Goal: Task Accomplishment & Management: Manage account settings

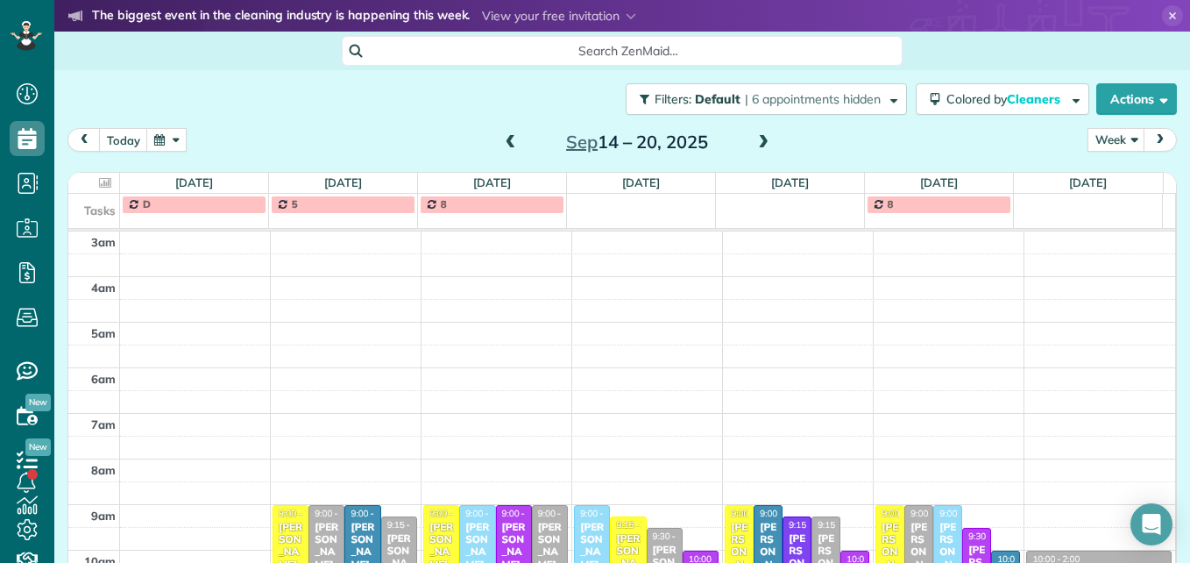
scroll to position [227, 0]
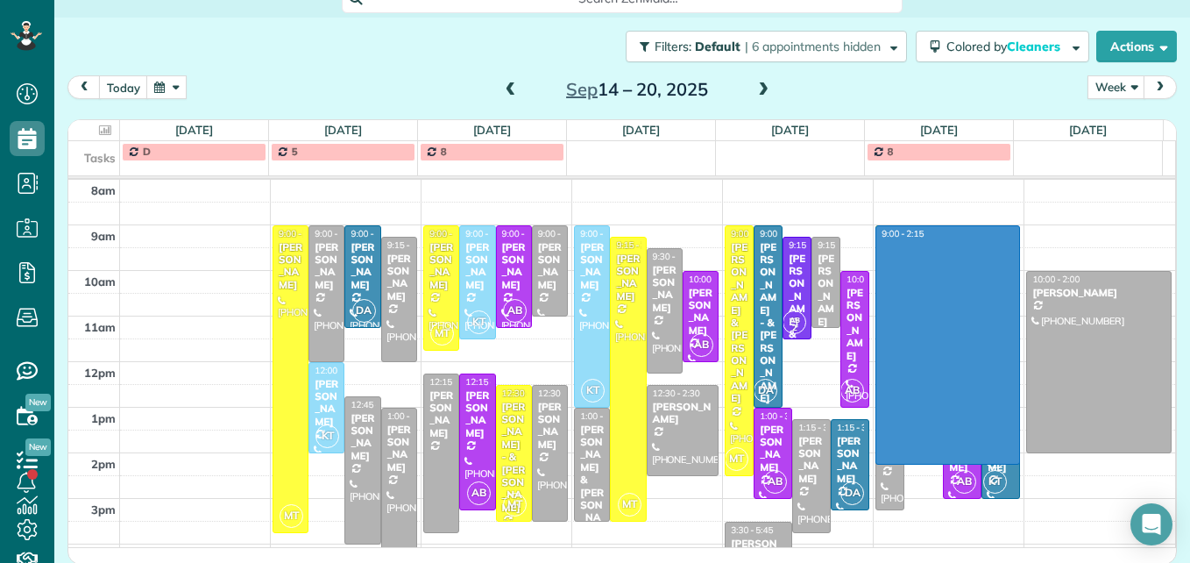
drag, startPoint x: 961, startPoint y: 226, endPoint x: 963, endPoint y: 454, distance: 227.9
click at [963, 454] on div "3am 4am 5am 6am 7am 8am 9am 10am 11am 12pm 1pm 2pm 3pm 4pm 5pm MT 9:00 - 3:45 K…" at bounding box center [621, 293] width 1107 height 683
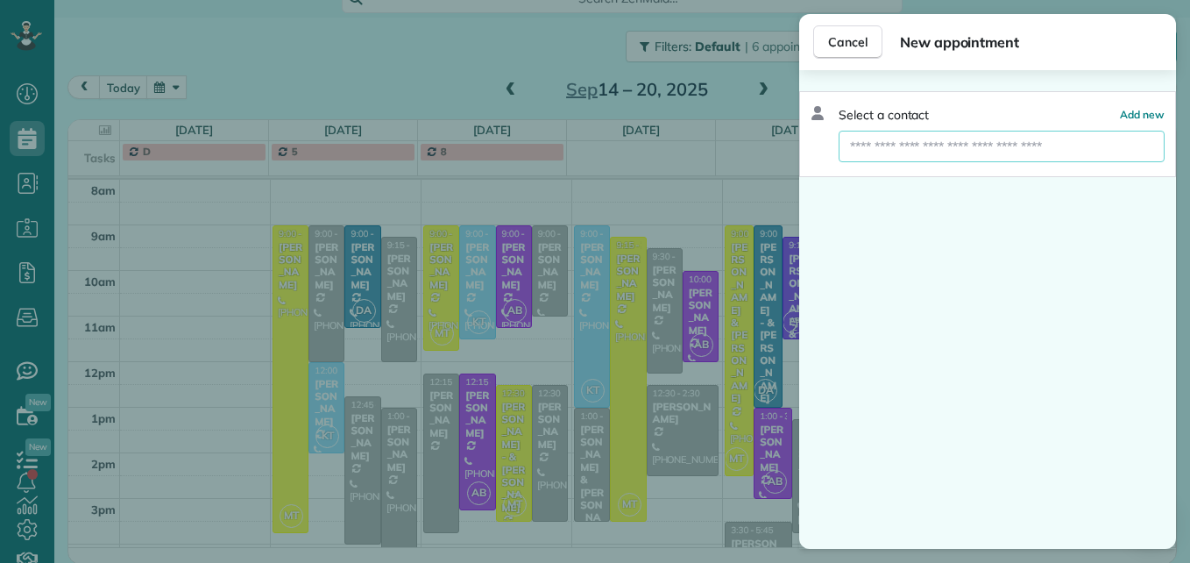
click at [967, 145] on input "text" at bounding box center [1002, 147] width 326 height 32
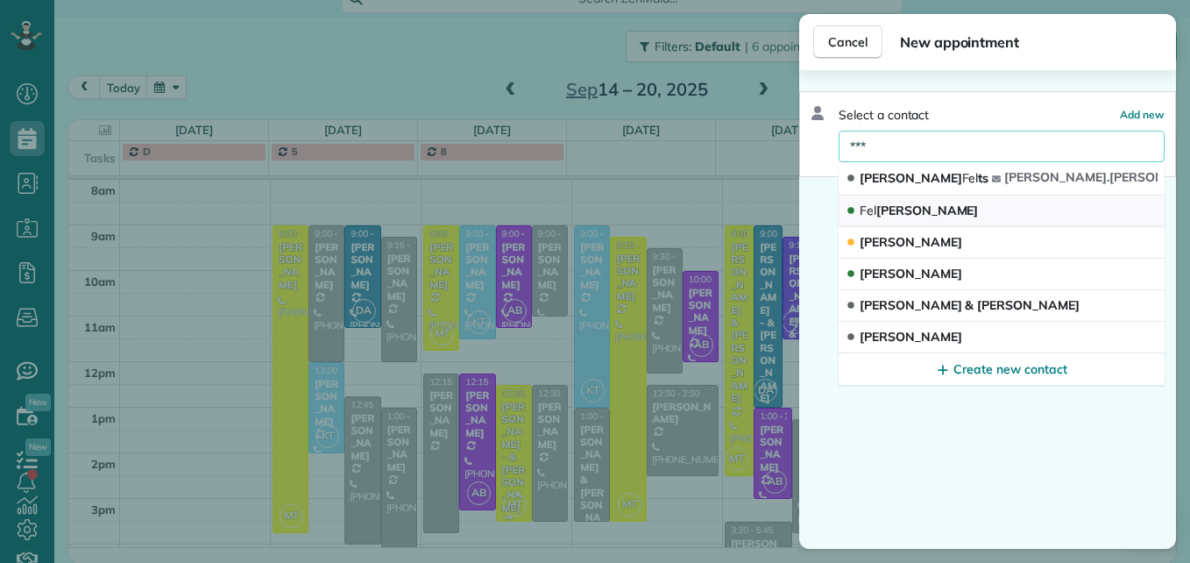
type input "***"
click at [943, 209] on span "Fel icia Krakowka" at bounding box center [919, 210] width 118 height 16
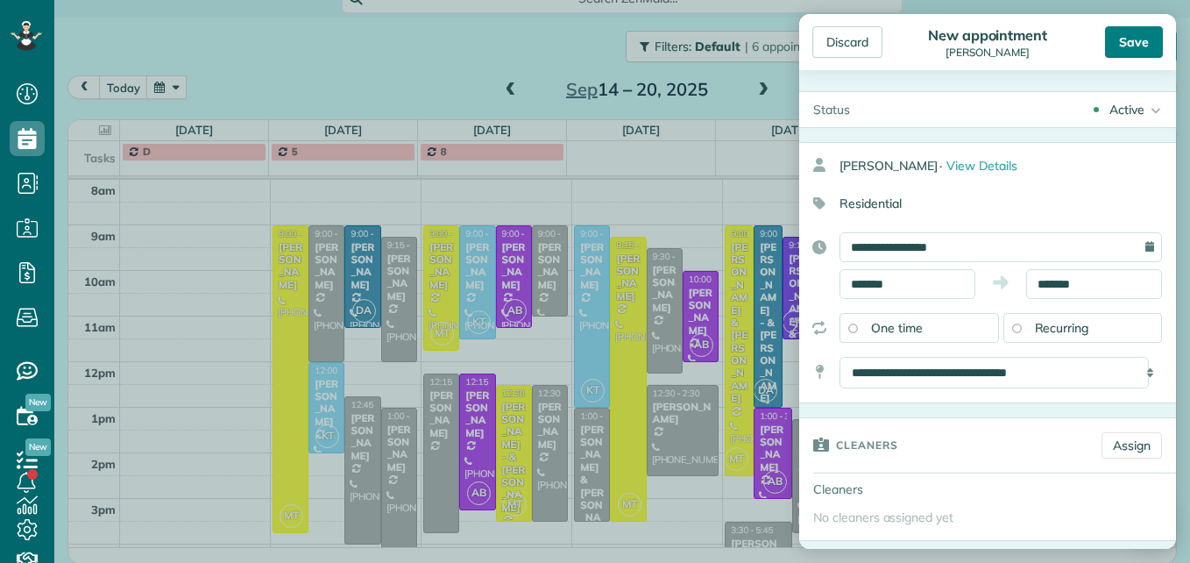
click at [1148, 35] on div "Save" at bounding box center [1134, 42] width 58 height 32
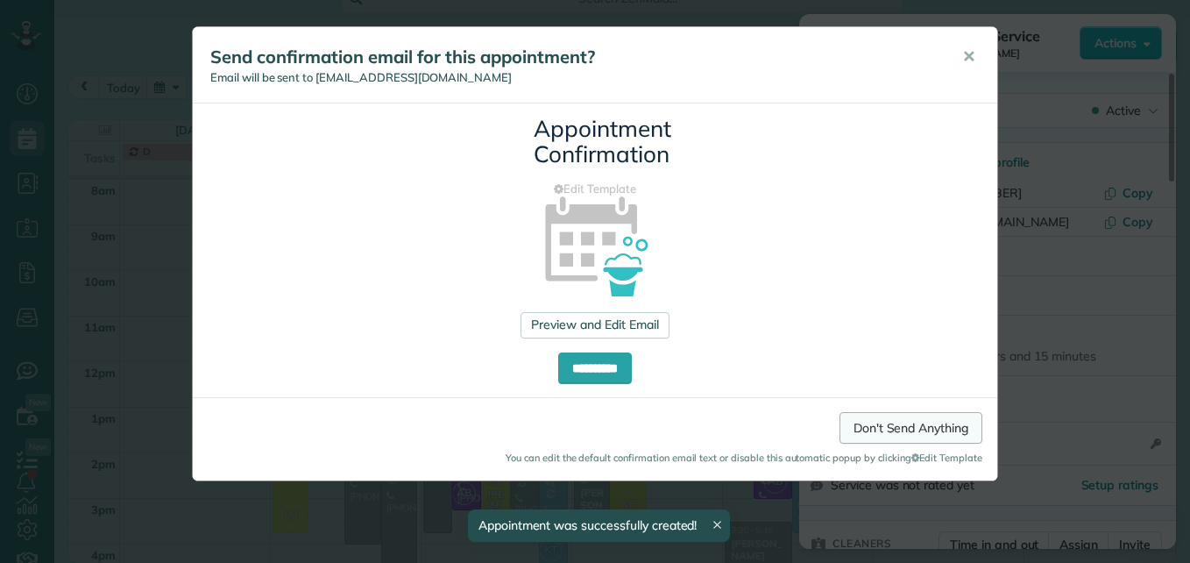
click at [892, 422] on link "Don't Send Anything" at bounding box center [911, 428] width 143 height 32
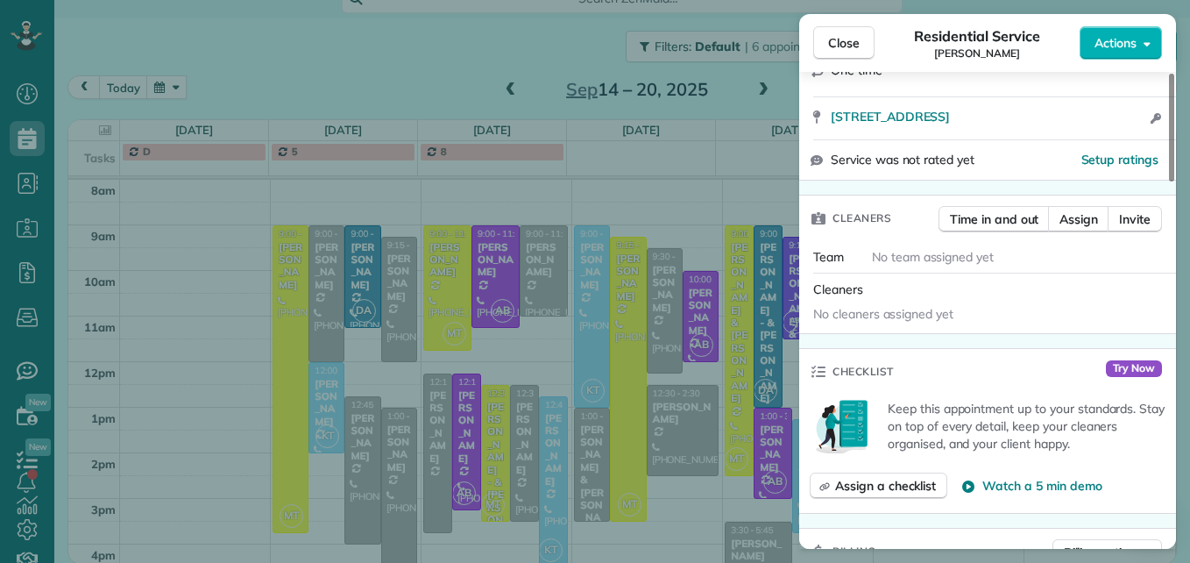
scroll to position [351, 0]
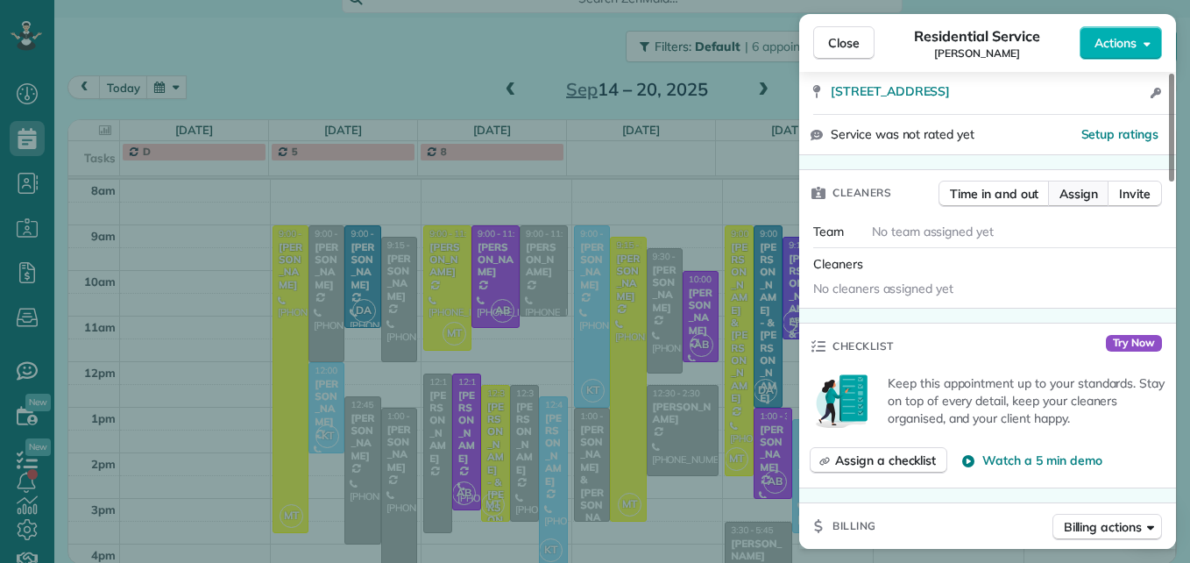
click at [1062, 195] on span "Assign" at bounding box center [1078, 194] width 39 height 18
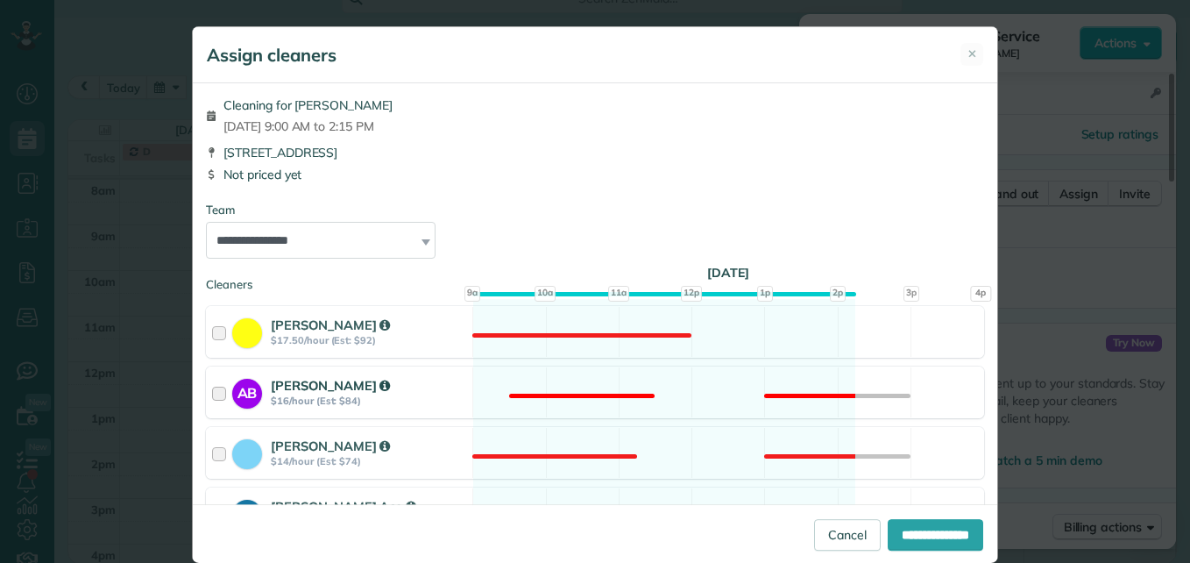
click at [212, 388] on div at bounding box center [222, 392] width 20 height 32
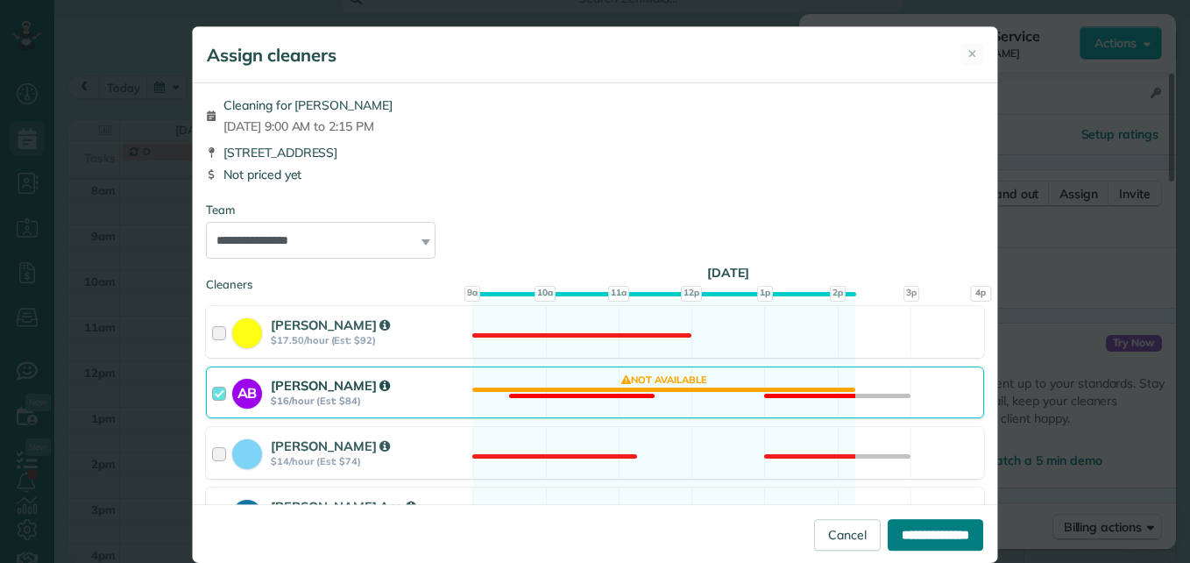
click at [904, 542] on input "**********" at bounding box center [936, 535] width 96 height 32
type input "**********"
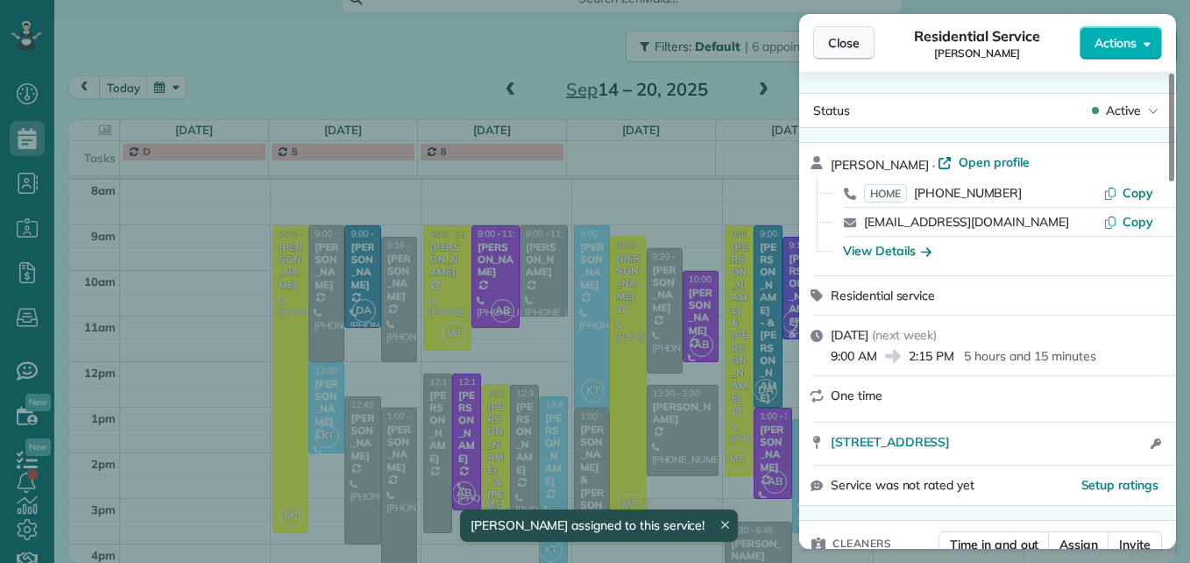
click at [853, 47] on span "Close" at bounding box center [844, 43] width 32 height 18
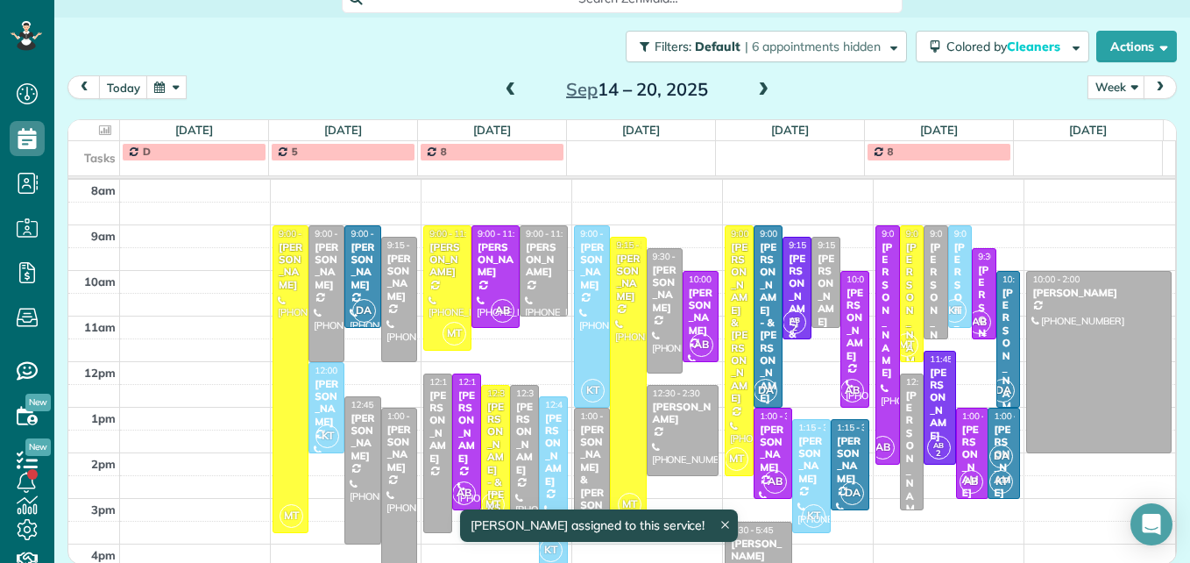
click at [977, 287] on div "[PERSON_NAME]" at bounding box center [983, 333] width 13 height 138
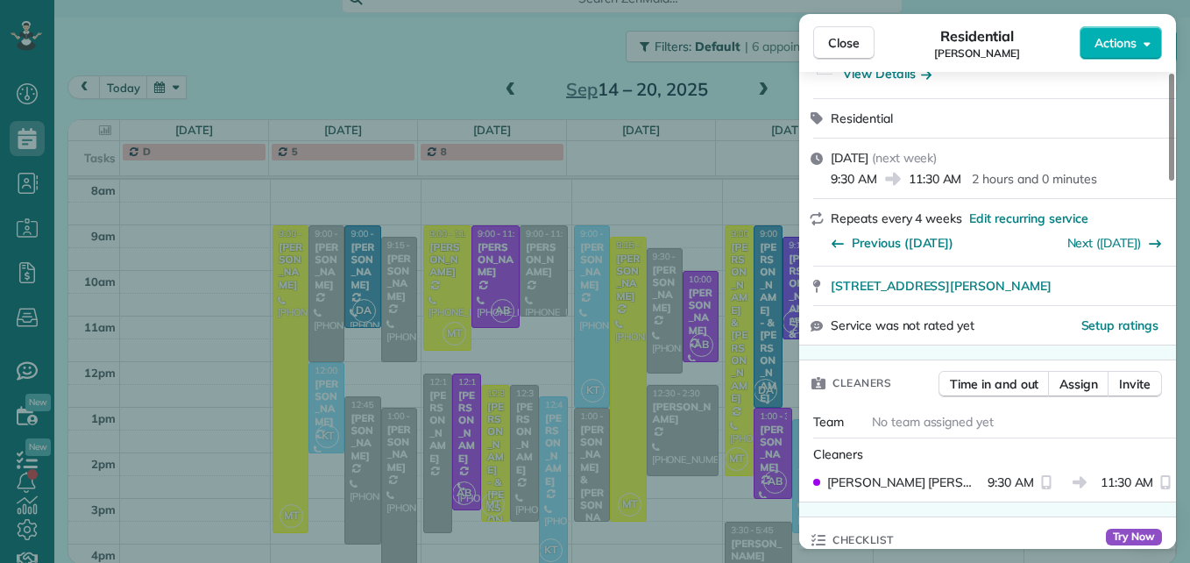
scroll to position [266, 0]
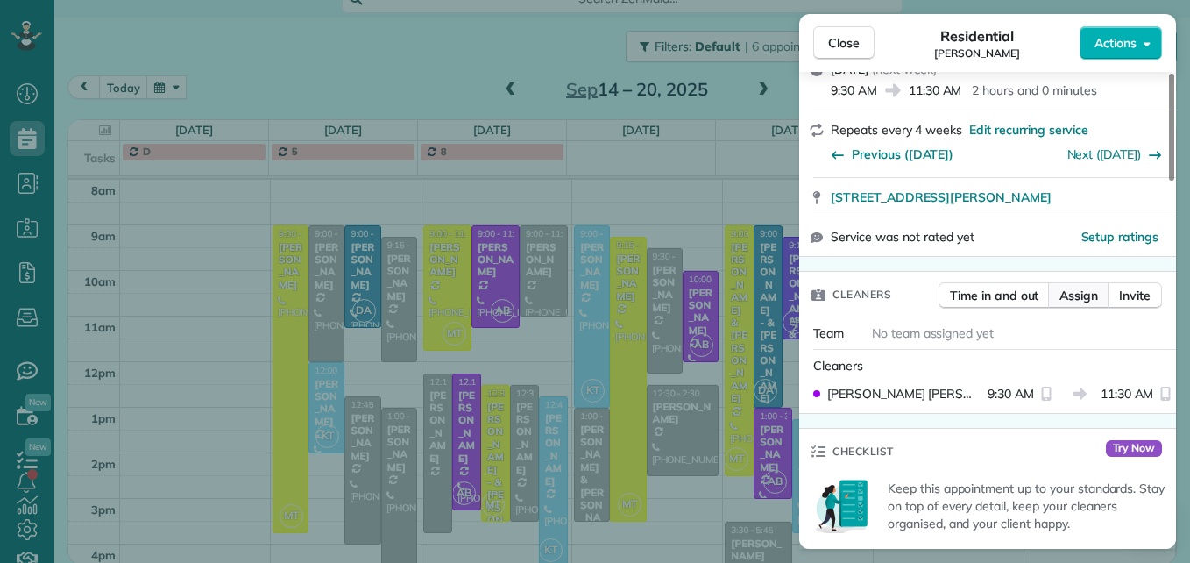
click at [1091, 293] on span "Assign" at bounding box center [1078, 296] width 39 height 18
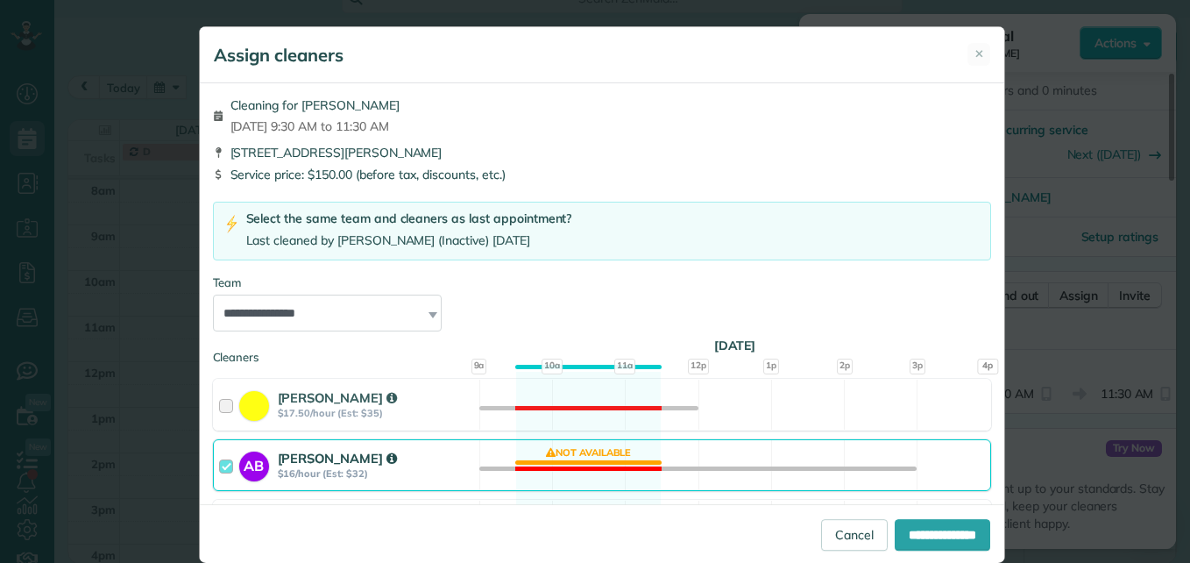
click at [219, 464] on div at bounding box center [229, 465] width 20 height 32
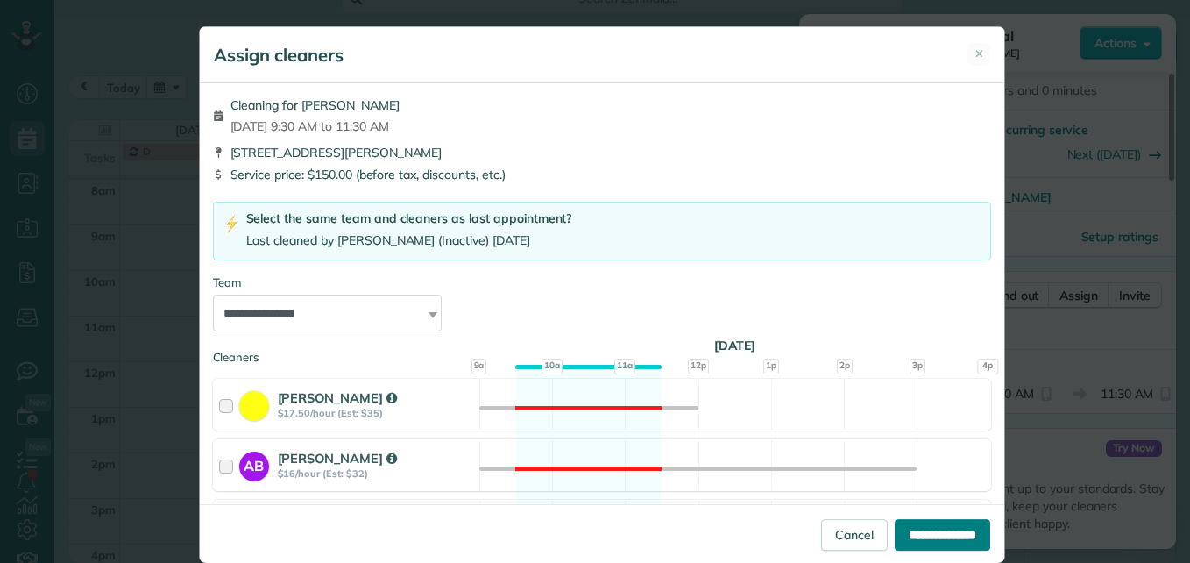
click at [914, 528] on input "**********" at bounding box center [943, 535] width 96 height 32
type input "**********"
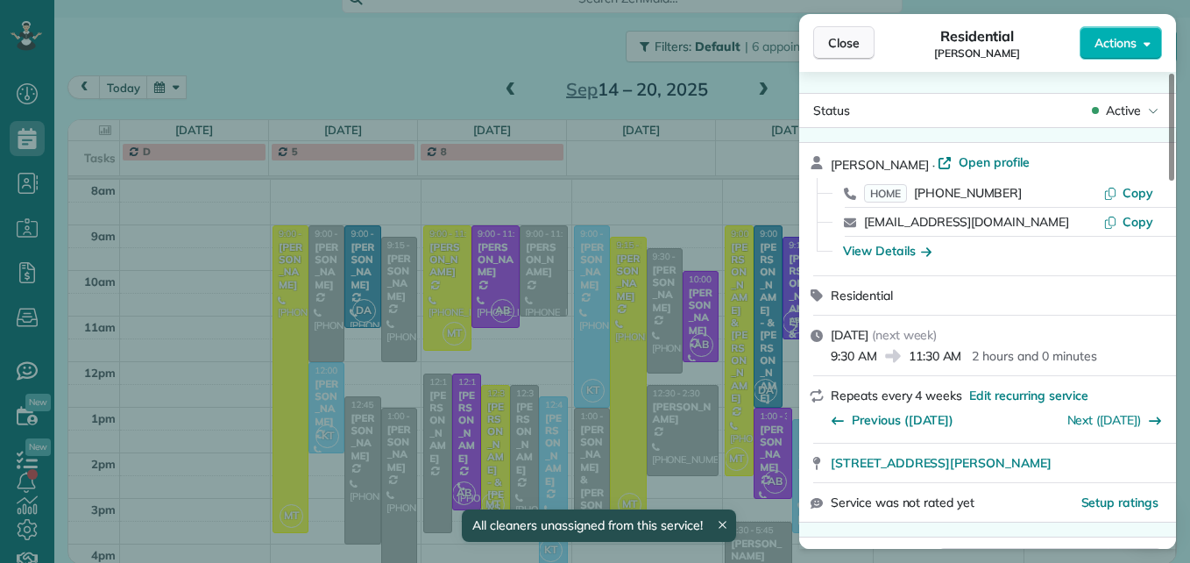
click at [866, 39] on button "Close" at bounding box center [843, 42] width 61 height 33
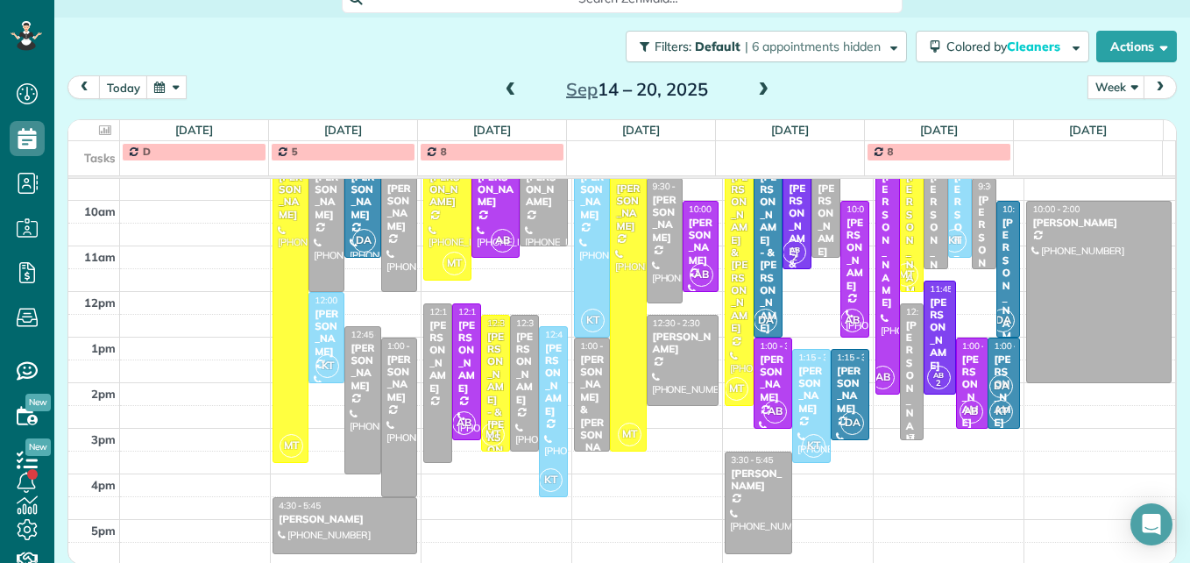
scroll to position [209, 0]
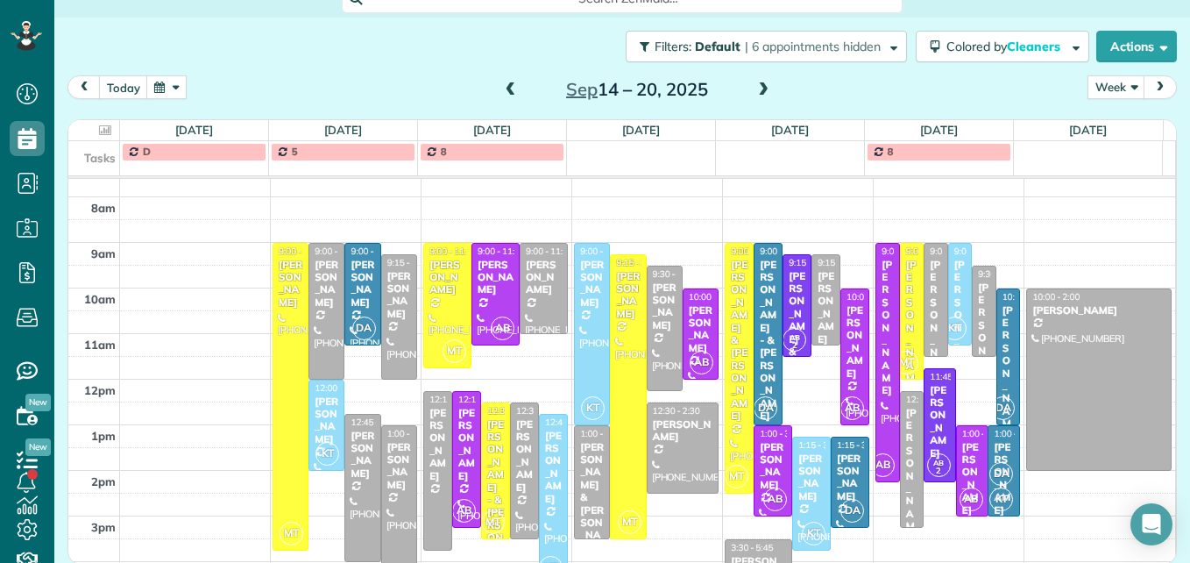
click at [754, 91] on span at bounding box center [763, 90] width 19 height 16
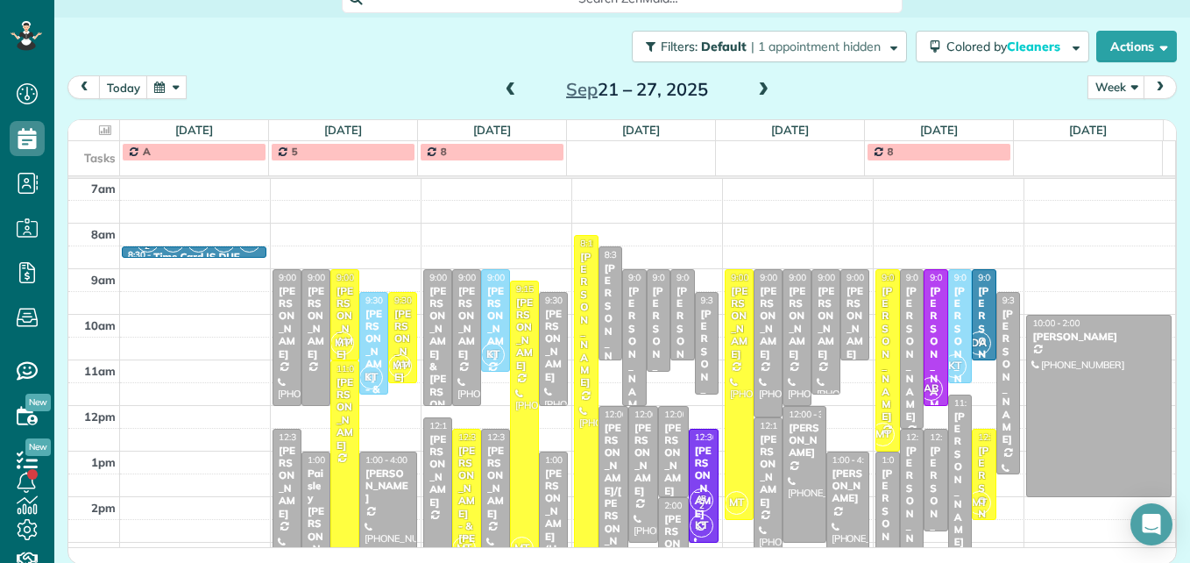
click at [754, 91] on span at bounding box center [763, 90] width 19 height 16
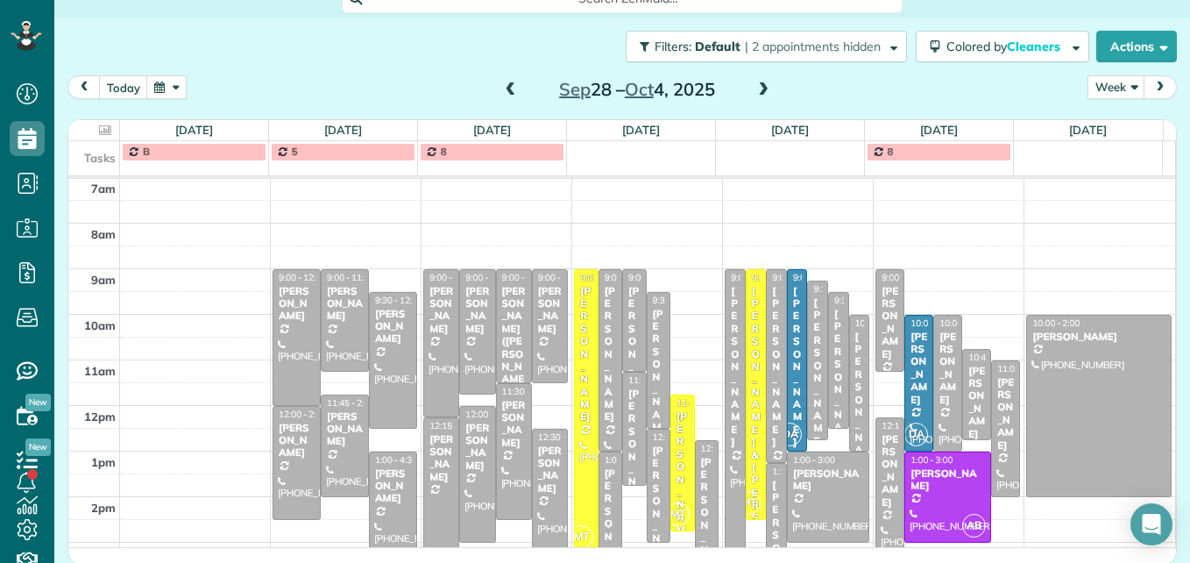
click at [754, 91] on span at bounding box center [763, 90] width 19 height 16
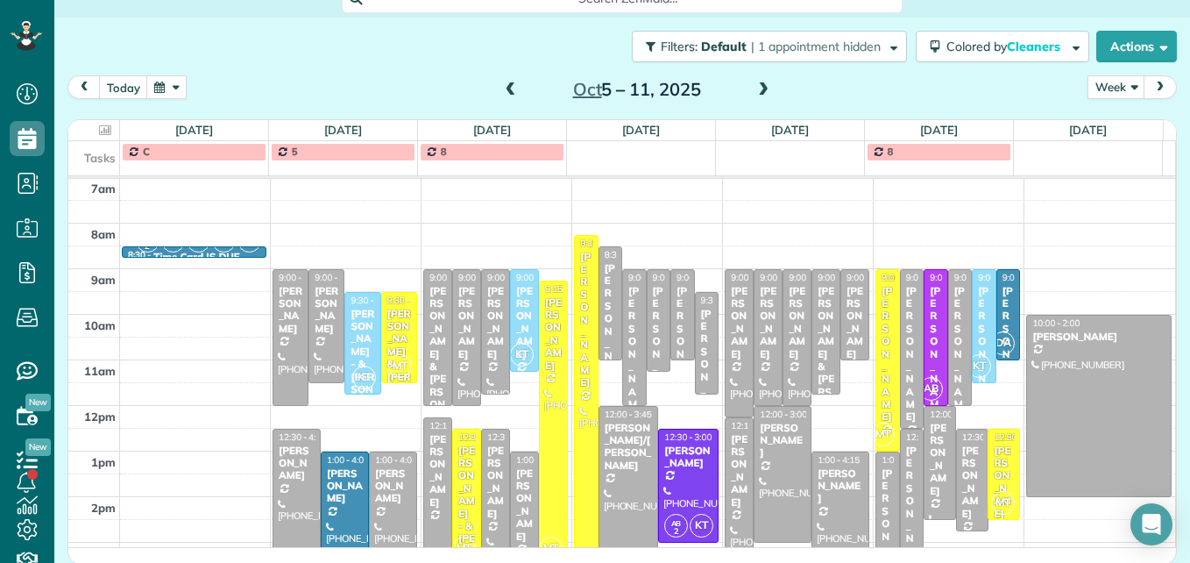
click at [754, 91] on span at bounding box center [763, 90] width 19 height 16
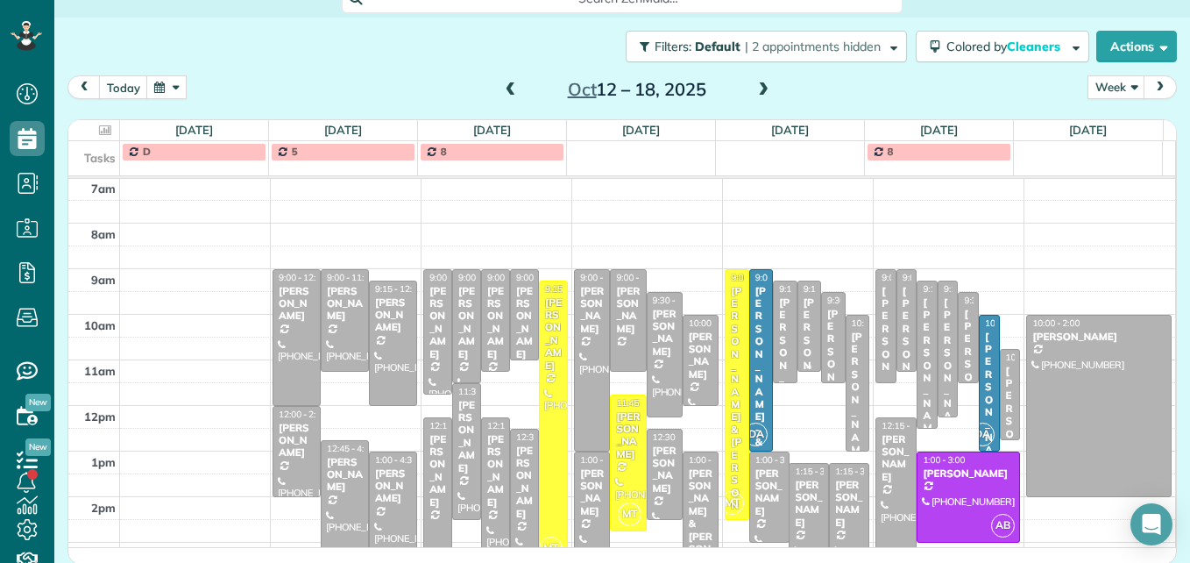
click at [803, 341] on div "[PERSON_NAME]" at bounding box center [809, 365] width 13 height 138
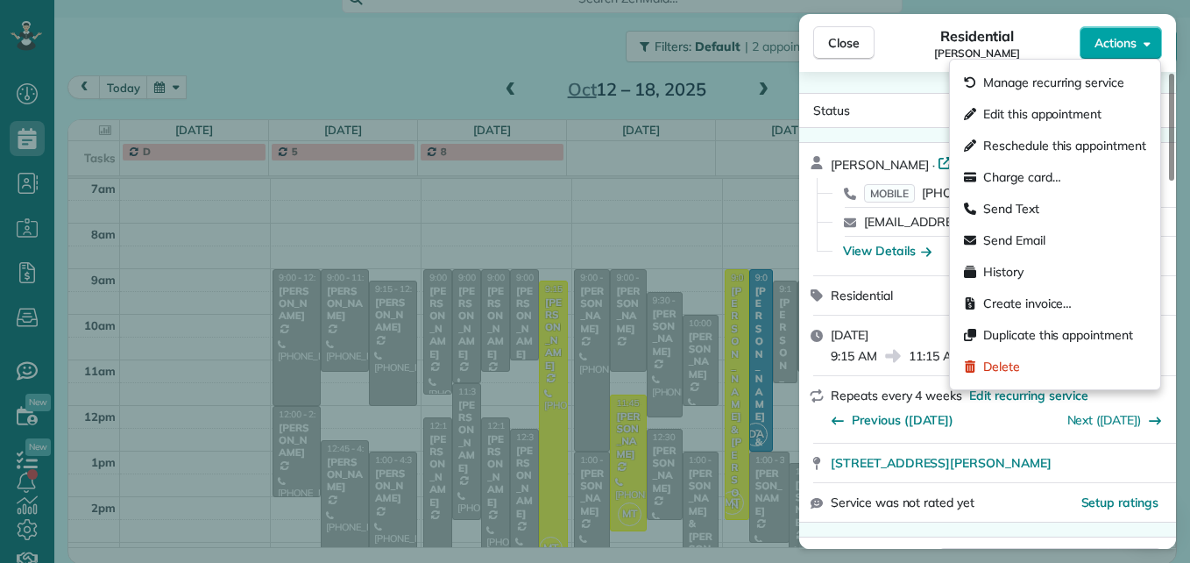
click at [1104, 39] on span "Actions" at bounding box center [1116, 43] width 42 height 18
click at [1074, 118] on span "Edit this appointment" at bounding box center [1042, 114] width 118 height 18
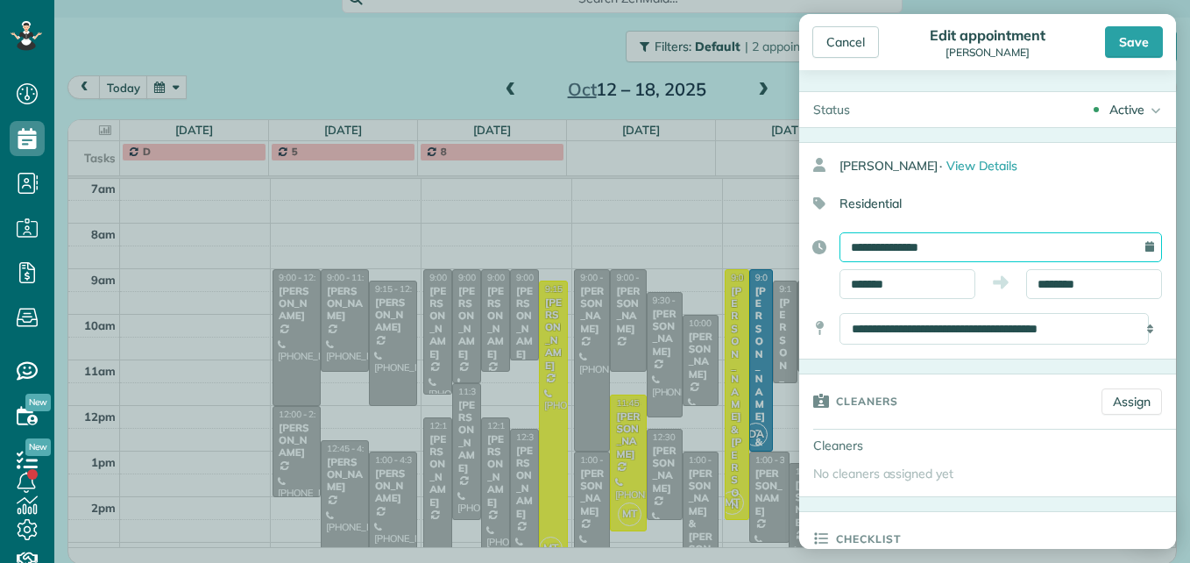
click at [947, 252] on input "**********" at bounding box center [1001, 247] width 322 height 30
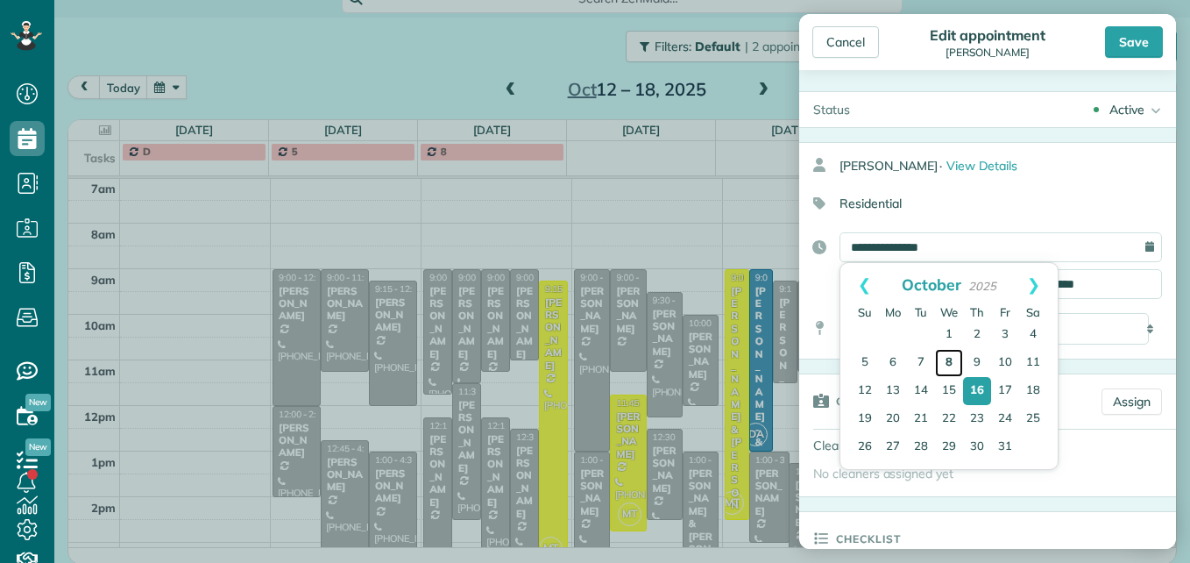
click at [946, 358] on link "8" at bounding box center [949, 363] width 28 height 28
type input "**********"
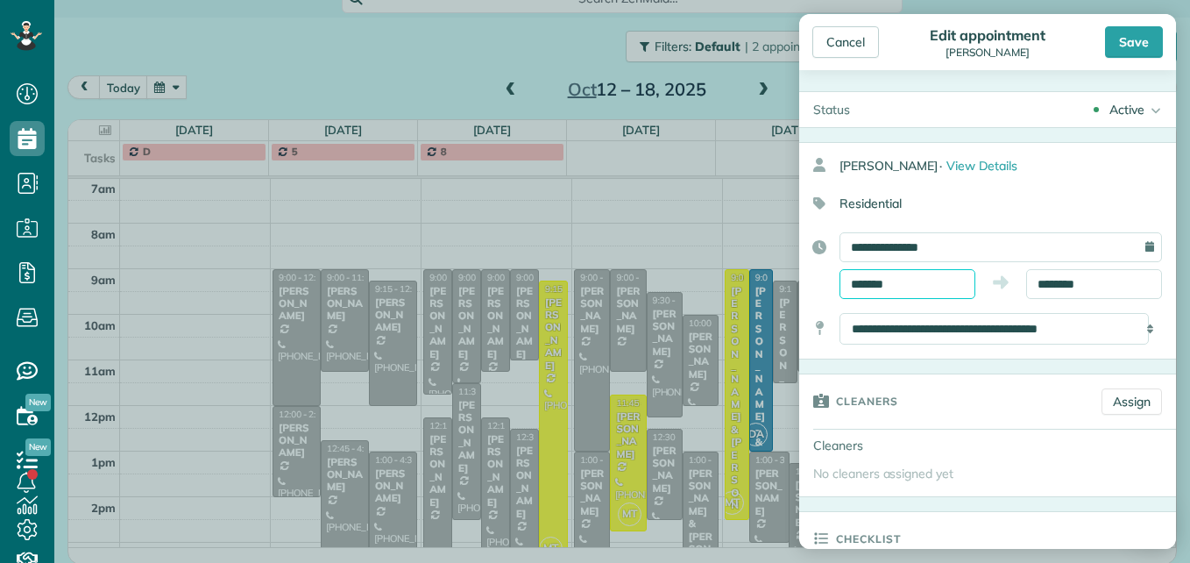
click at [939, 273] on input "*******" at bounding box center [908, 284] width 136 height 30
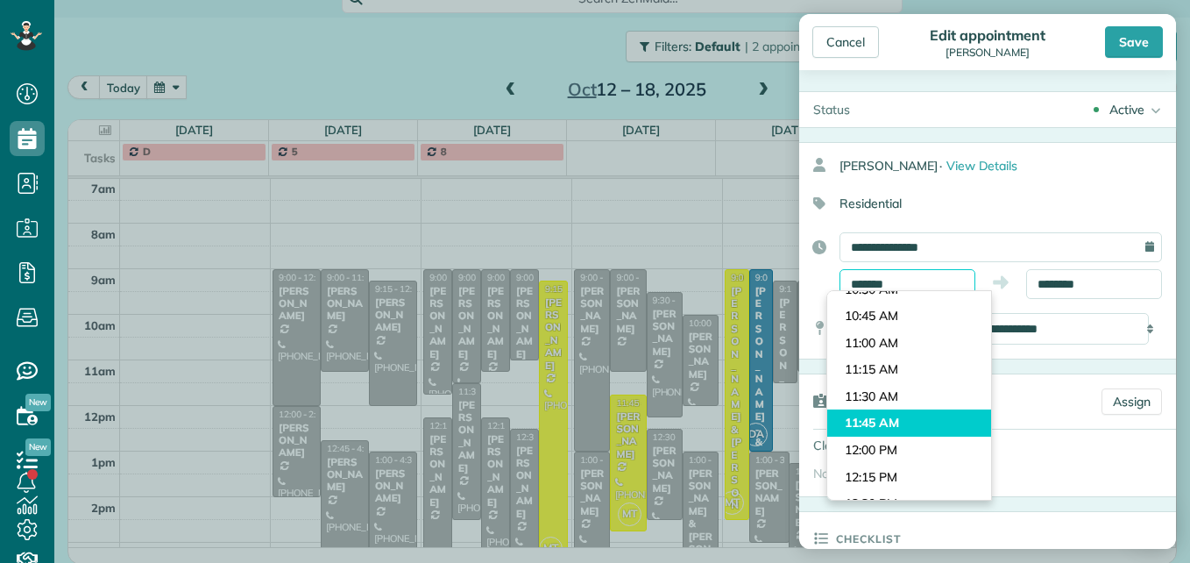
scroll to position [1200, 0]
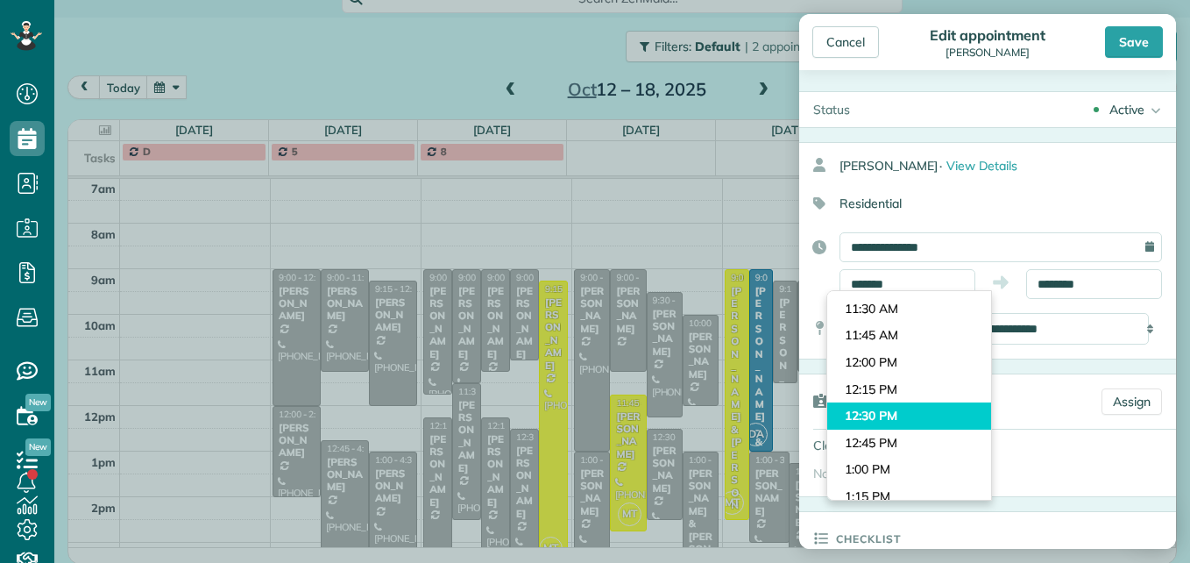
type input "********"
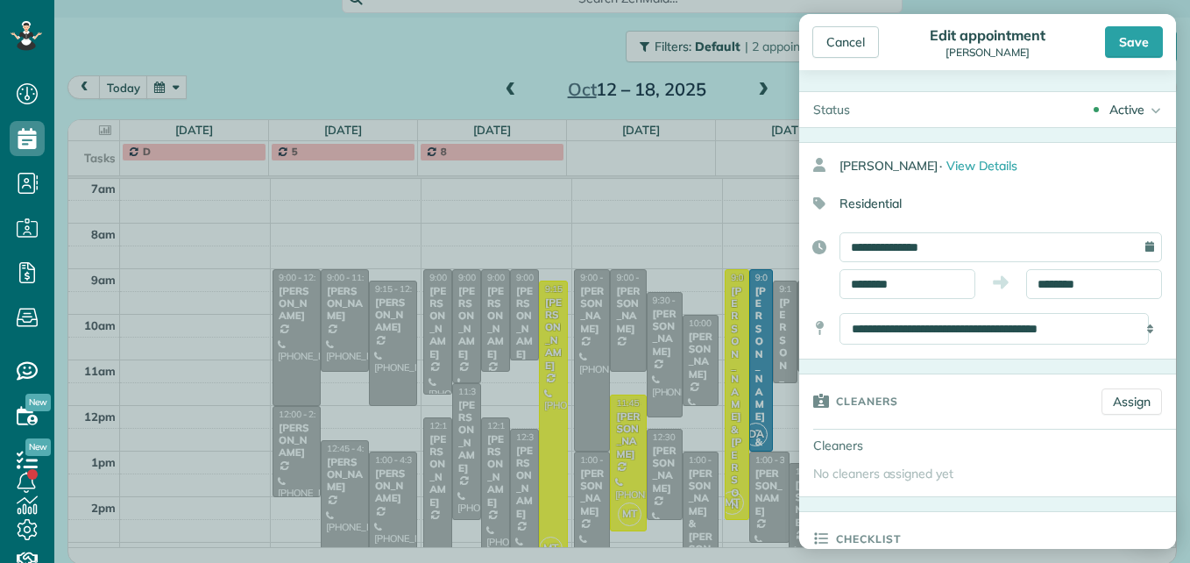
click at [931, 410] on body "Dashboard Scheduling Calendar View List View Dispatch View - Weekly scheduling …" at bounding box center [595, 281] width 1190 height 563
click at [1097, 287] on input "********" at bounding box center [1094, 284] width 136 height 30
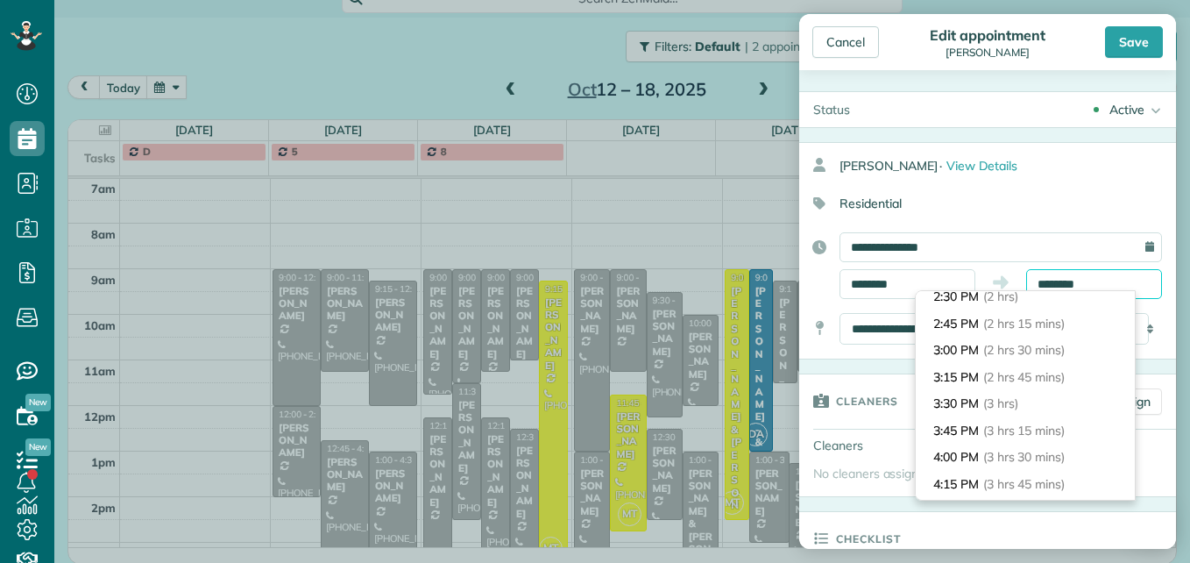
scroll to position [263, 0]
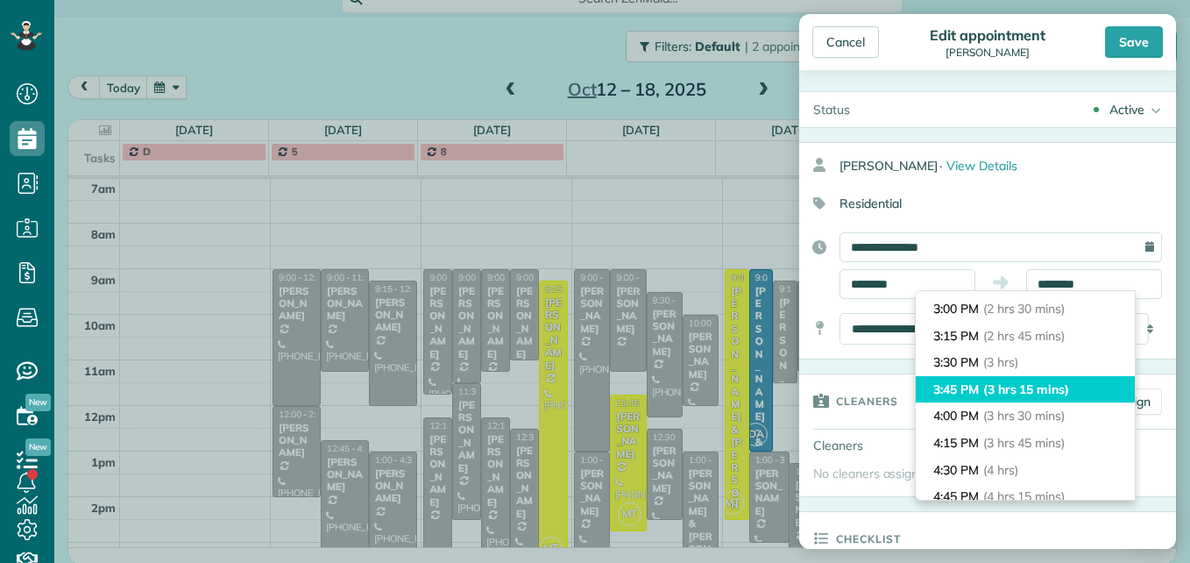
type input "*******"
click at [1020, 388] on span "(3 hrs 15 mins)" at bounding box center [1026, 389] width 86 height 16
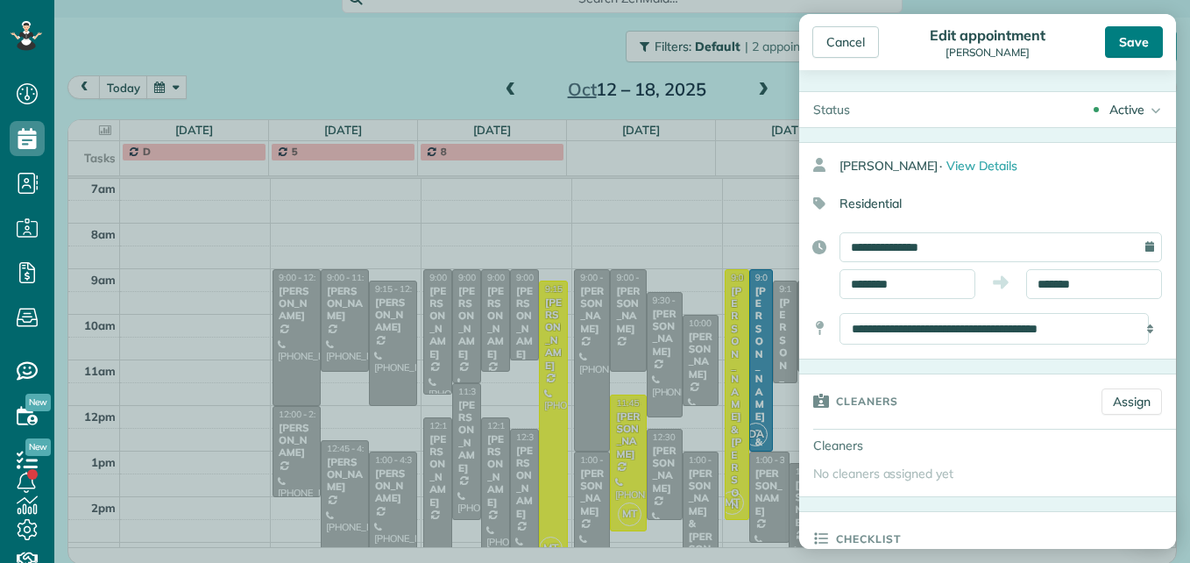
click at [1118, 34] on div "Save" at bounding box center [1134, 42] width 58 height 32
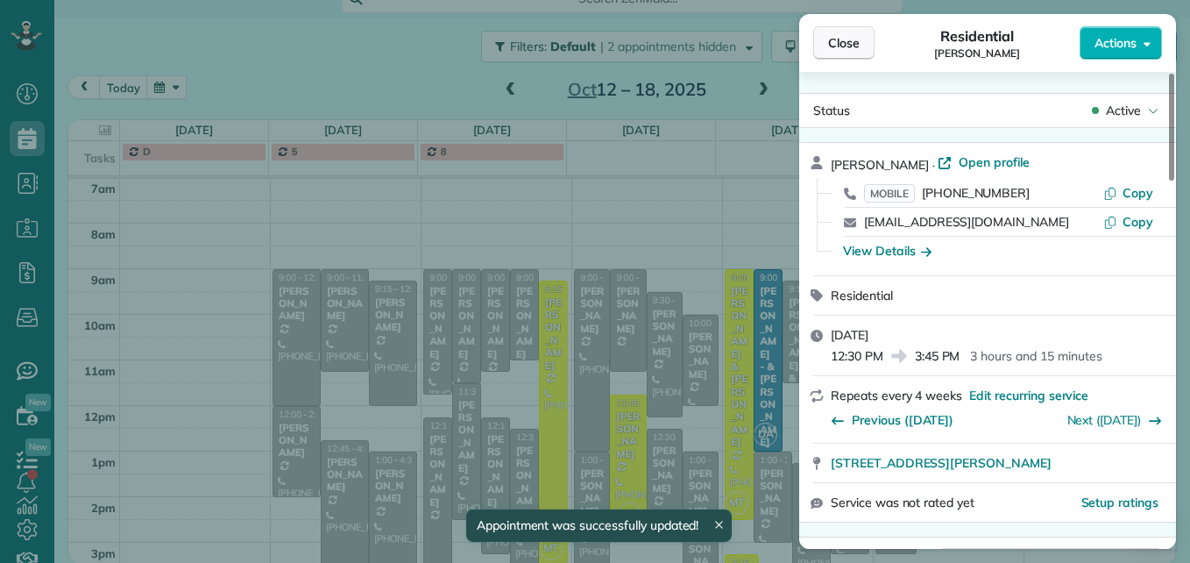
click at [822, 39] on button "Close" at bounding box center [843, 42] width 61 height 33
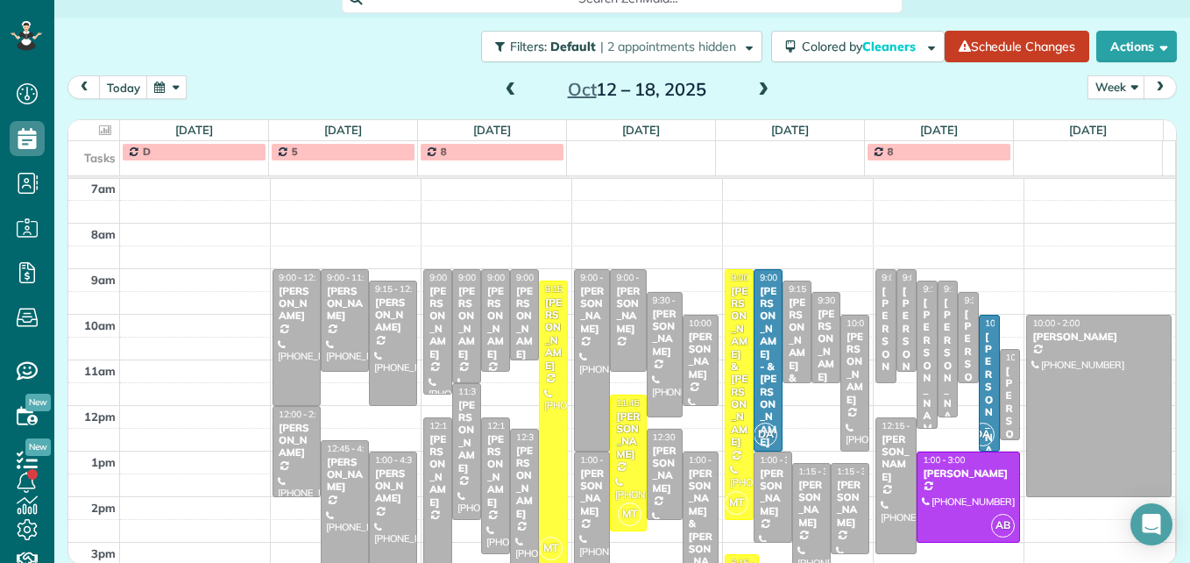
click at [505, 98] on span at bounding box center [510, 90] width 19 height 26
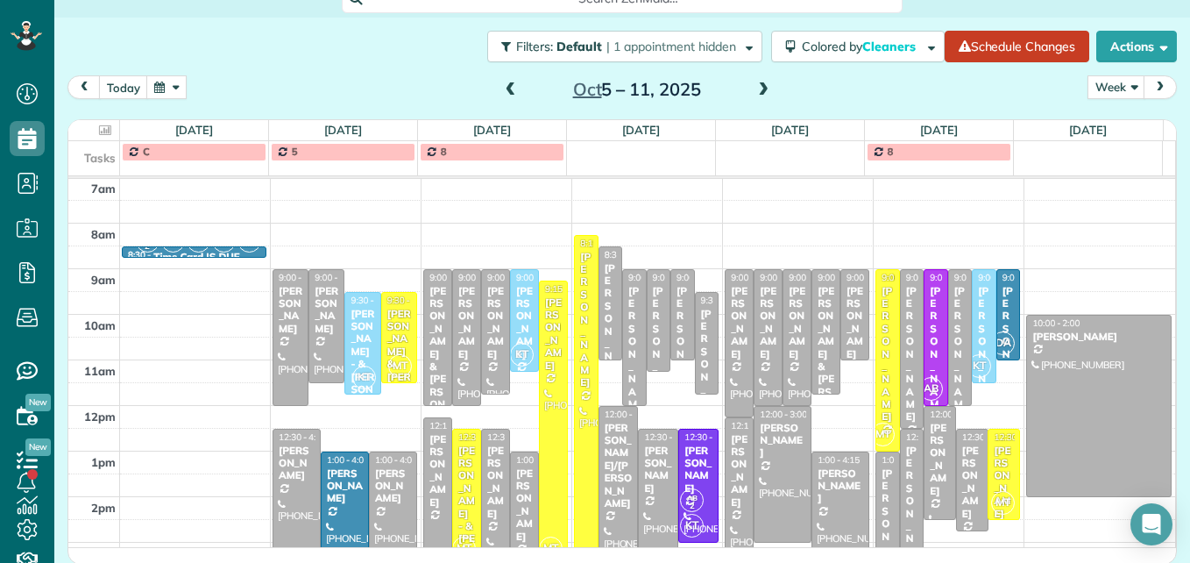
click at [507, 84] on span at bounding box center [510, 90] width 19 height 16
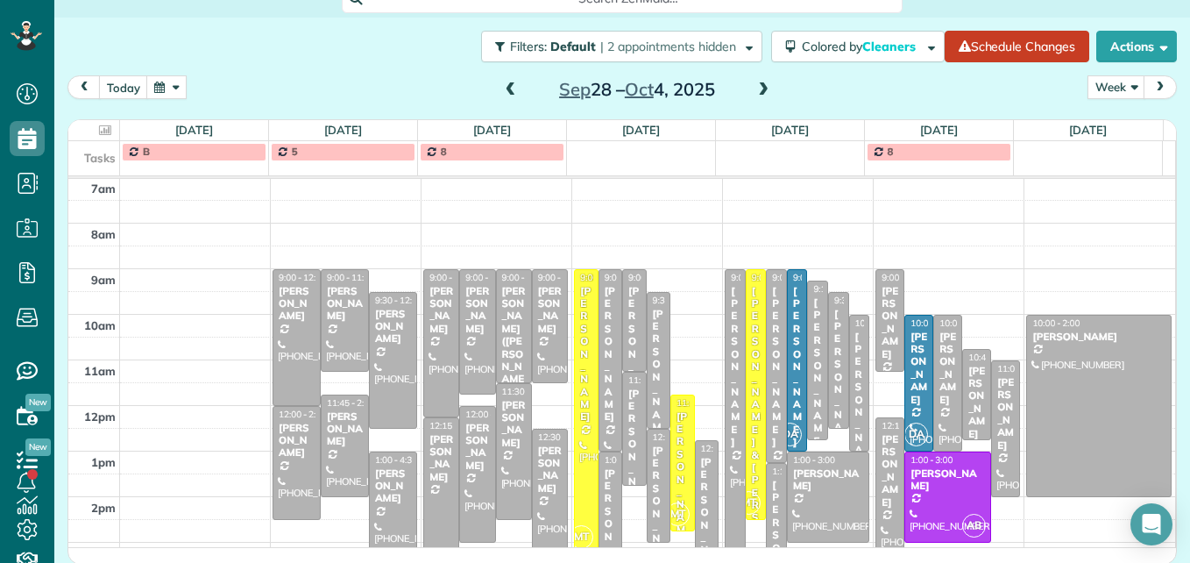
click at [507, 84] on span at bounding box center [510, 90] width 19 height 16
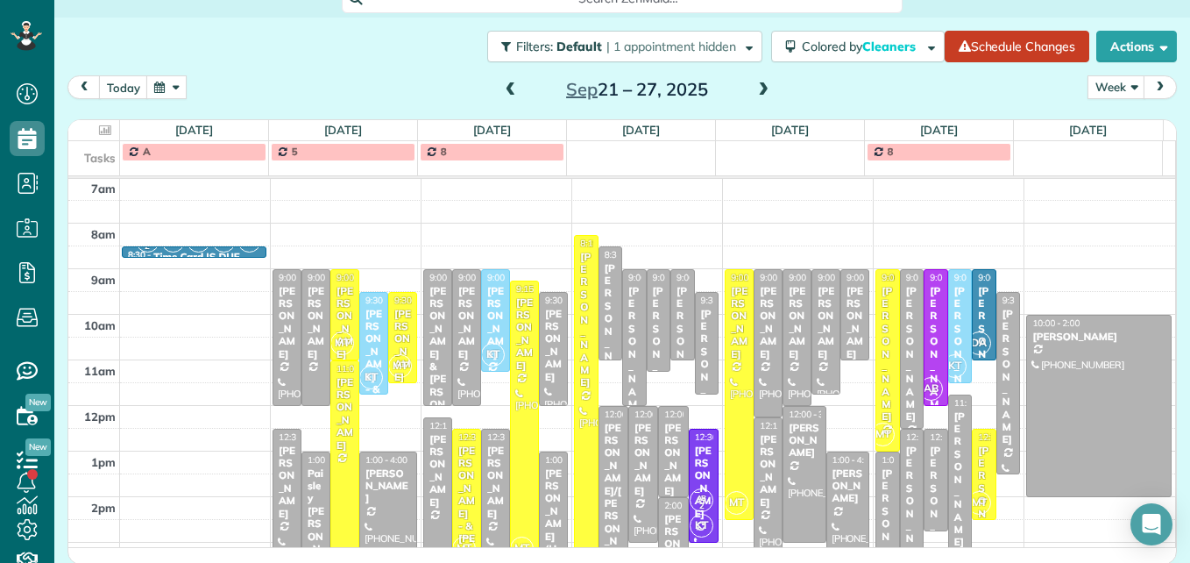
click at [507, 84] on span at bounding box center [510, 90] width 19 height 16
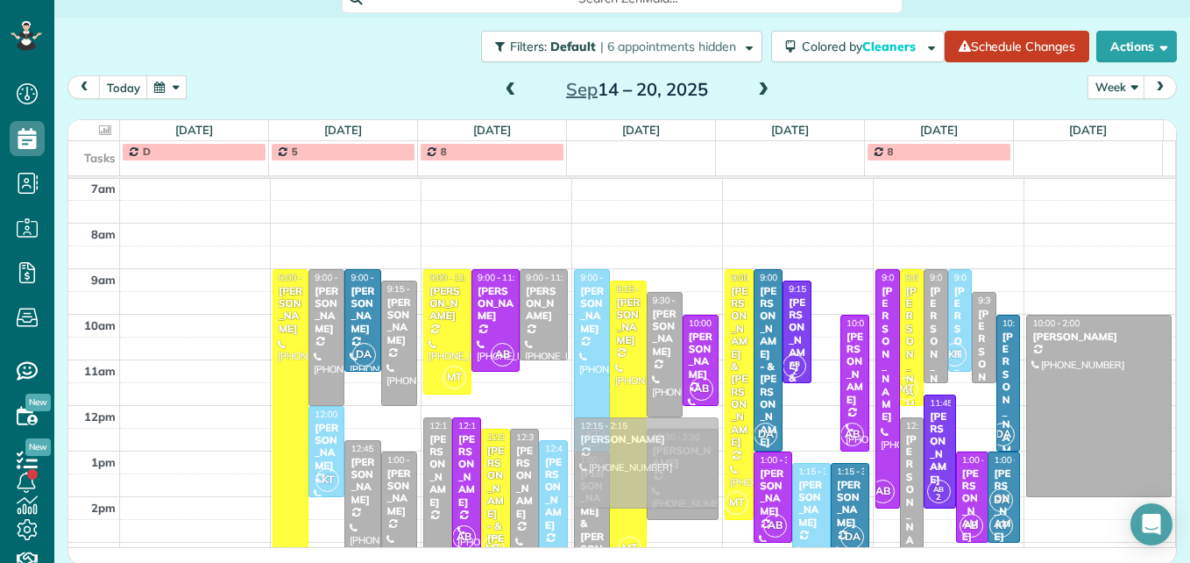
drag, startPoint x: 806, startPoint y: 325, endPoint x: 664, endPoint y: 463, distance: 197.7
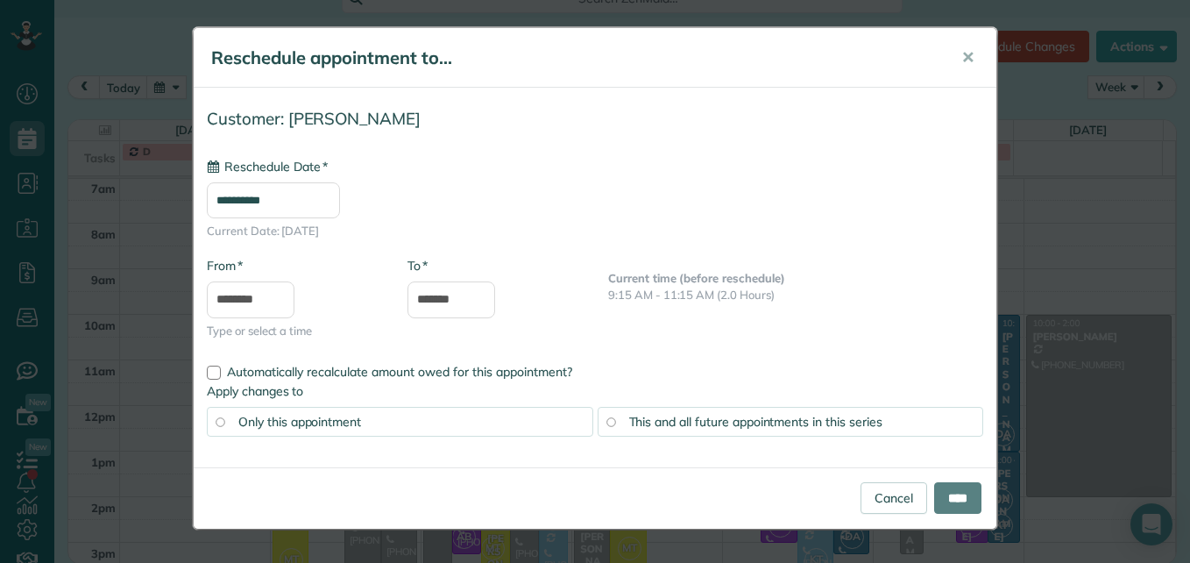
type input "**********"
click at [433, 297] on input "*******" at bounding box center [451, 299] width 88 height 37
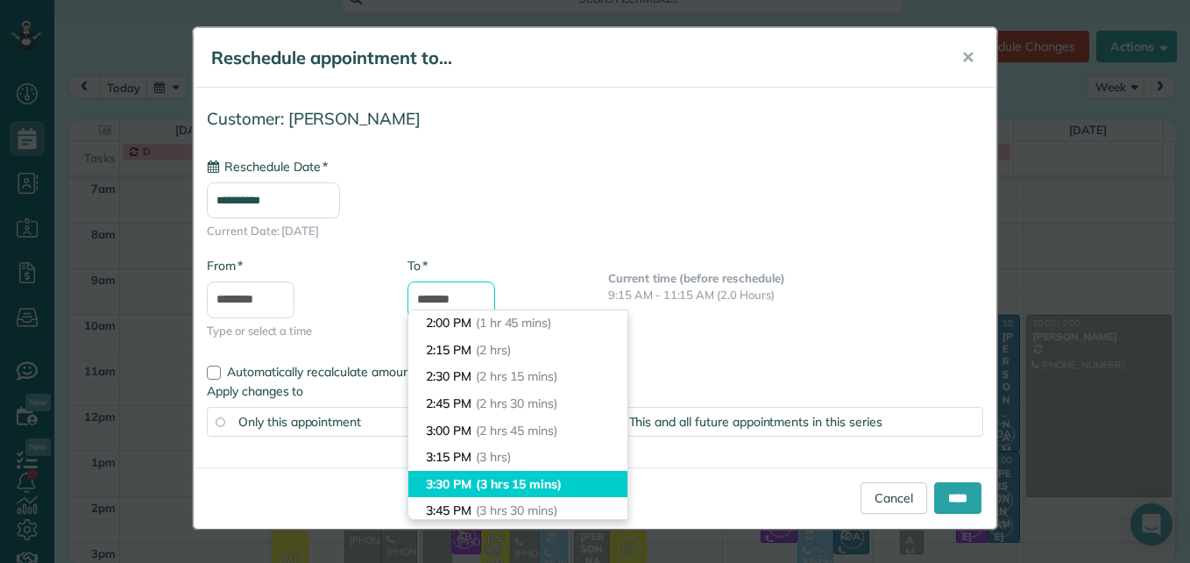
scroll to position [275, 0]
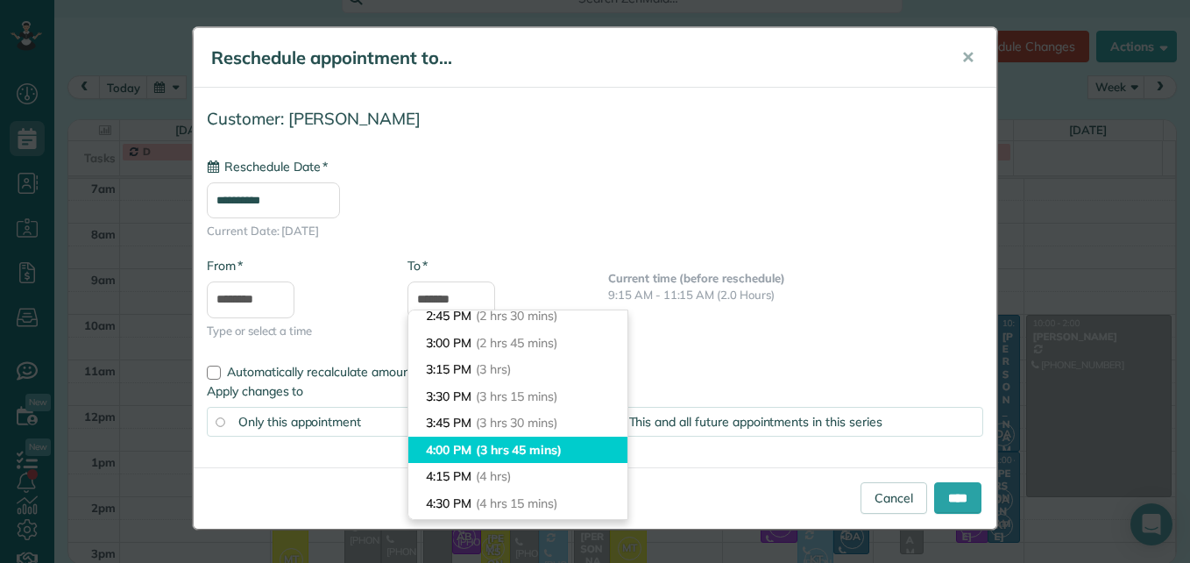
type input "*******"
click at [523, 444] on span "(3 hrs 45 mins)" at bounding box center [519, 450] width 86 height 16
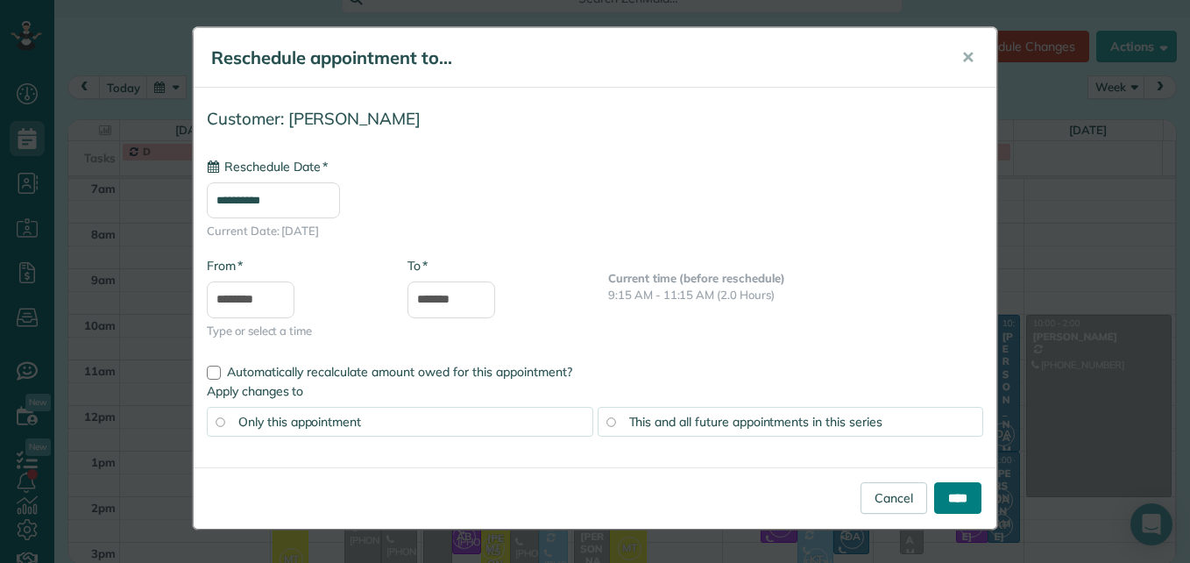
click at [966, 503] on input "****" at bounding box center [957, 498] width 47 height 32
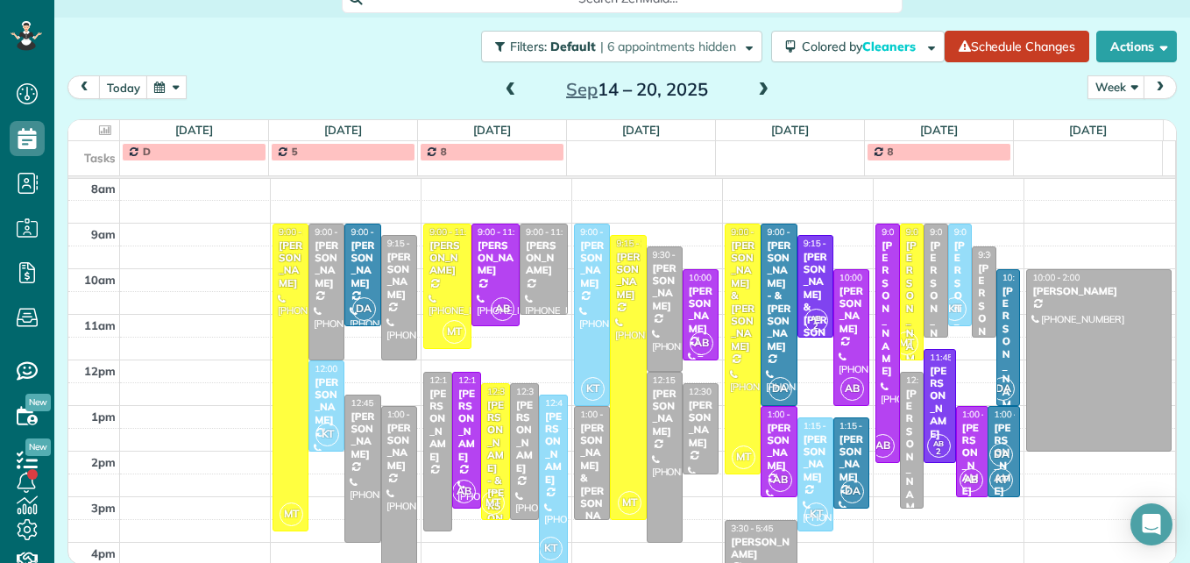
scroll to position [271, 0]
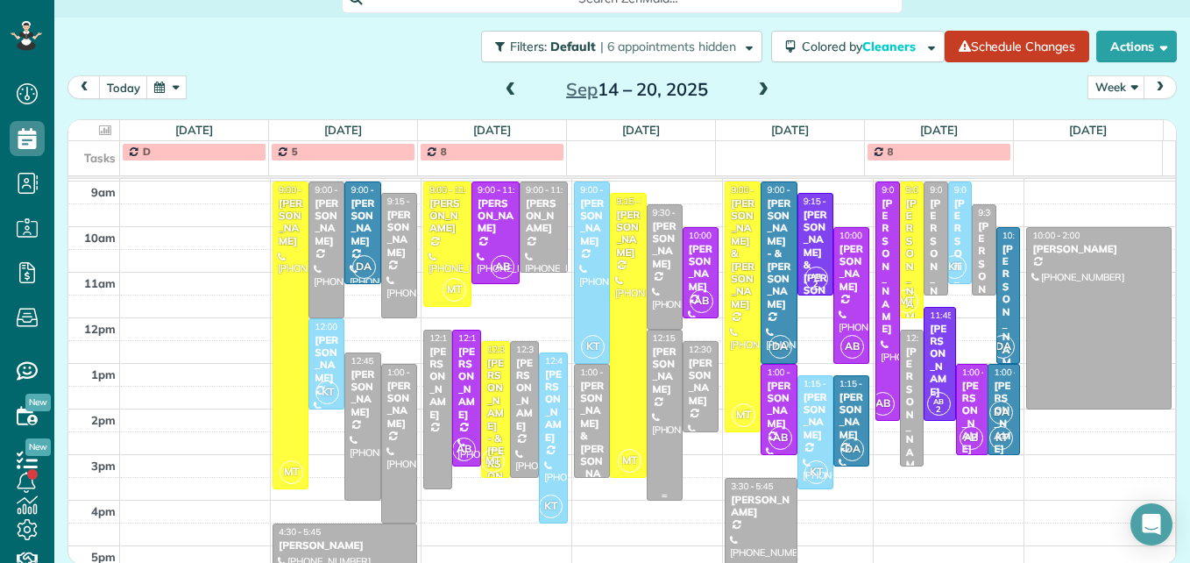
click at [651, 438] on div at bounding box center [665, 414] width 34 height 169
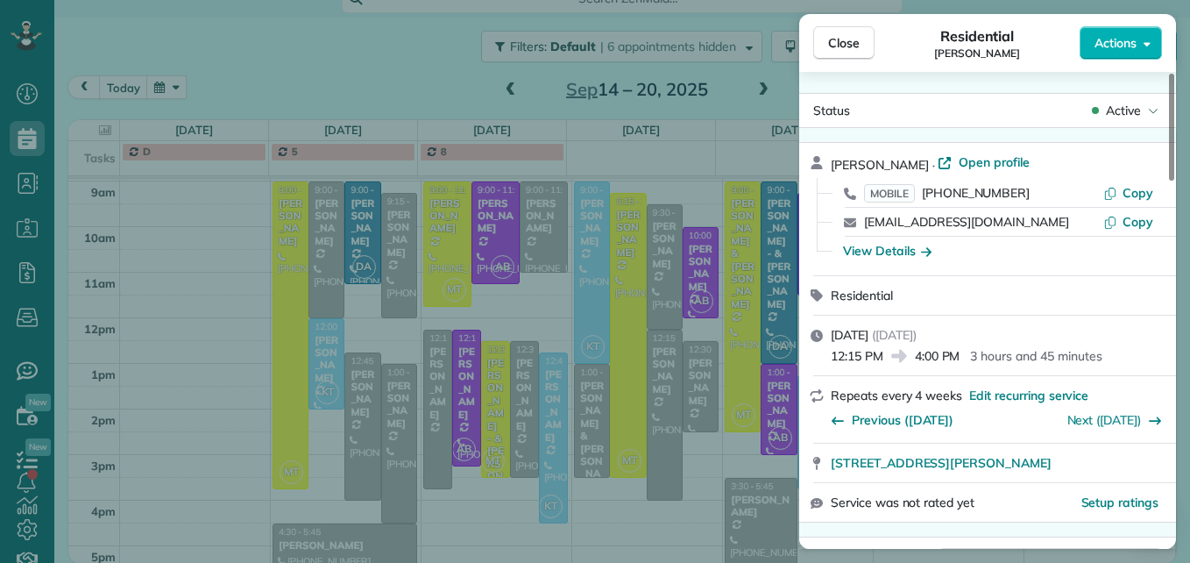
scroll to position [89, 0]
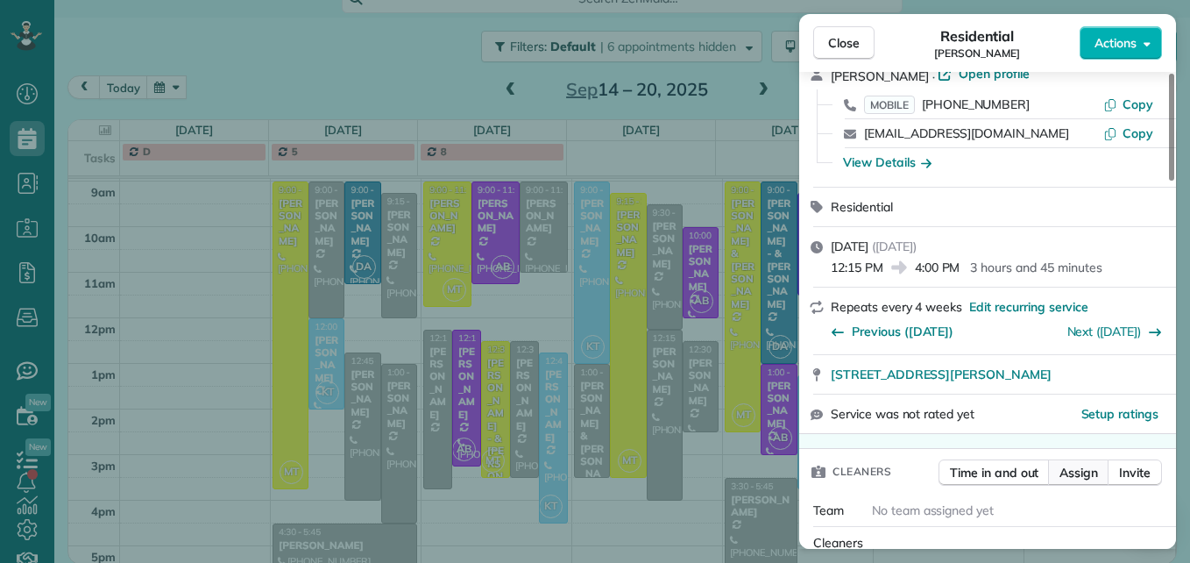
click at [1079, 467] on span "Assign" at bounding box center [1078, 473] width 39 height 18
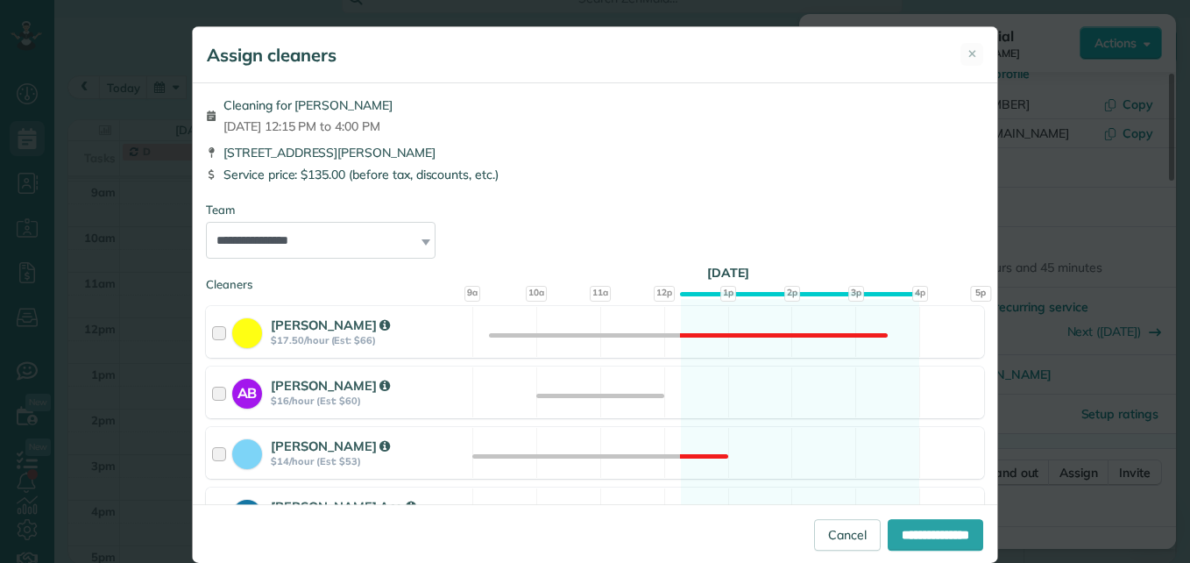
scroll to position [88, 0]
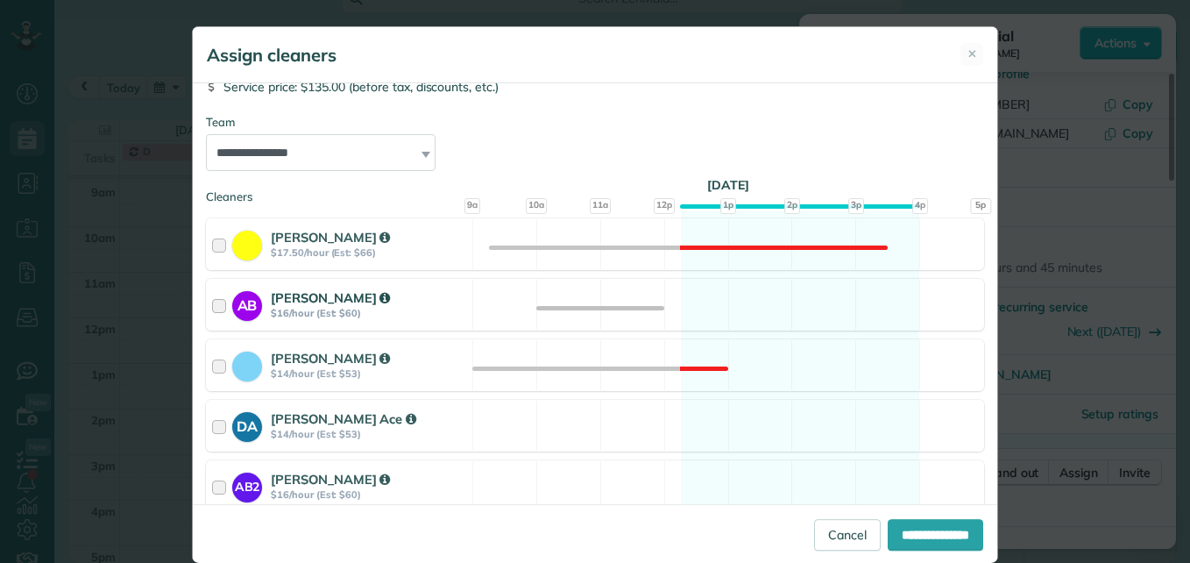
click at [212, 305] on div at bounding box center [222, 304] width 20 height 32
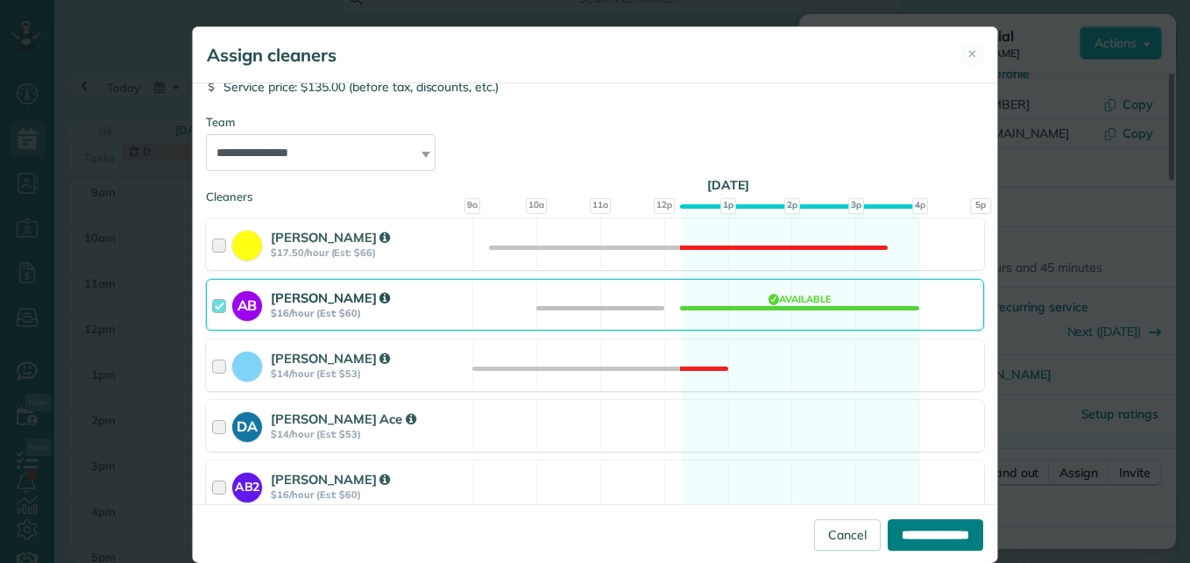
click at [888, 522] on input "**********" at bounding box center [936, 535] width 96 height 32
type input "**********"
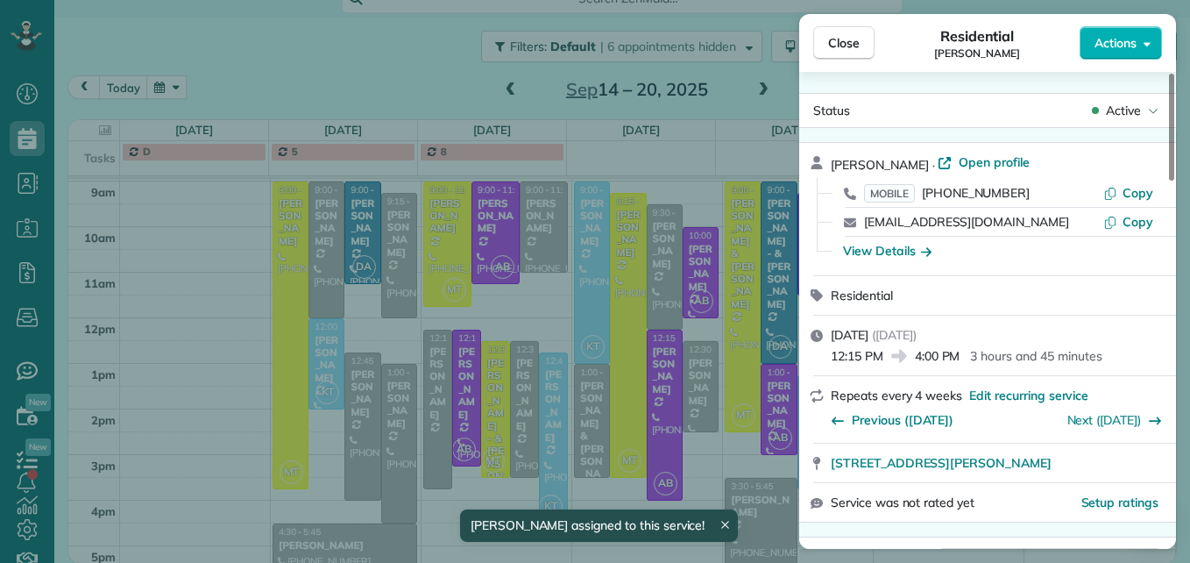
click at [839, 64] on div "Close Residential Kelly Francone Actions" at bounding box center [987, 43] width 377 height 58
click at [854, 51] on span "Close" at bounding box center [844, 43] width 32 height 18
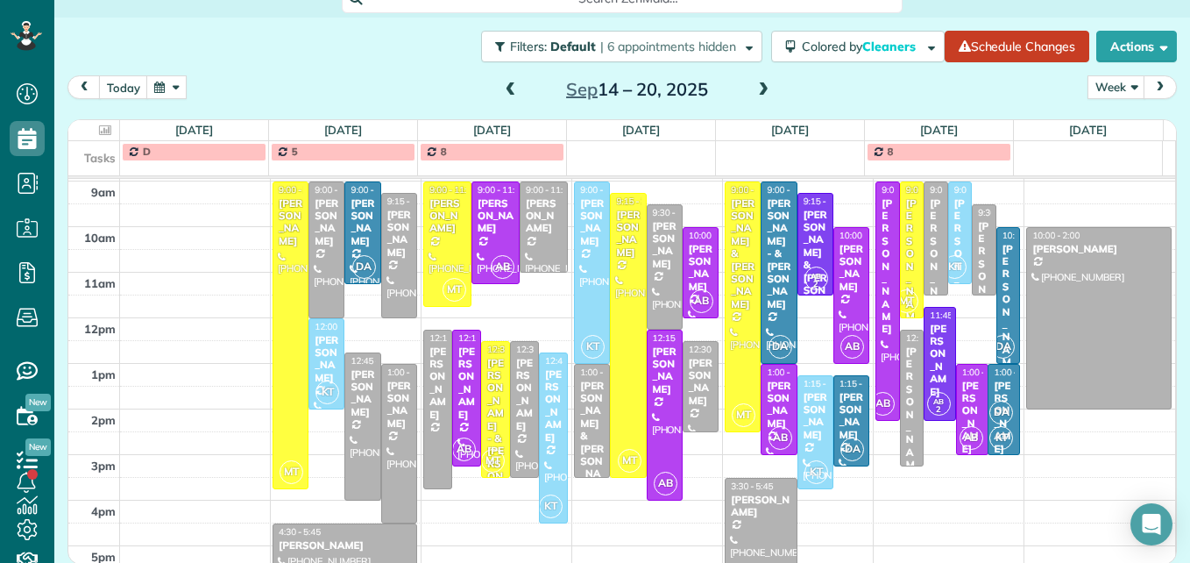
scroll to position [297, 0]
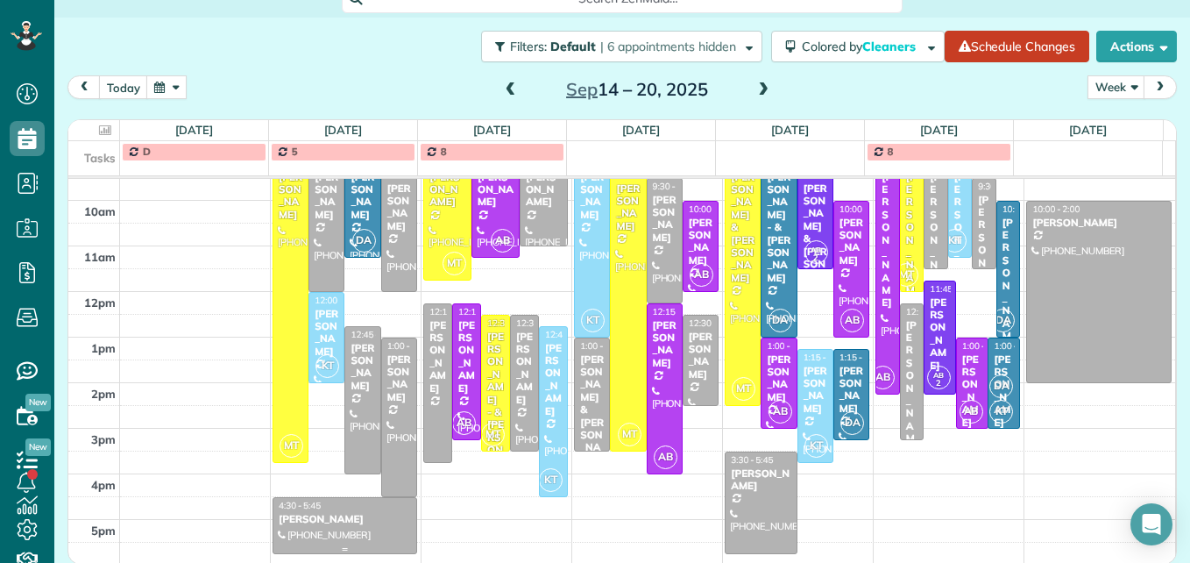
click at [317, 534] on div at bounding box center [344, 525] width 143 height 55
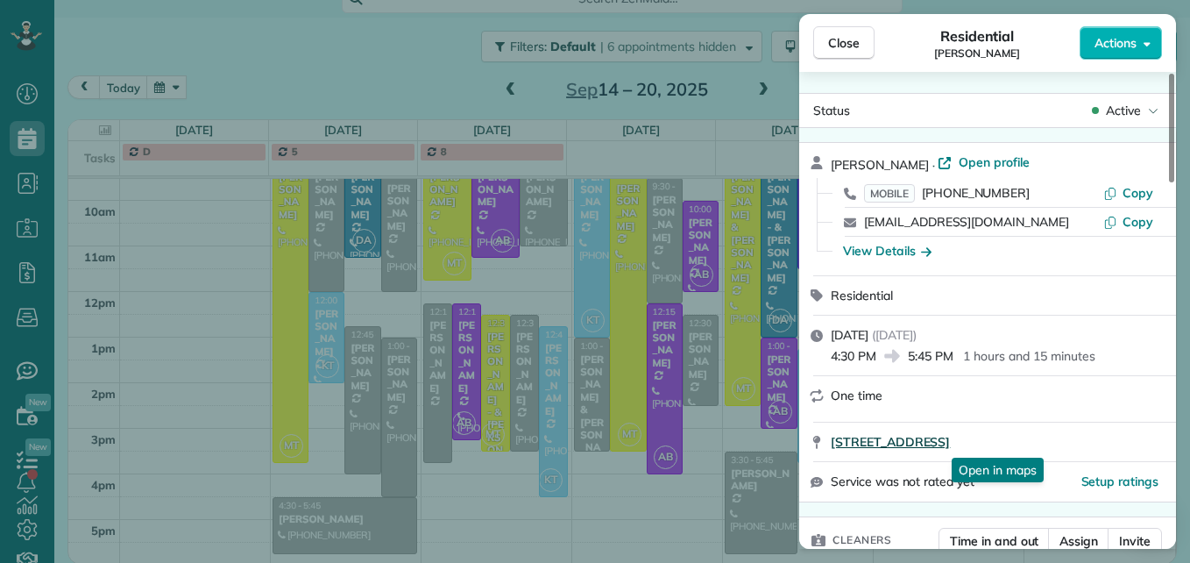
scroll to position [89, 0]
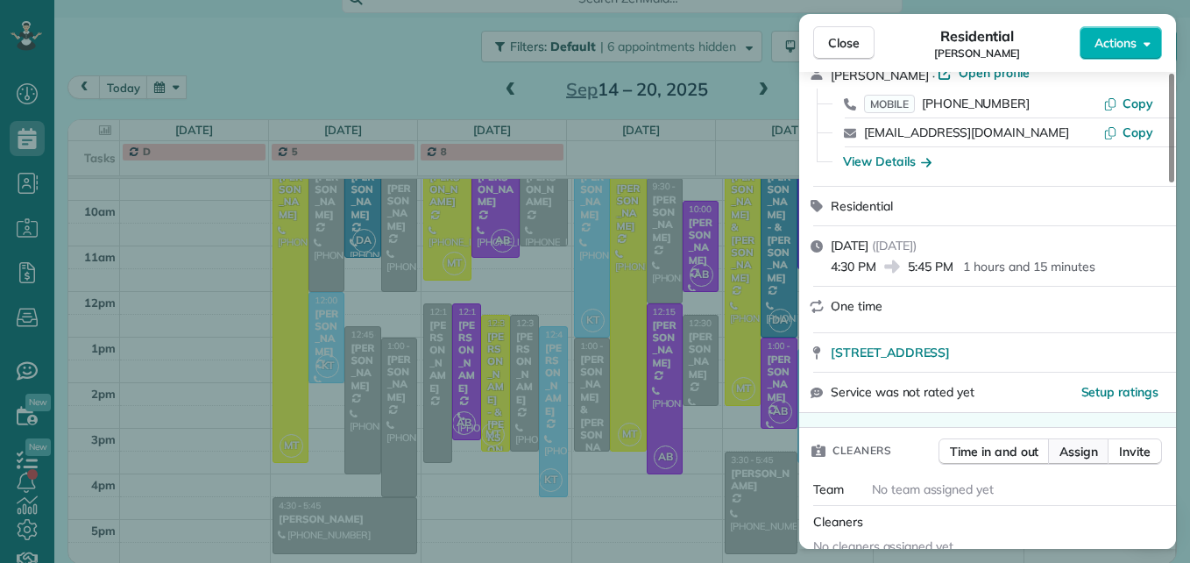
click at [1082, 443] on span "Assign" at bounding box center [1078, 452] width 39 height 18
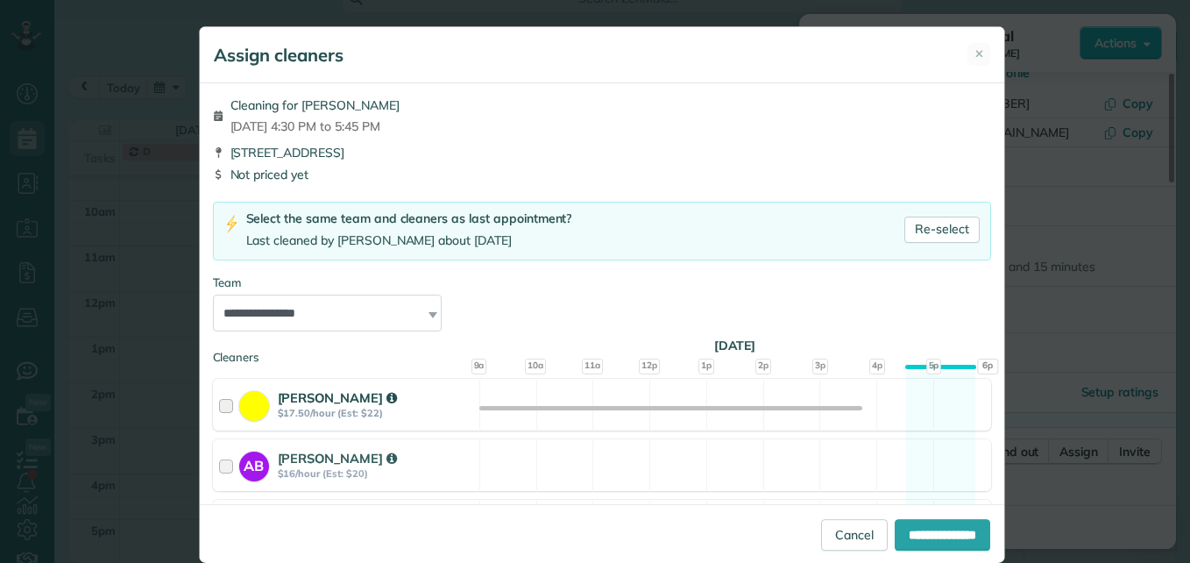
click at [220, 400] on div at bounding box center [229, 404] width 20 height 32
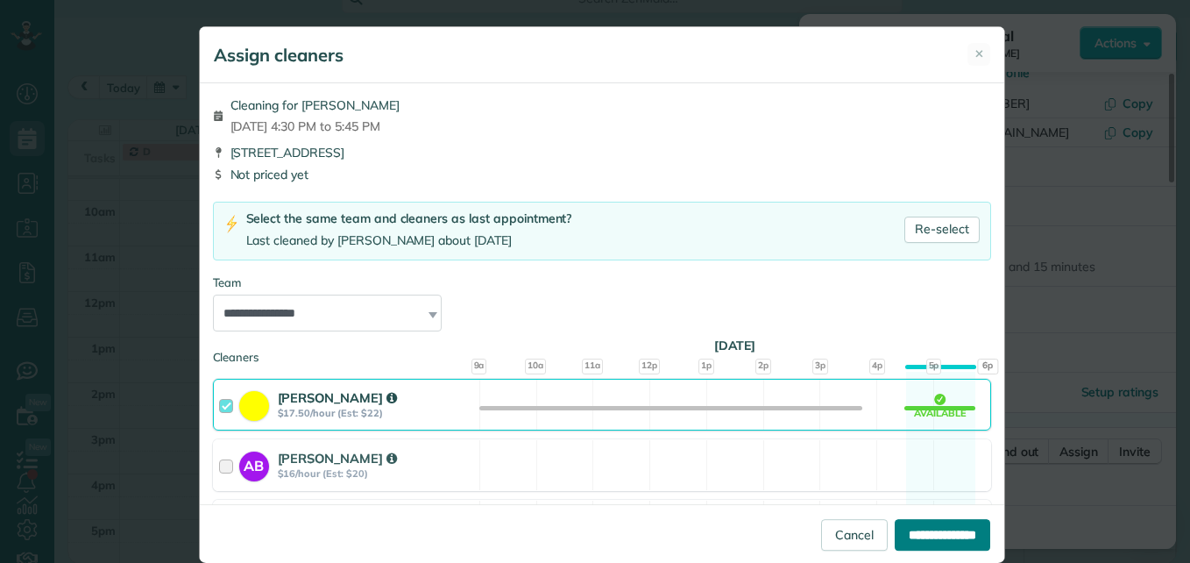
click at [895, 521] on input "**********" at bounding box center [943, 535] width 96 height 32
type input "**********"
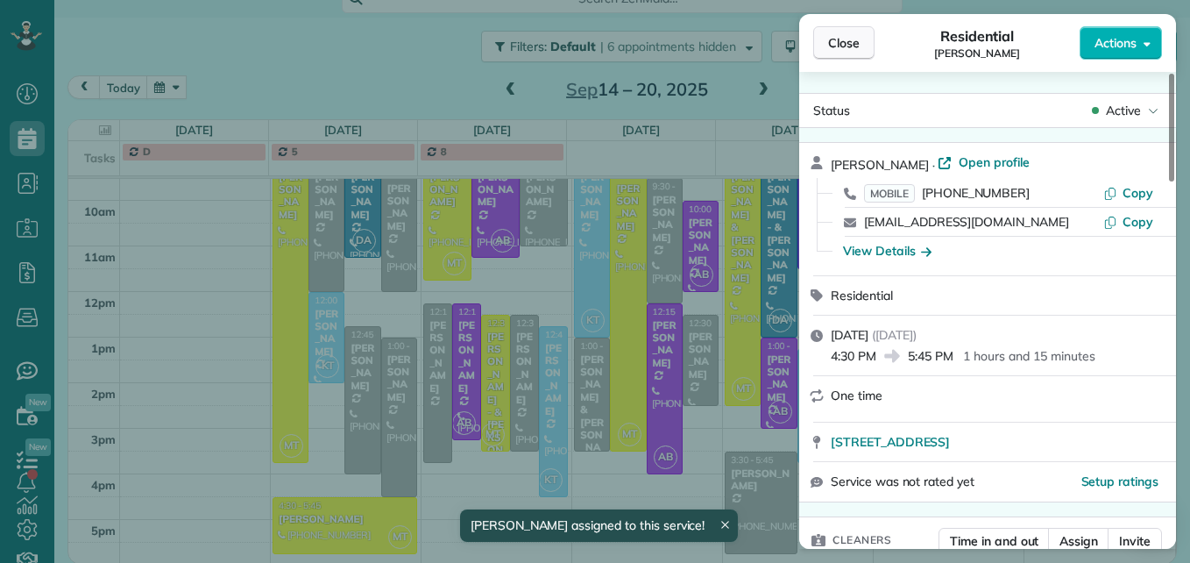
click at [848, 46] on span "Close" at bounding box center [844, 43] width 32 height 18
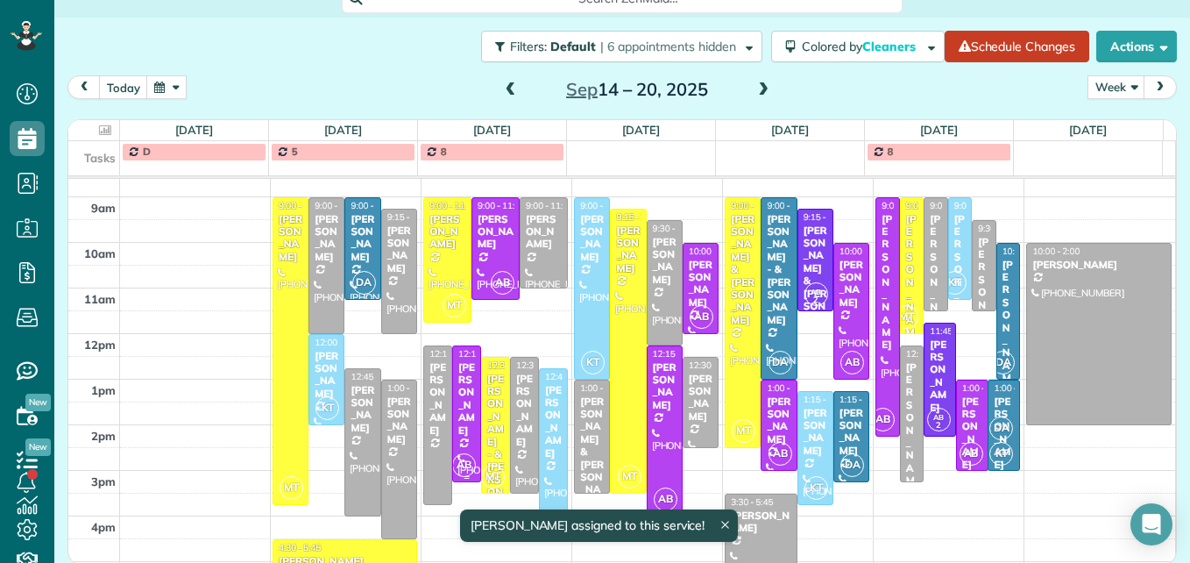
scroll to position [297, 0]
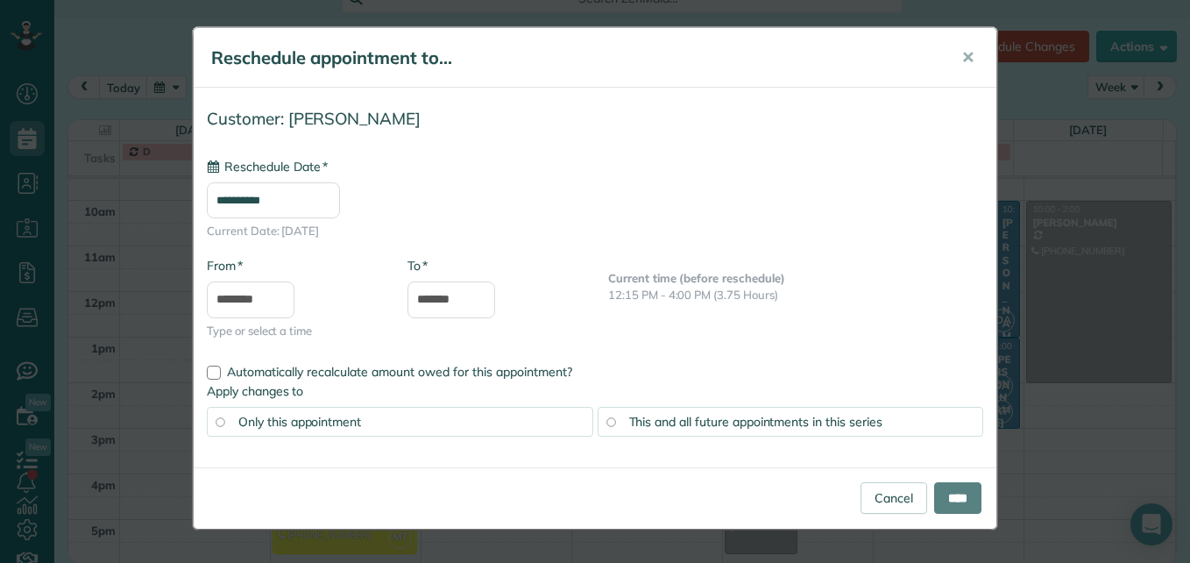
type input "**********"
click at [934, 493] on input "****" at bounding box center [957, 498] width 47 height 32
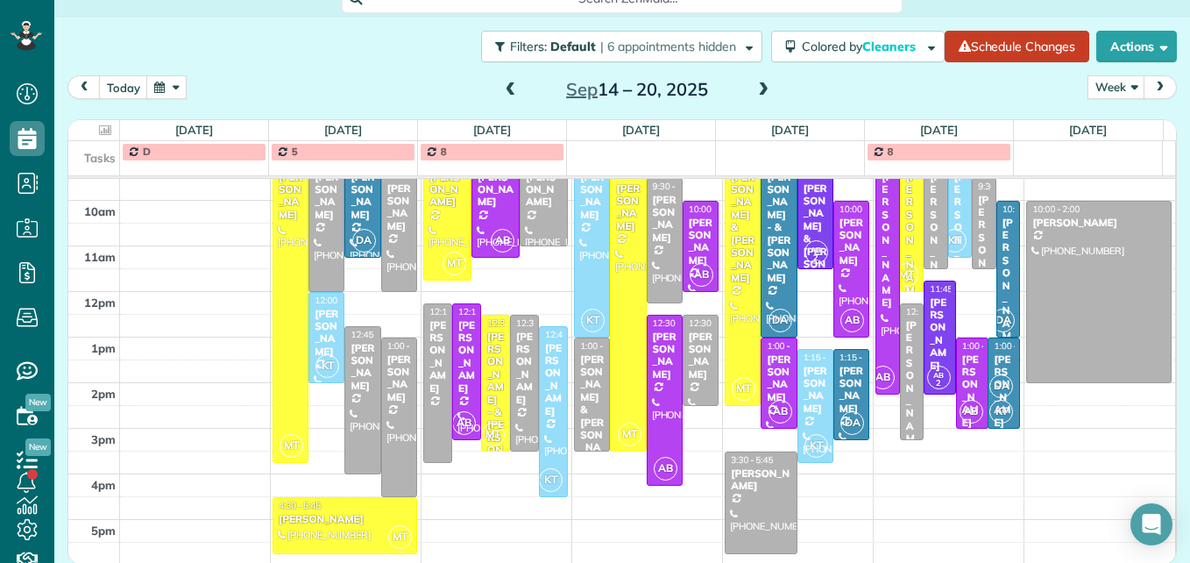
click at [504, 89] on span at bounding box center [510, 90] width 19 height 16
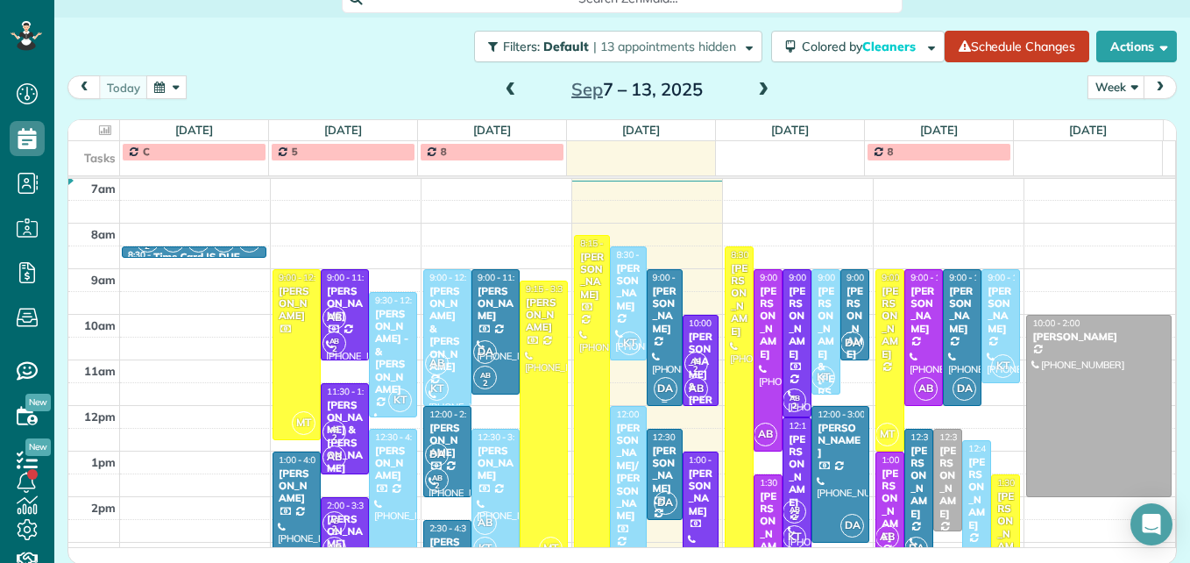
scroll to position [271, 0]
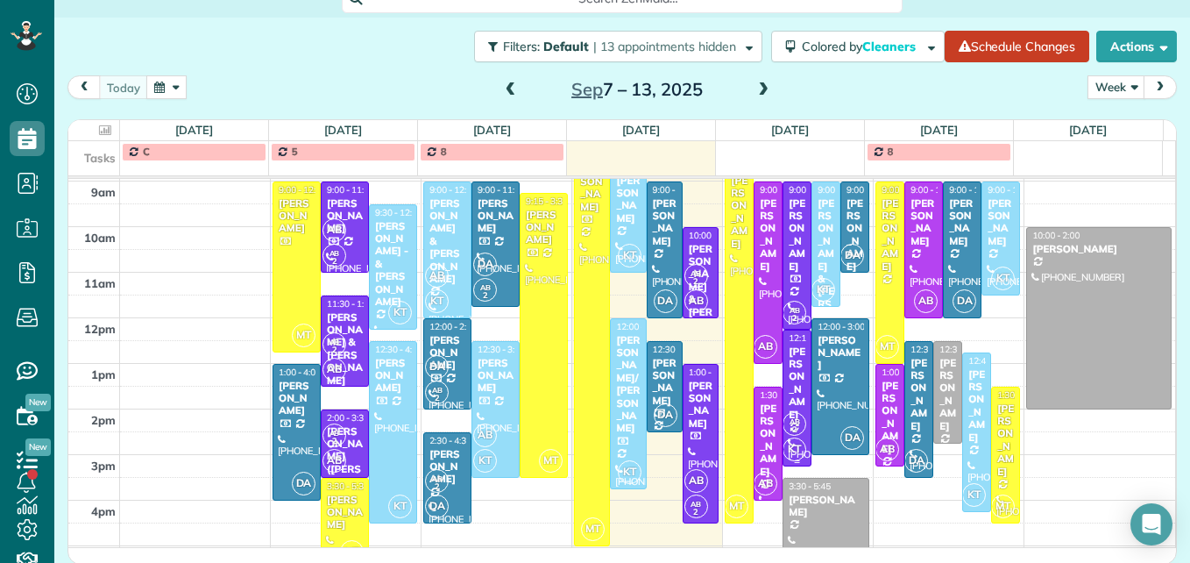
click at [788, 386] on div "[PERSON_NAME]" at bounding box center [797, 382] width 18 height 75
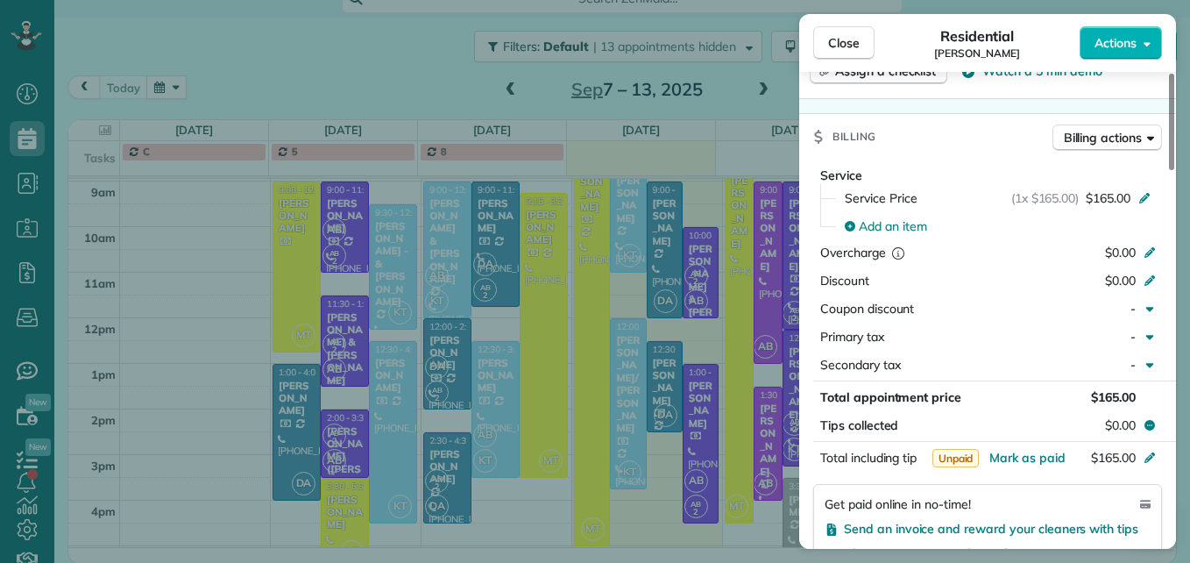
scroll to position [880, 0]
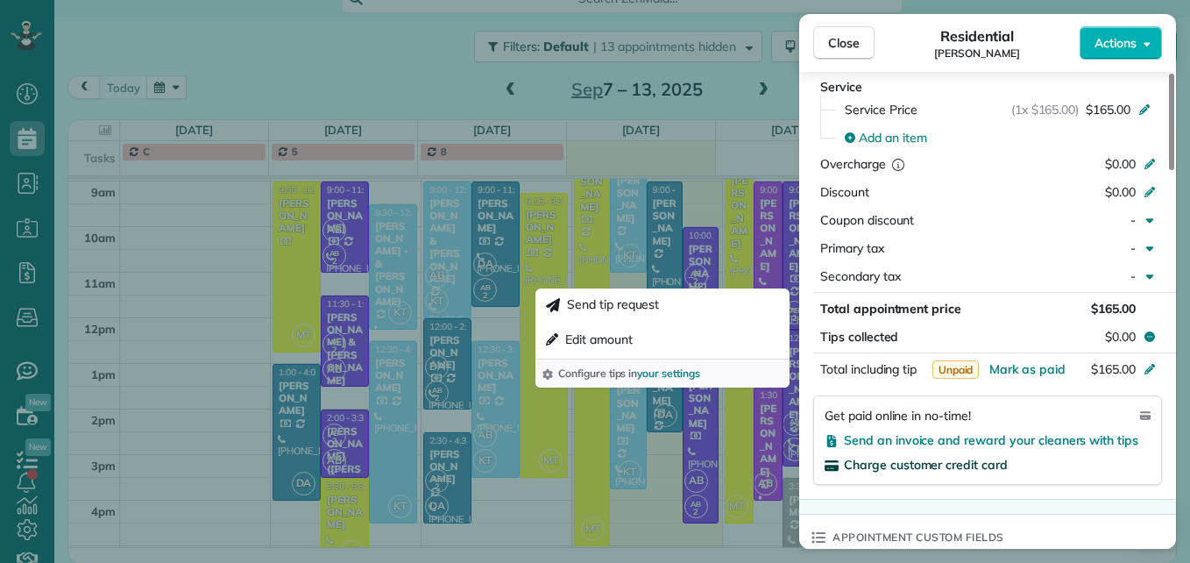
click at [938, 460] on span "Charge customer credit card" at bounding box center [926, 465] width 164 height 16
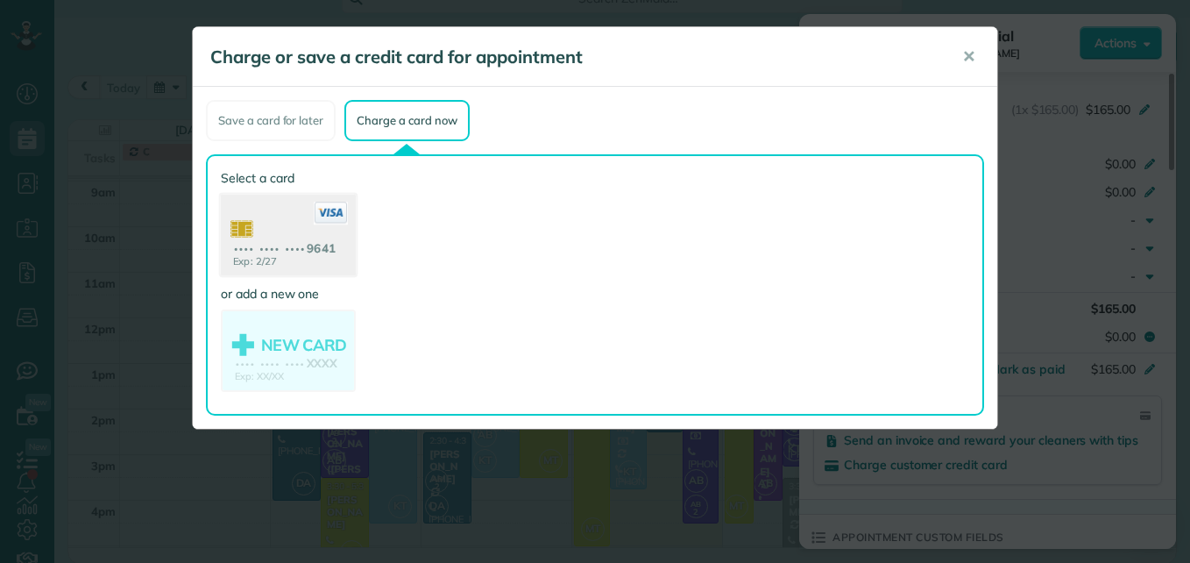
click at [311, 260] on use at bounding box center [288, 237] width 135 height 85
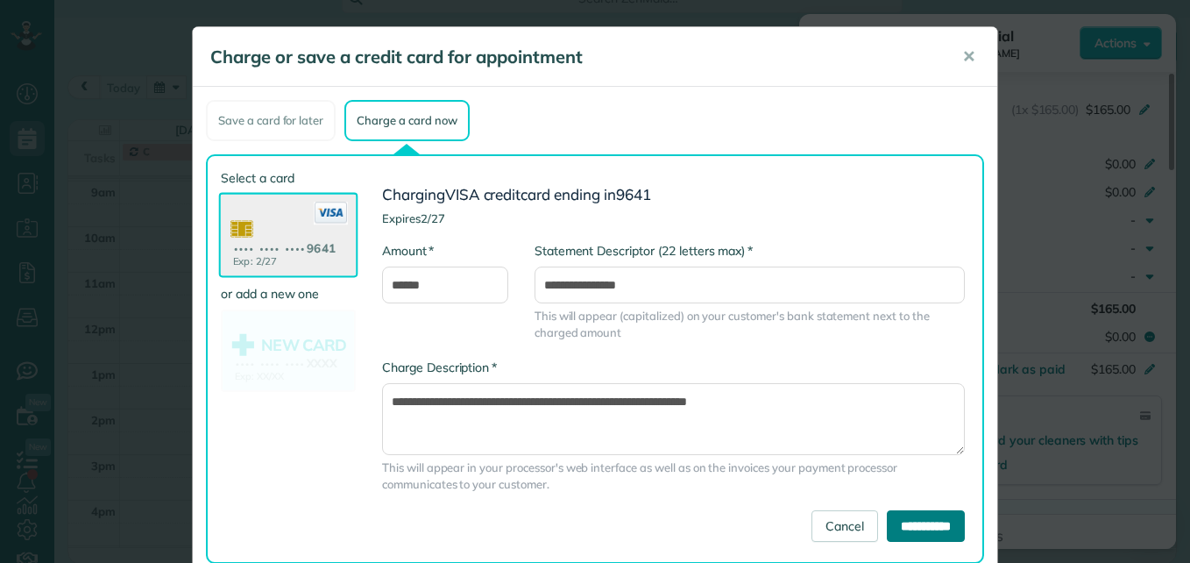
click at [887, 521] on input "**********" at bounding box center [926, 526] width 78 height 32
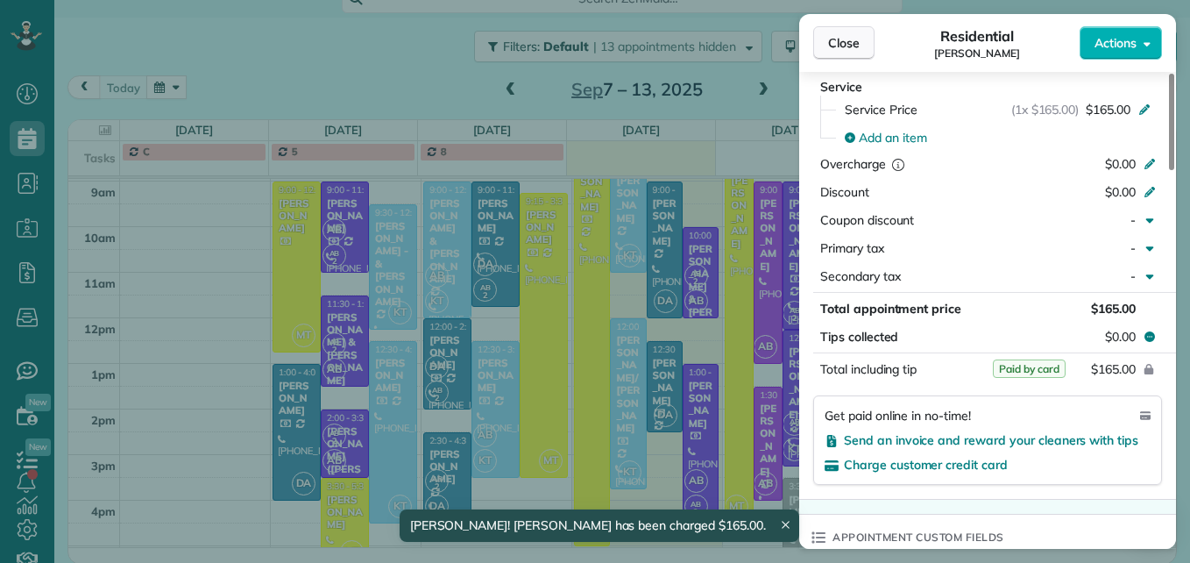
click at [850, 53] on button "Close" at bounding box center [843, 42] width 61 height 33
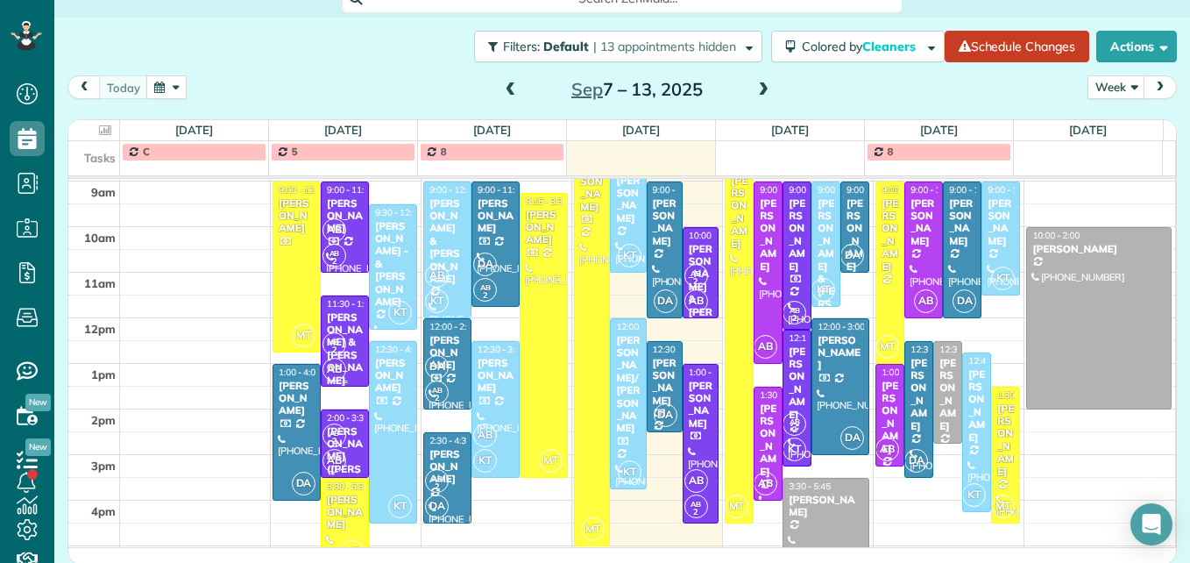
click at [347, 380] on div "AB 2 AB" at bounding box center [343, 356] width 43 height 51
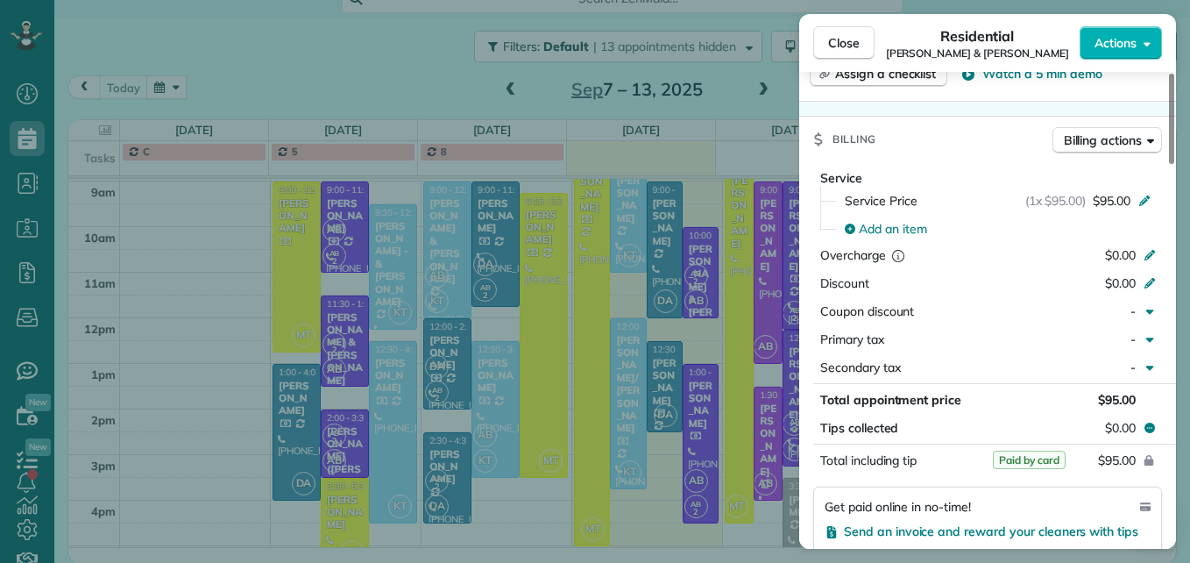
scroll to position [876, 0]
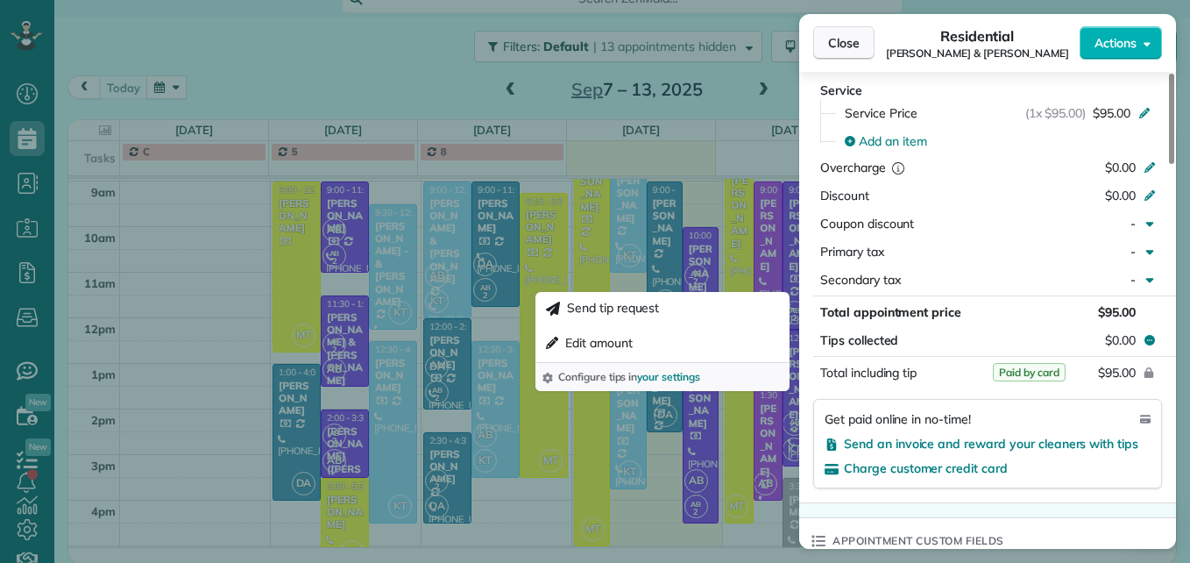
click at [851, 37] on span "Close" at bounding box center [844, 43] width 32 height 18
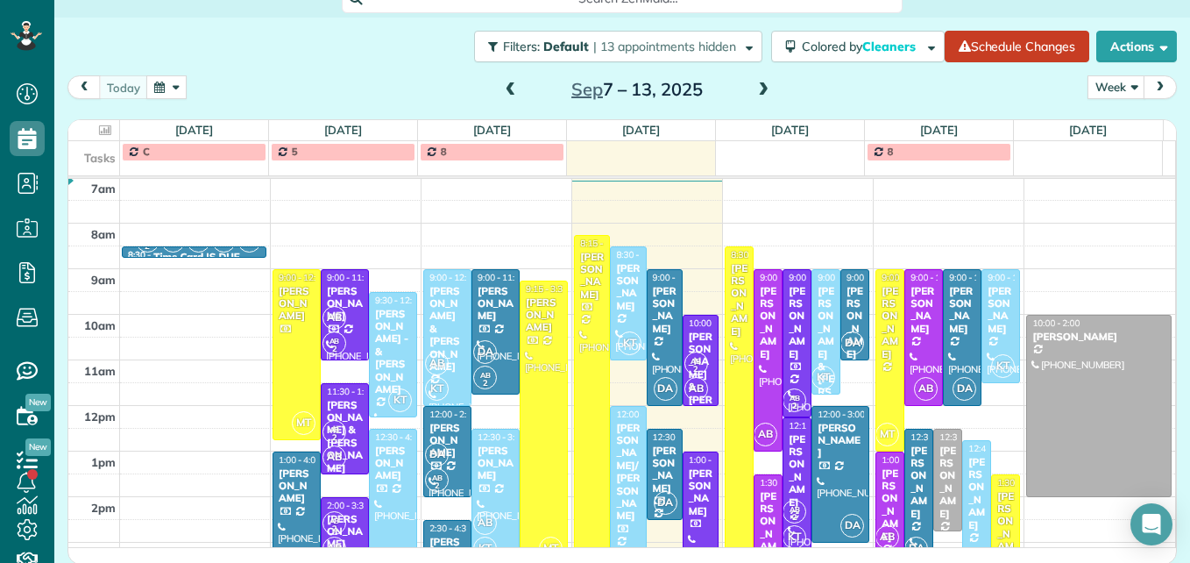
scroll to position [271, 0]
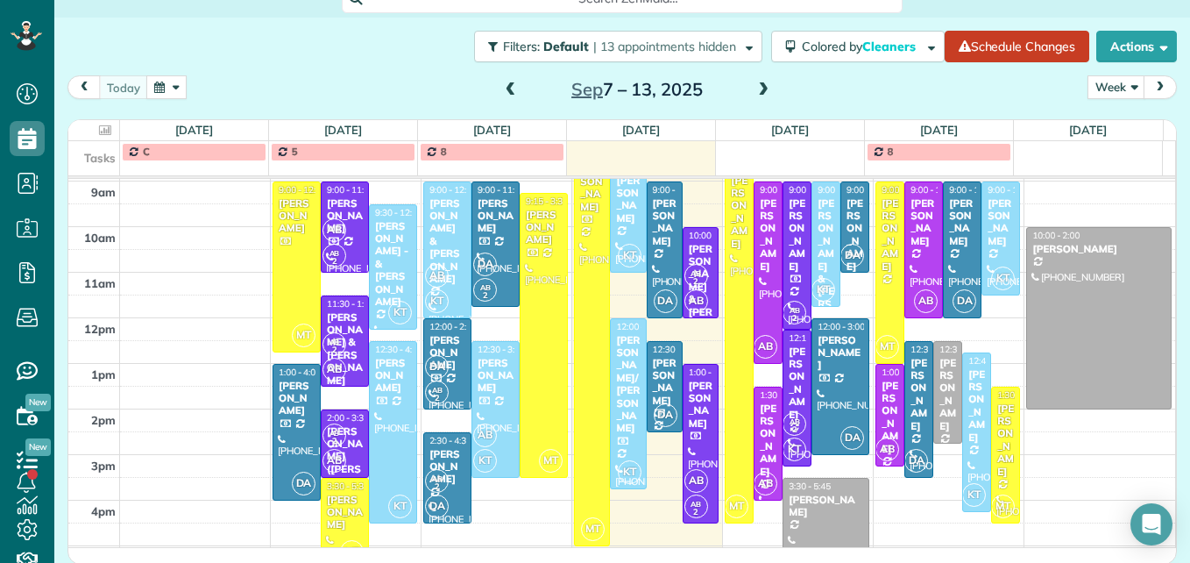
click at [757, 91] on span at bounding box center [763, 90] width 19 height 16
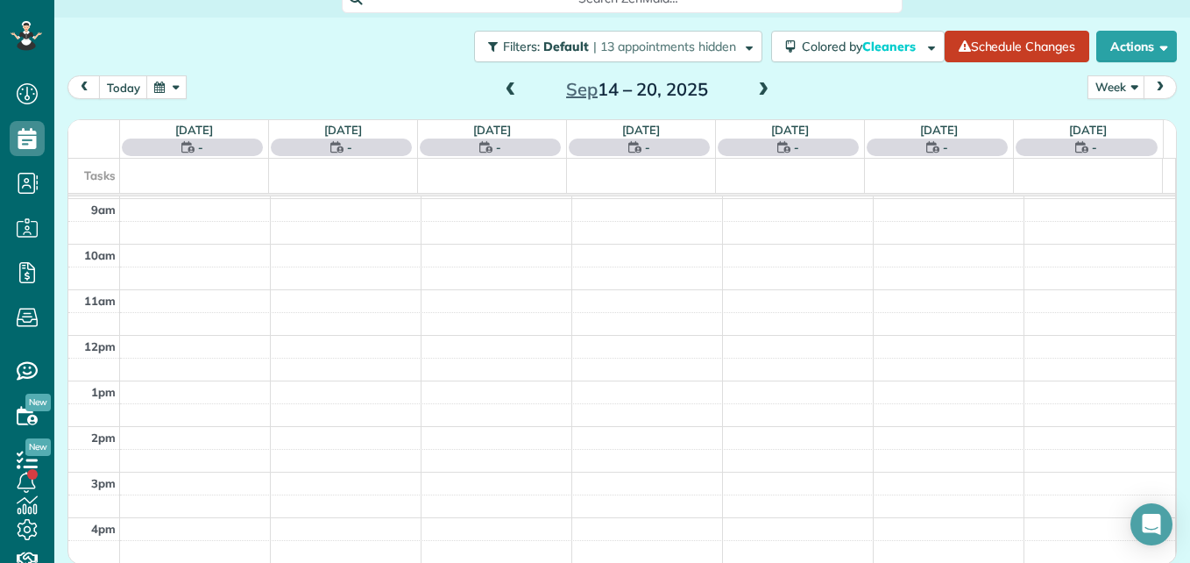
scroll to position [183, 0]
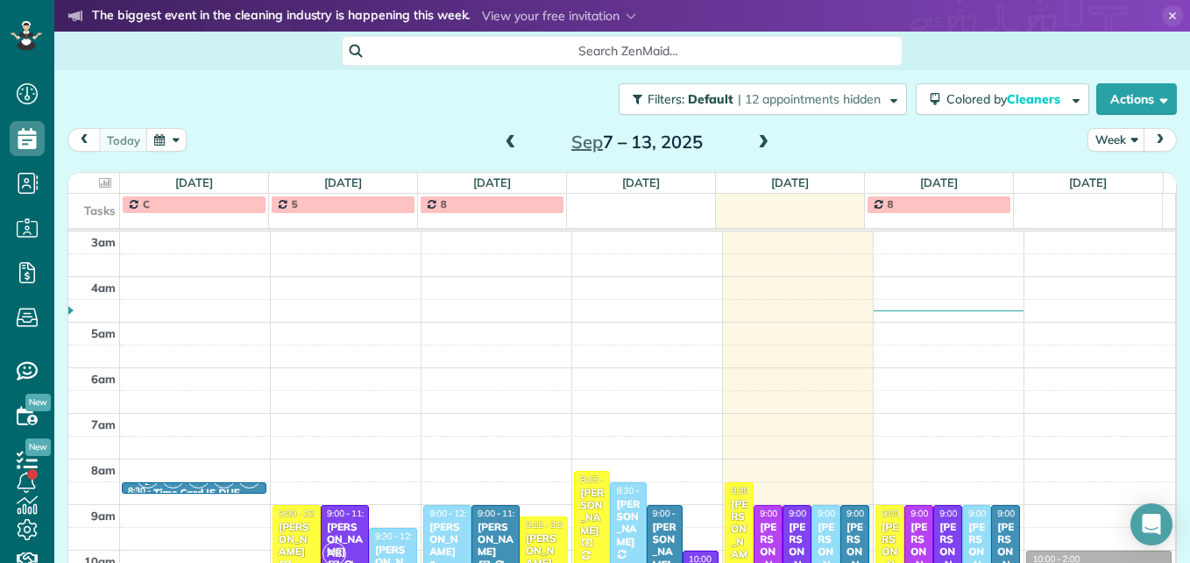
scroll to position [8, 8]
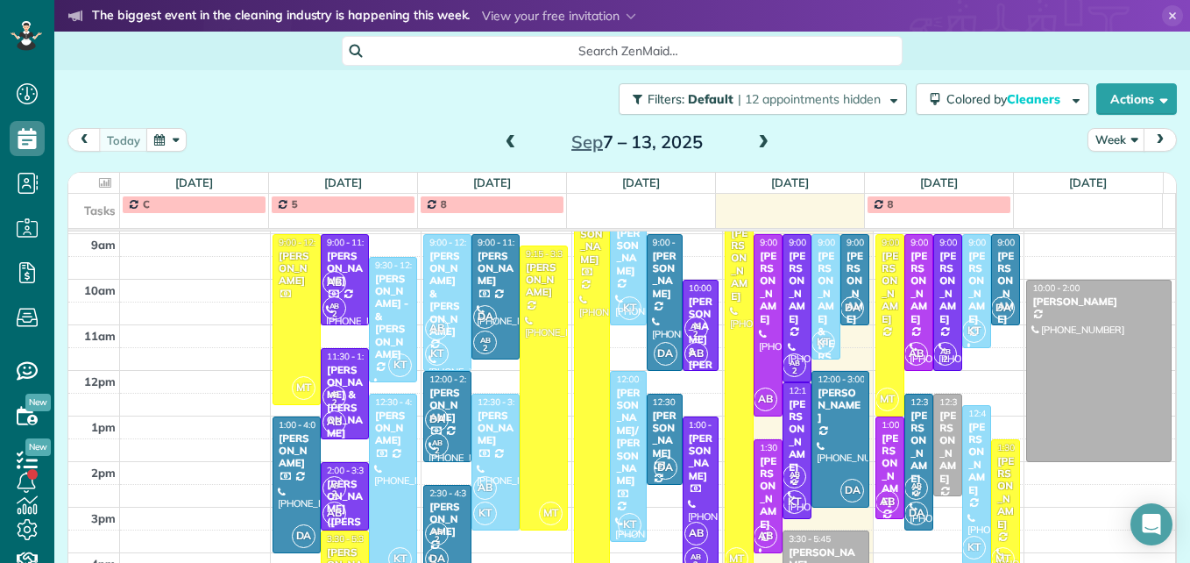
click at [754, 140] on span at bounding box center [763, 143] width 19 height 16
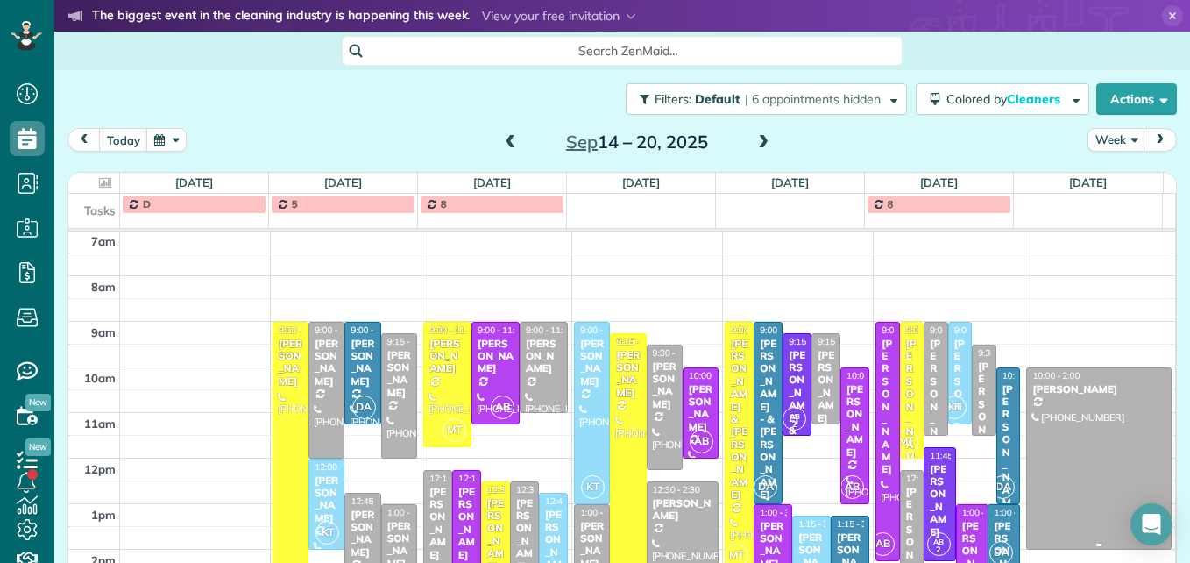
scroll to position [271, 0]
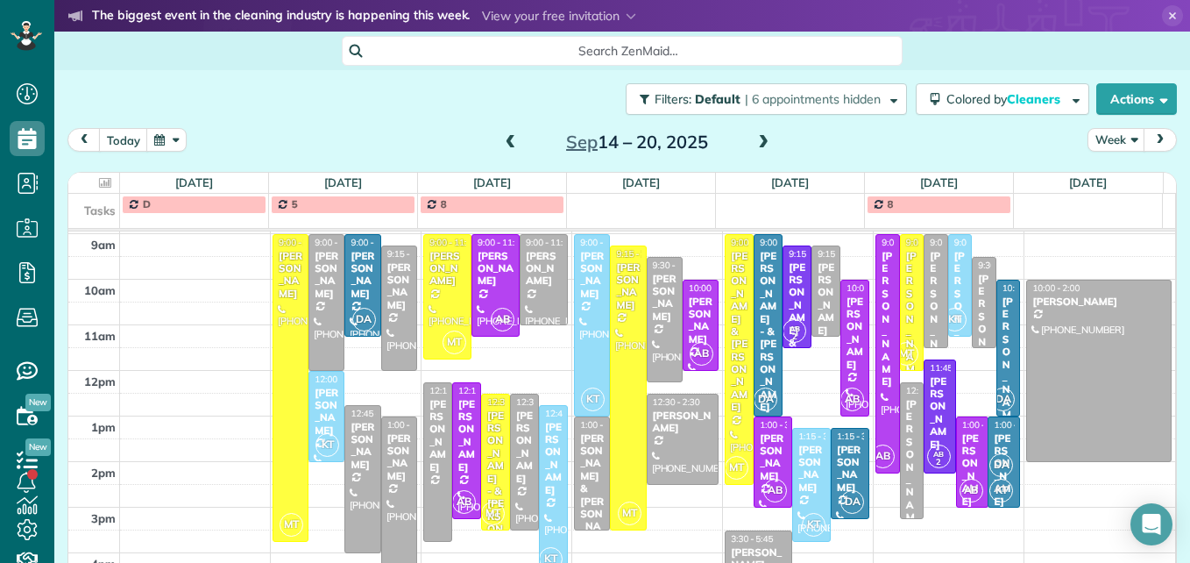
click at [501, 145] on span at bounding box center [510, 143] width 19 height 16
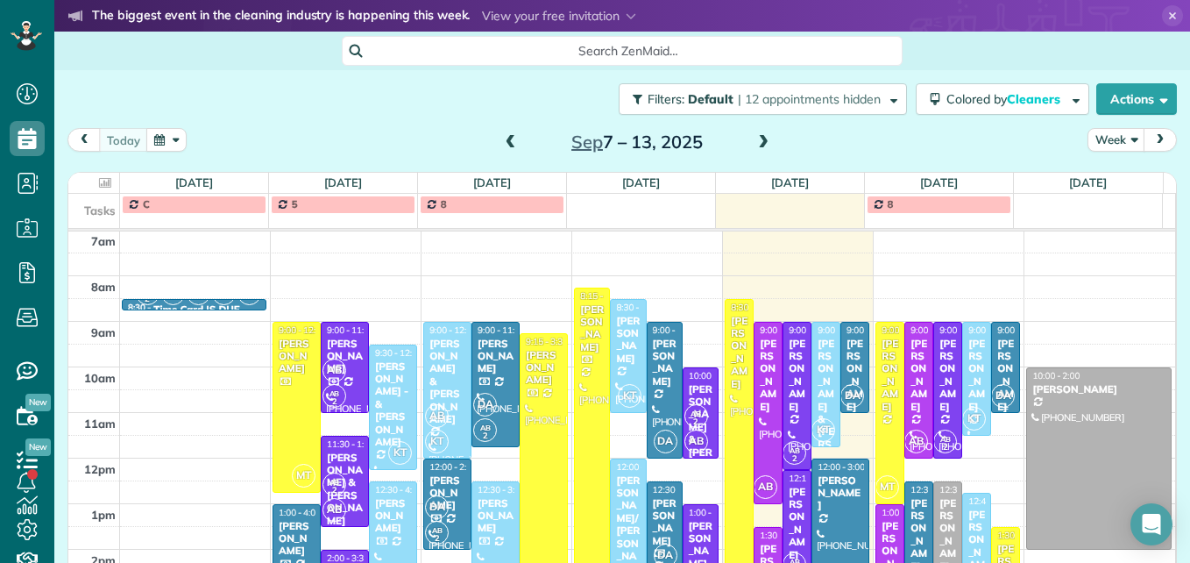
click at [996, 355] on div "[PERSON_NAME]" at bounding box center [1005, 374] width 18 height 75
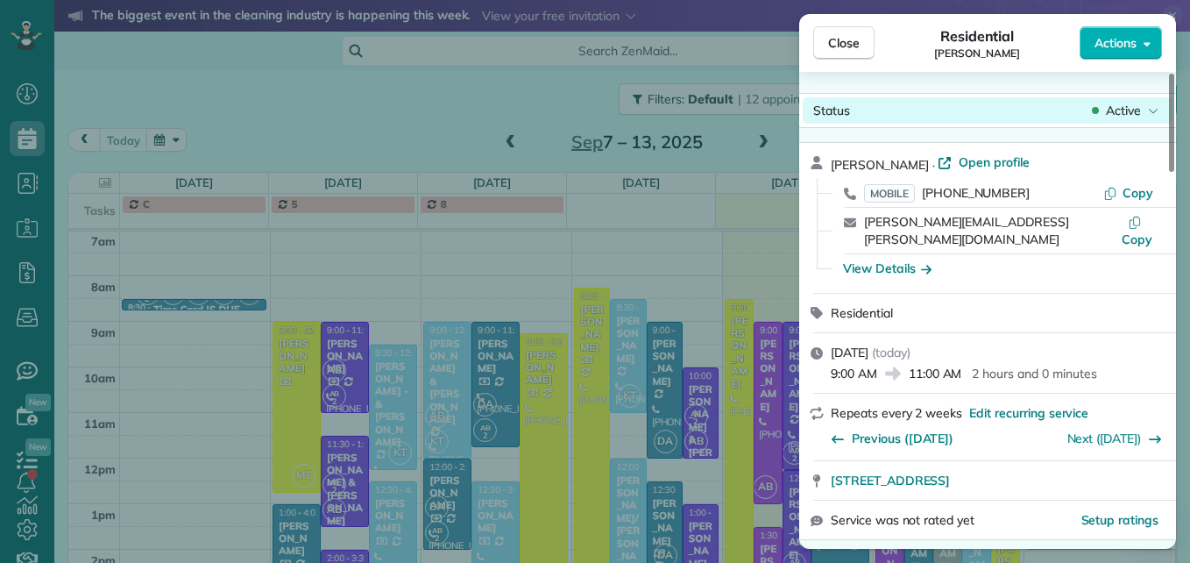
click at [1130, 104] on span "Active" at bounding box center [1123, 111] width 35 height 18
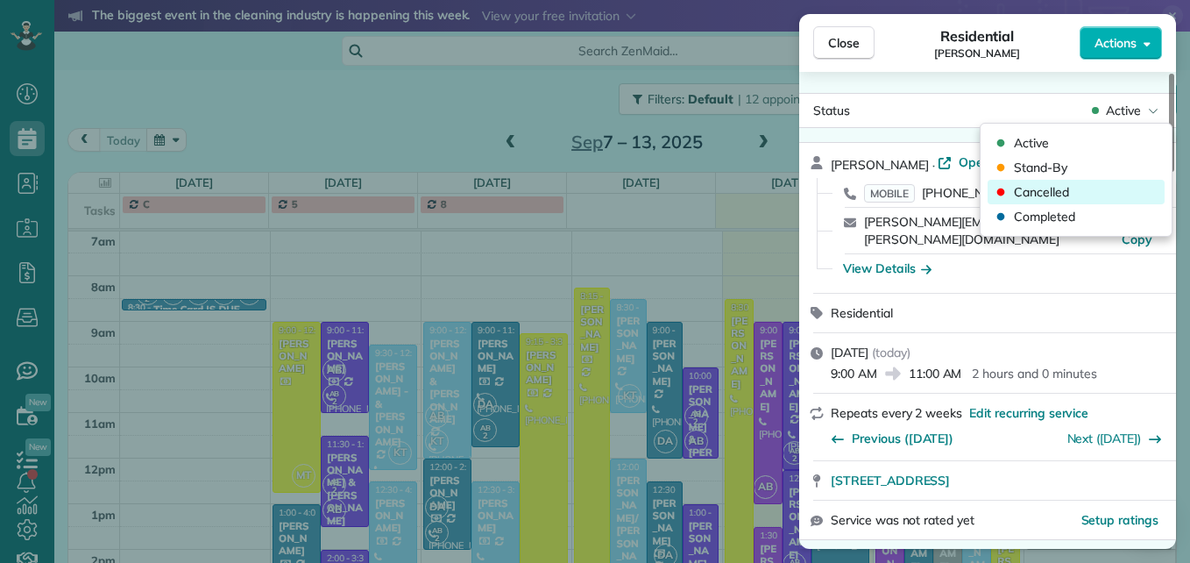
click at [1073, 192] on div "Cancelled" at bounding box center [1076, 192] width 177 height 25
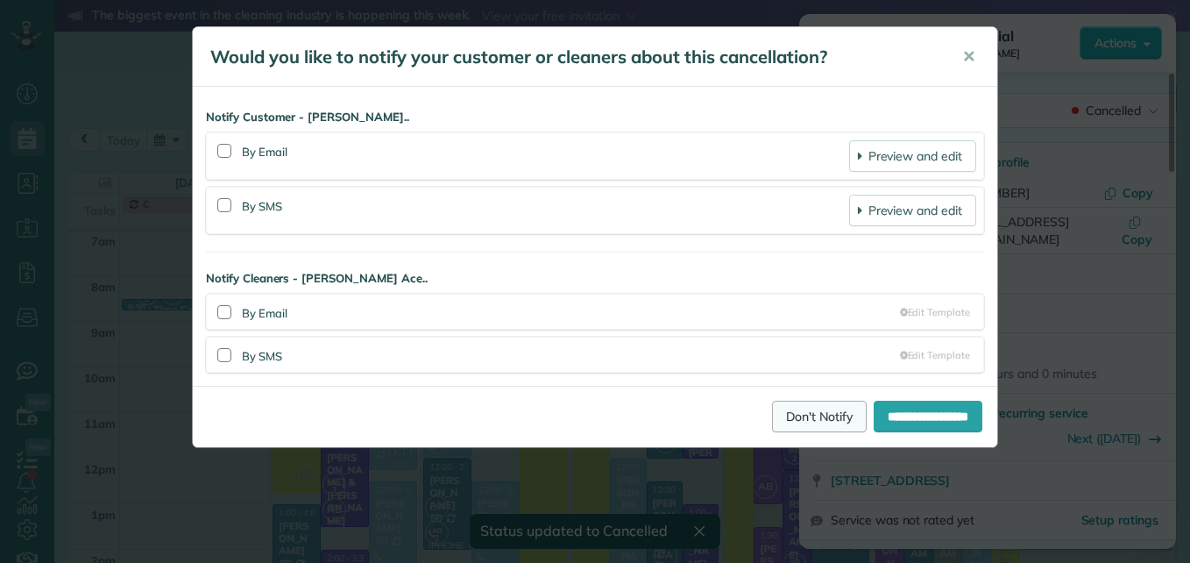
click at [798, 417] on link "Don't Notify" at bounding box center [819, 416] width 95 height 32
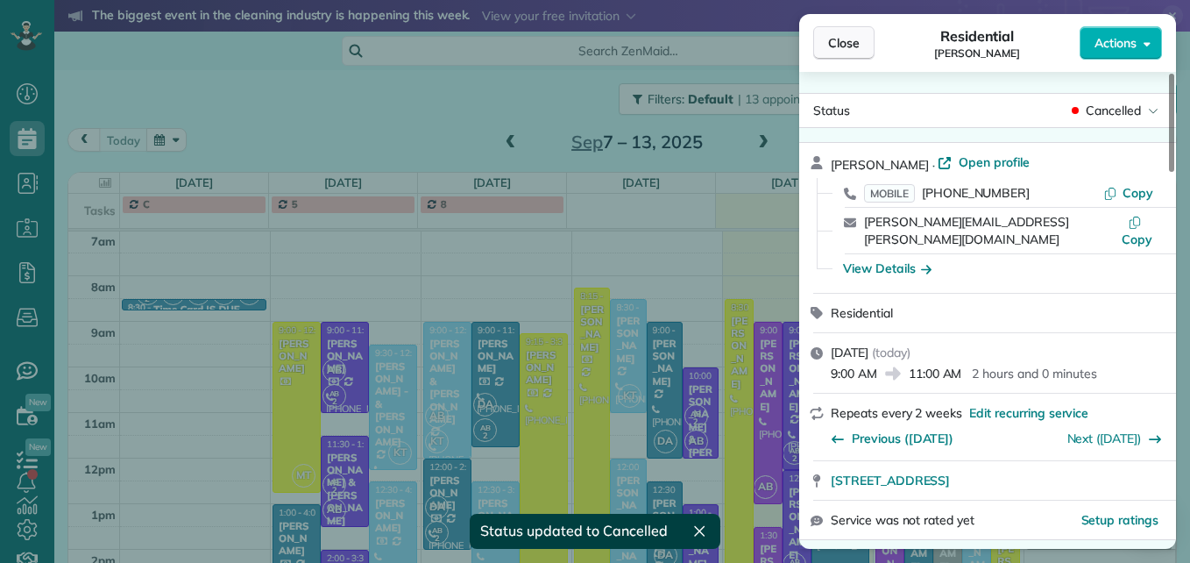
click at [843, 45] on span "Close" at bounding box center [844, 43] width 32 height 18
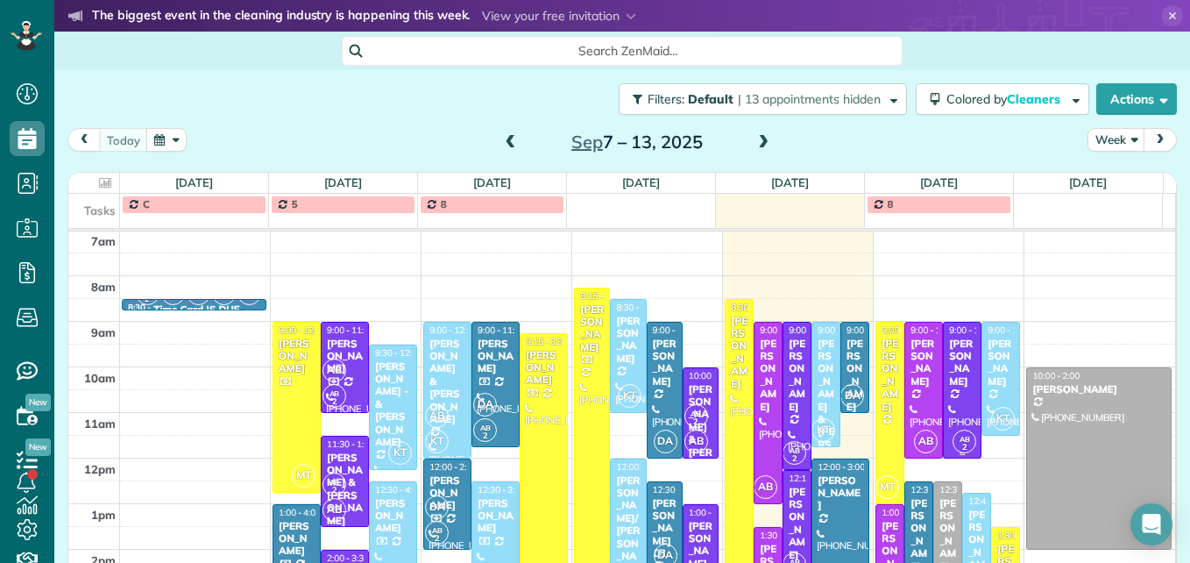
click at [948, 365] on div "[PERSON_NAME]" at bounding box center [962, 362] width 28 height 51
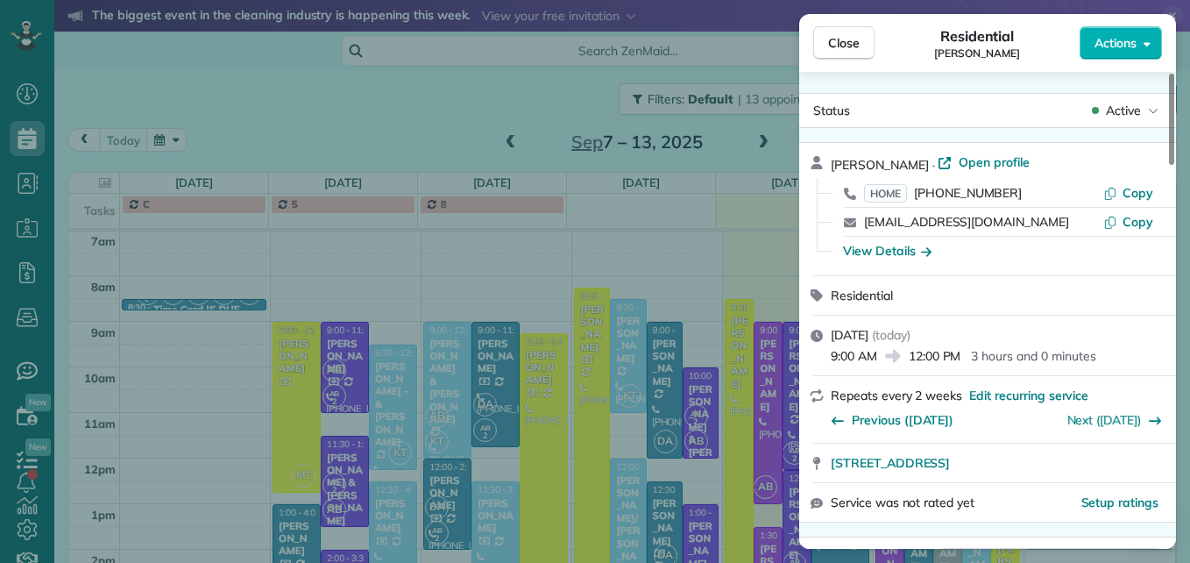
scroll to position [88, 0]
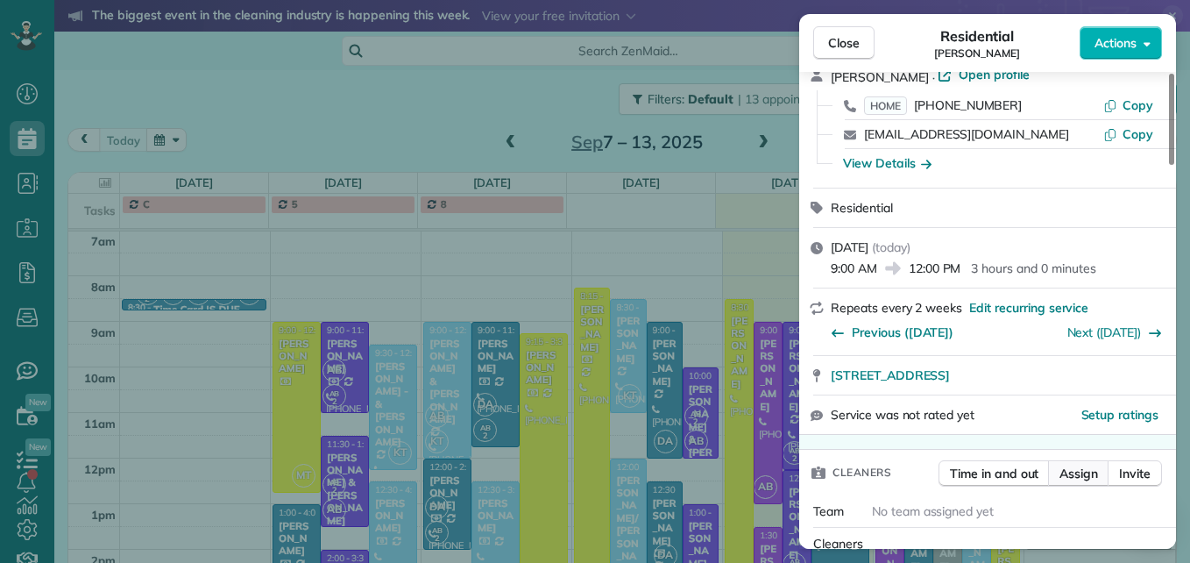
click at [1094, 471] on span "Assign" at bounding box center [1078, 473] width 39 height 18
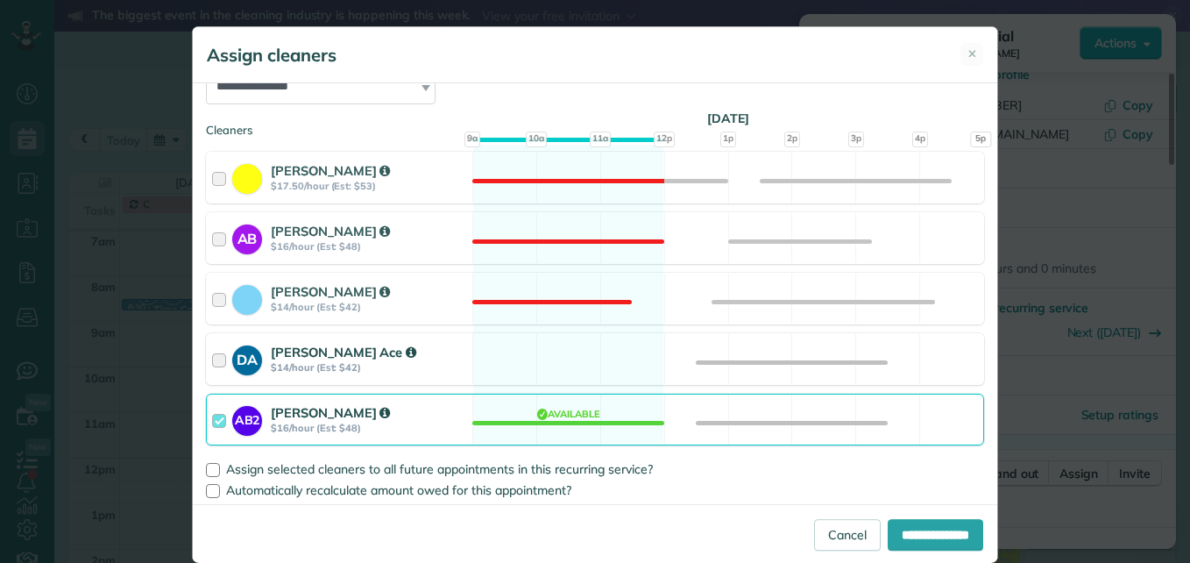
scroll to position [230, 0]
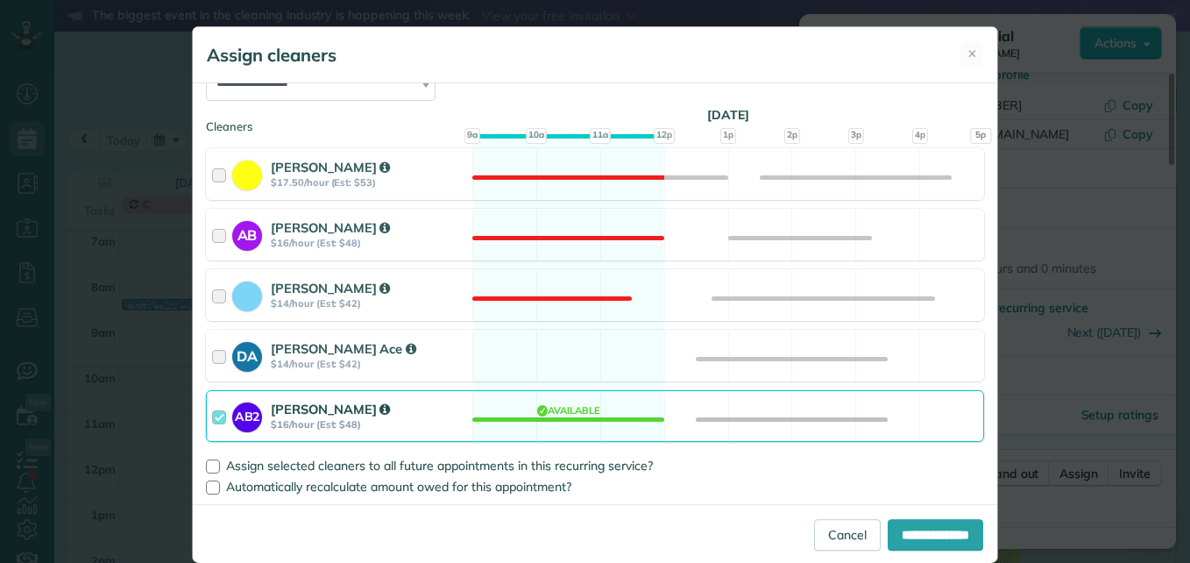
click at [212, 415] on div at bounding box center [222, 416] width 20 height 32
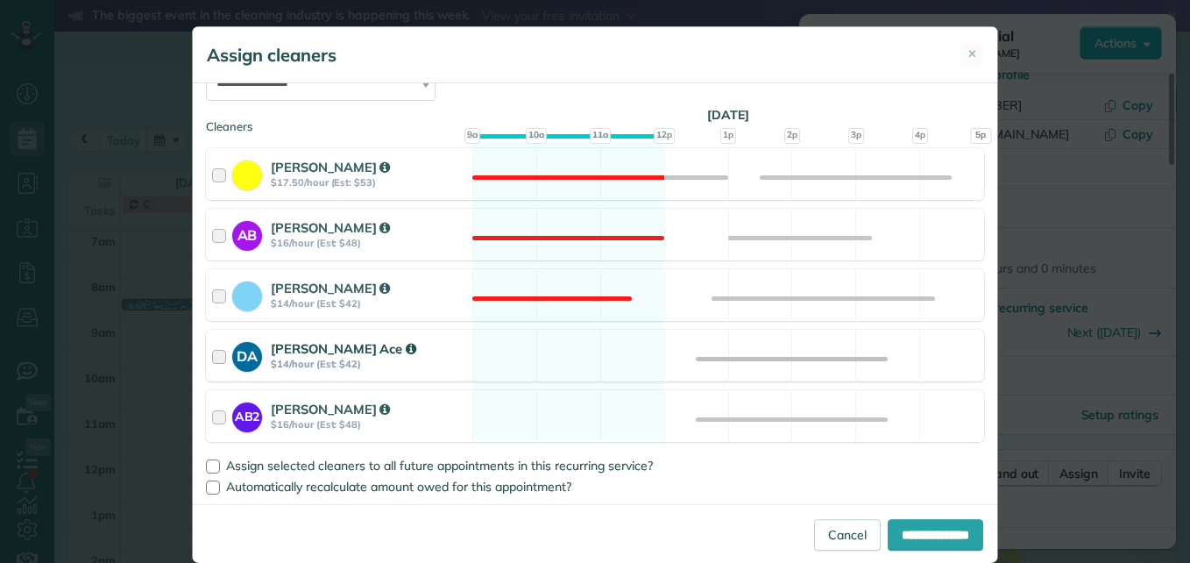
click at [212, 353] on div at bounding box center [222, 355] width 20 height 32
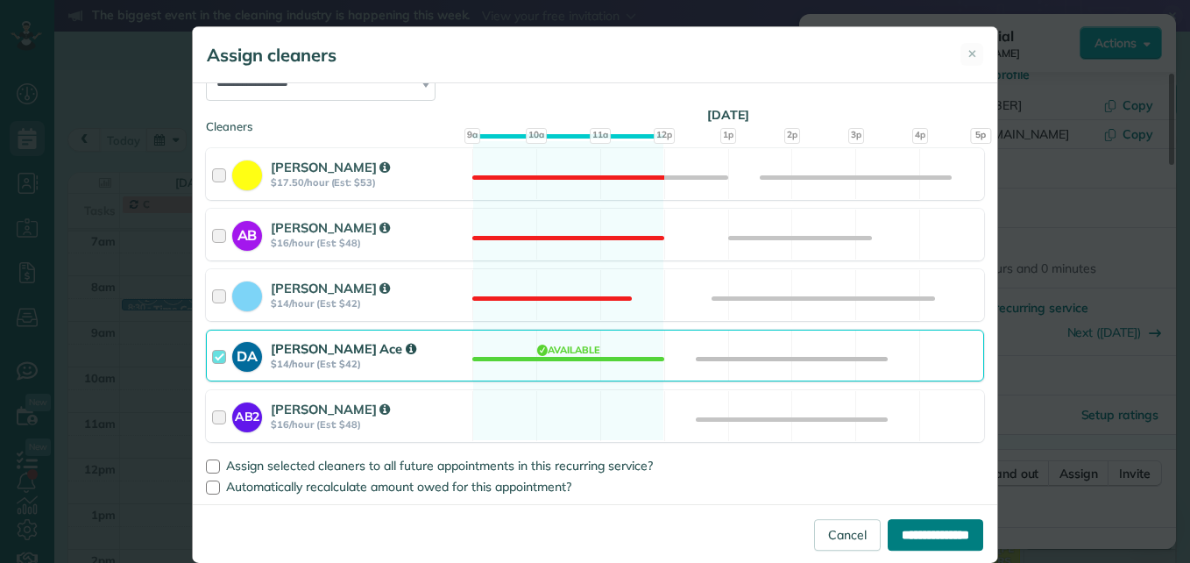
click at [896, 536] on input "**********" at bounding box center [936, 535] width 96 height 32
type input "**********"
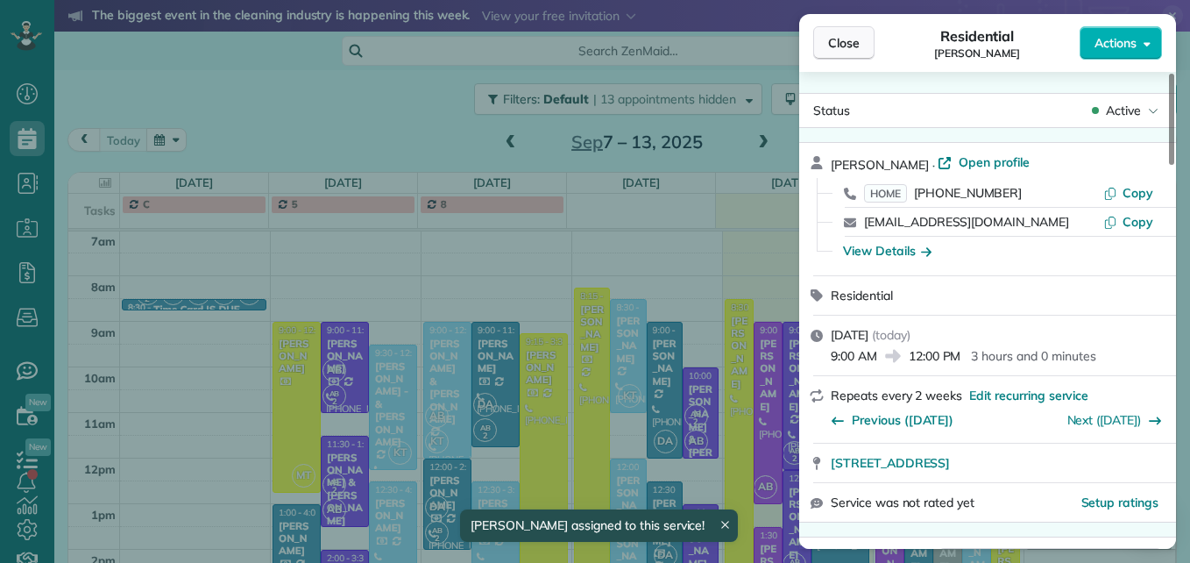
click at [844, 43] on span "Close" at bounding box center [844, 43] width 32 height 18
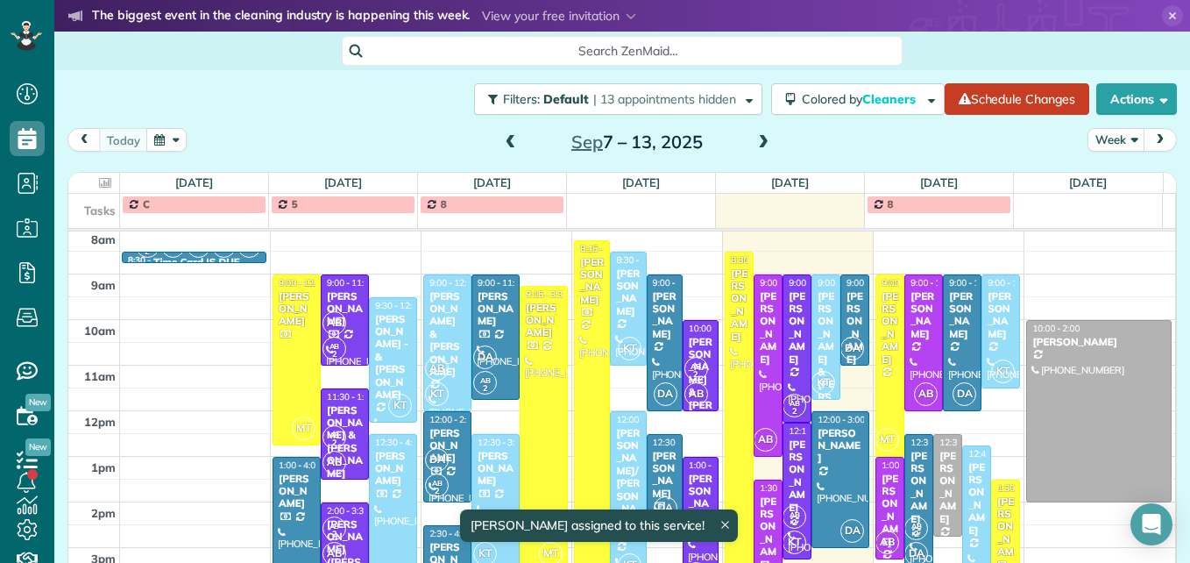
scroll to position [271, 0]
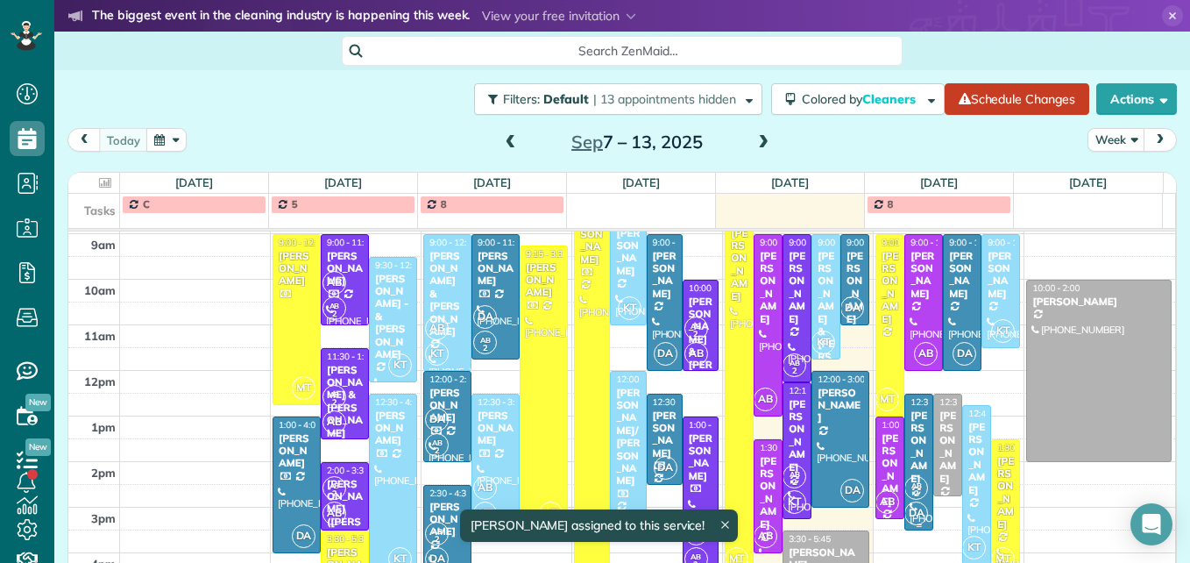
click at [910, 463] on div "[PERSON_NAME]" at bounding box center [919, 446] width 18 height 75
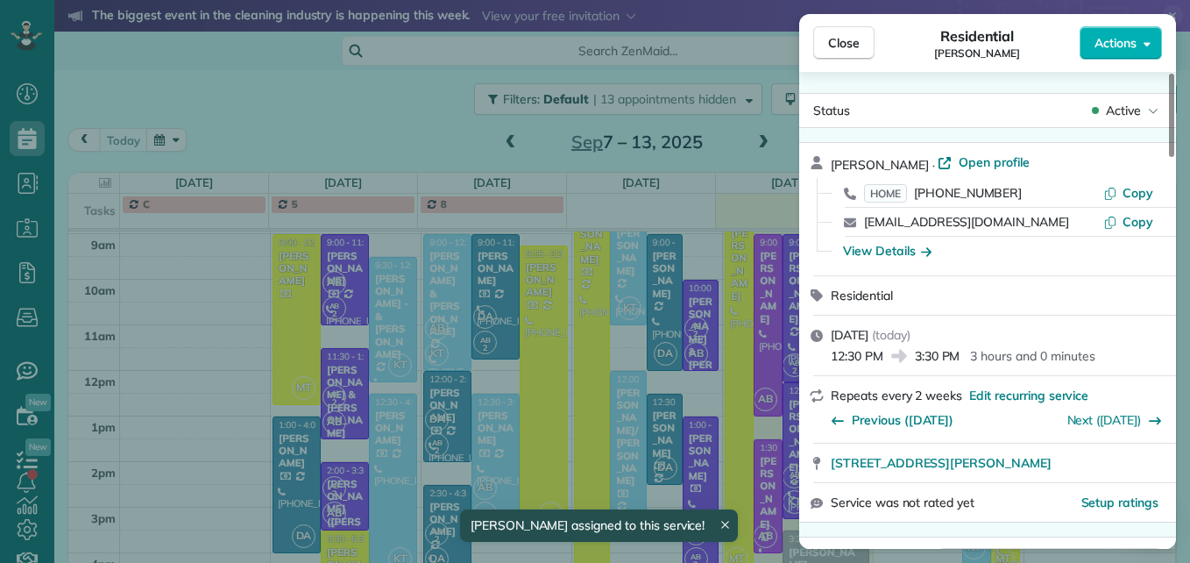
scroll to position [178, 0]
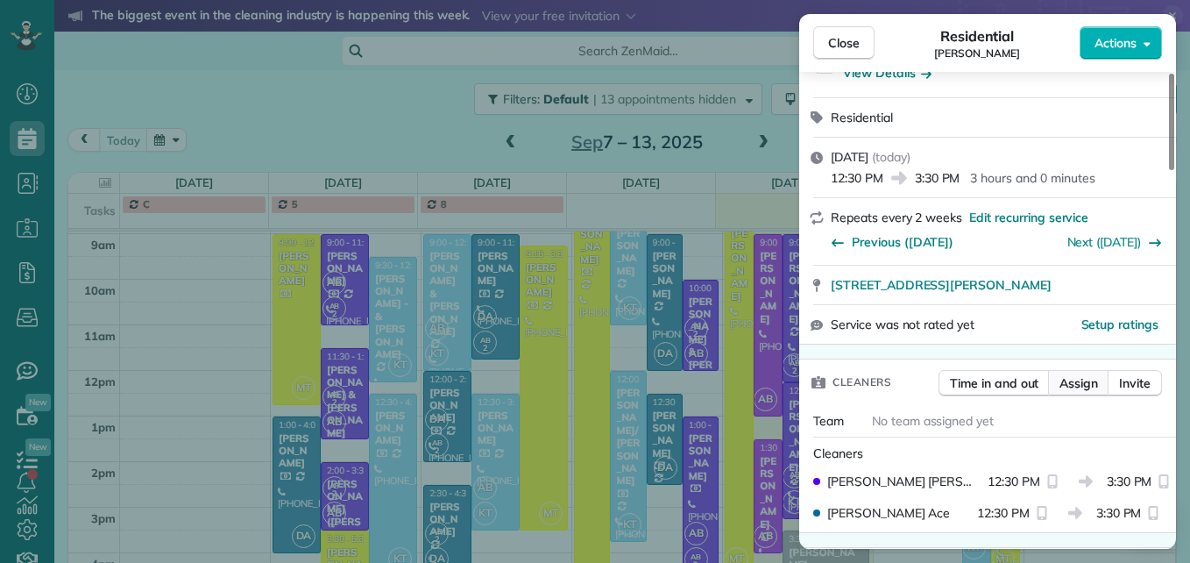
click at [1068, 391] on span "Assign" at bounding box center [1078, 383] width 39 height 18
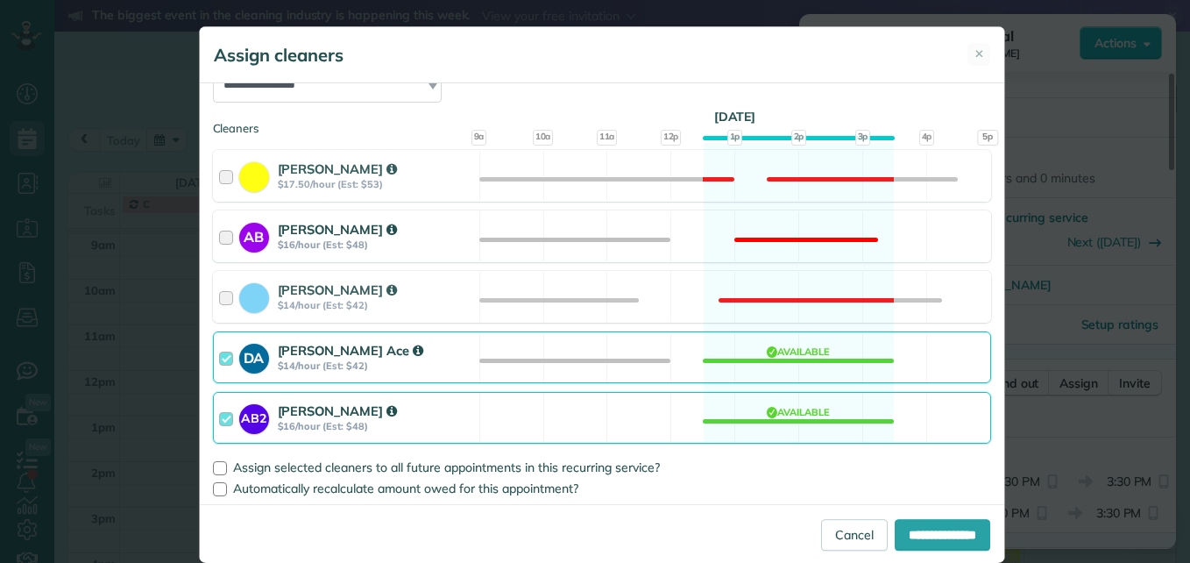
scroll to position [230, 0]
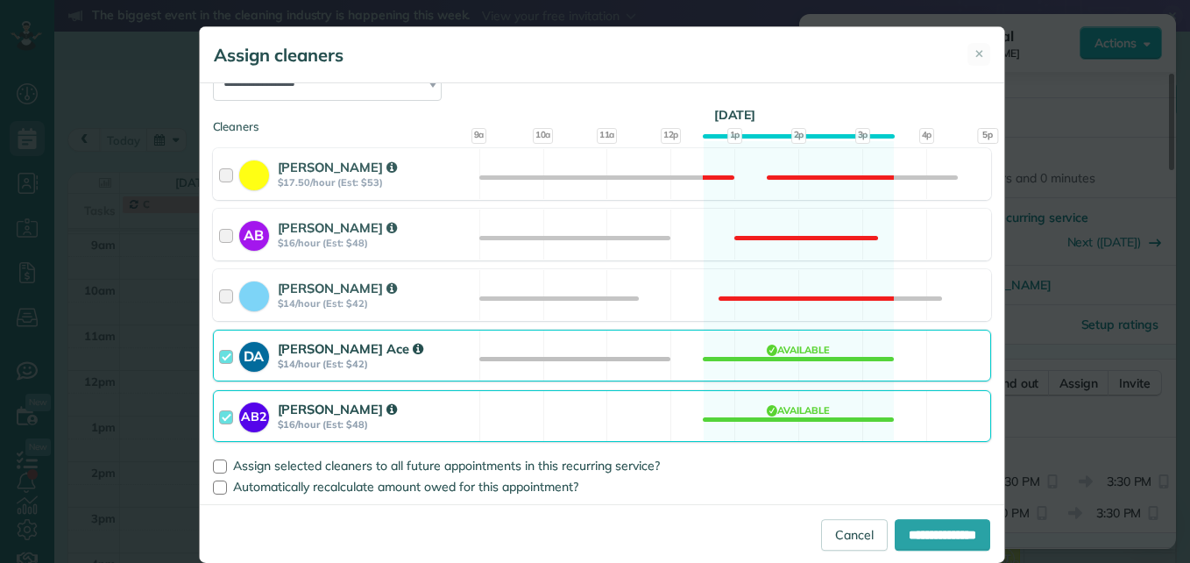
click at [220, 419] on div at bounding box center [229, 416] width 20 height 32
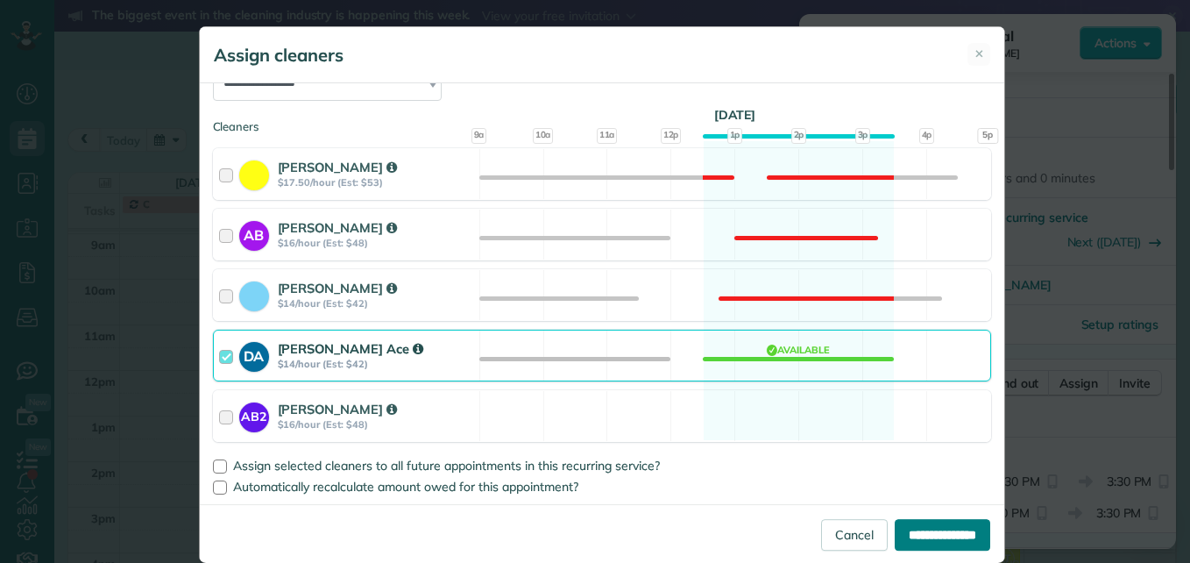
click at [942, 527] on input "**********" at bounding box center [943, 535] width 96 height 32
type input "**********"
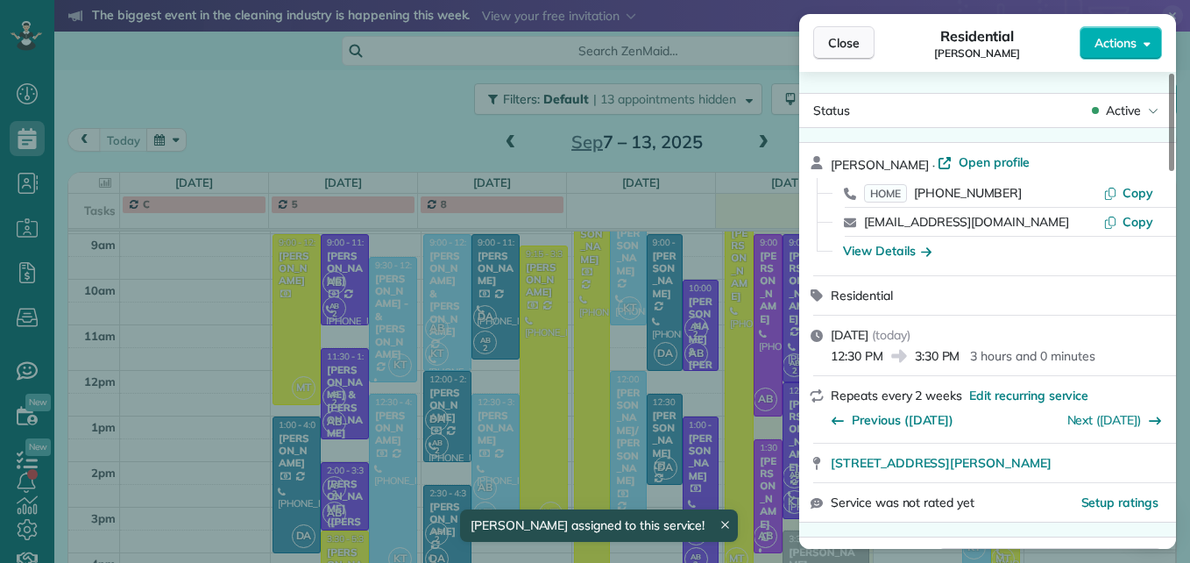
click at [840, 51] on span "Close" at bounding box center [844, 43] width 32 height 18
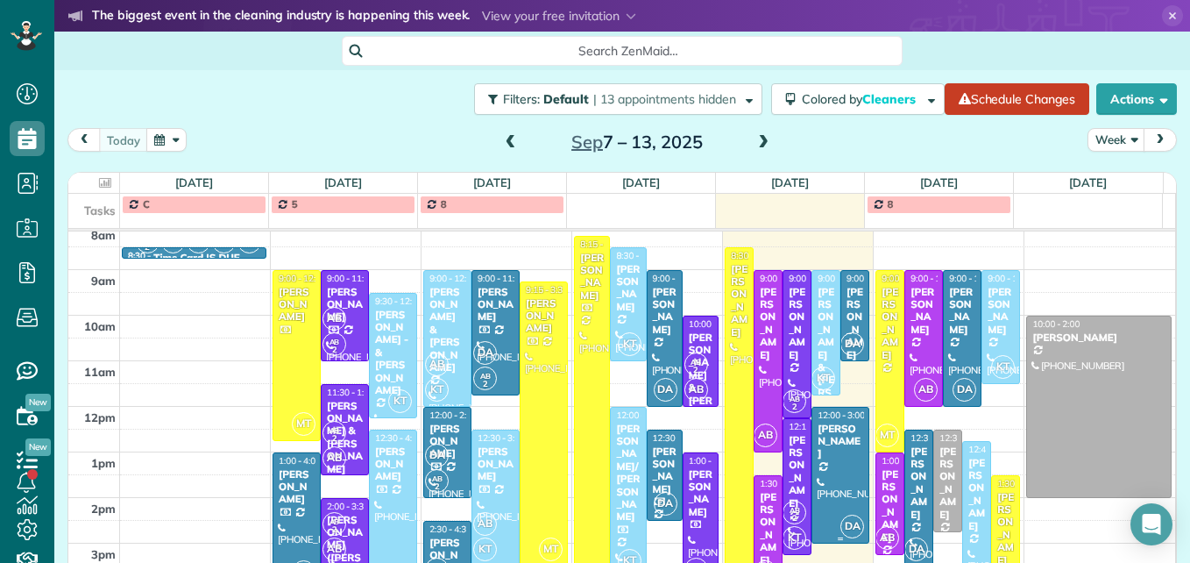
scroll to position [209, 0]
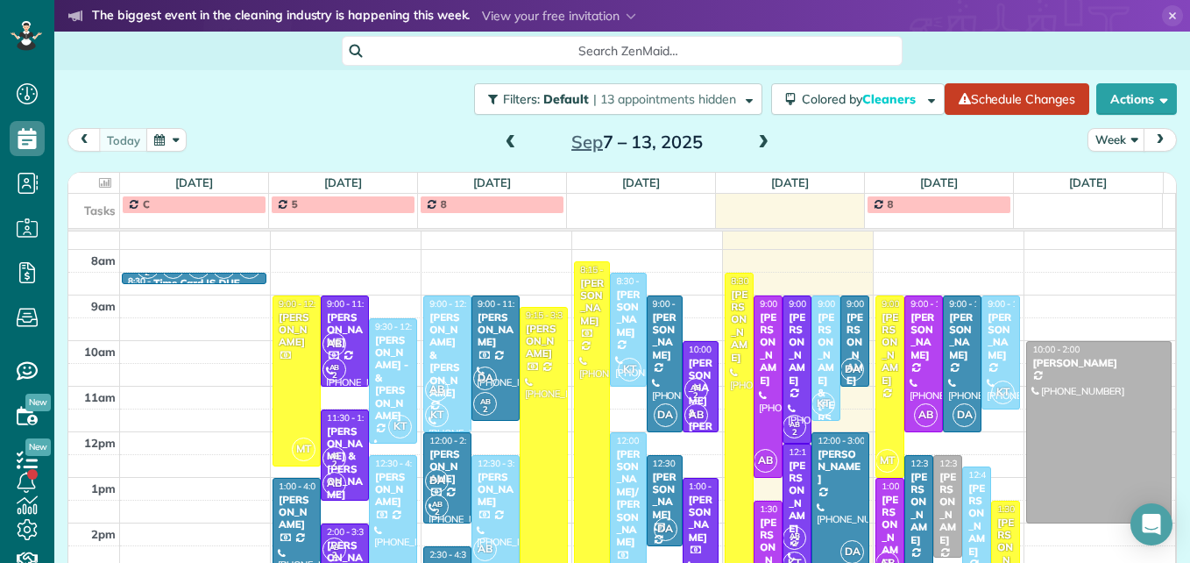
click at [827, 444] on span "12:00 - 3:00" at bounding box center [841, 440] width 47 height 11
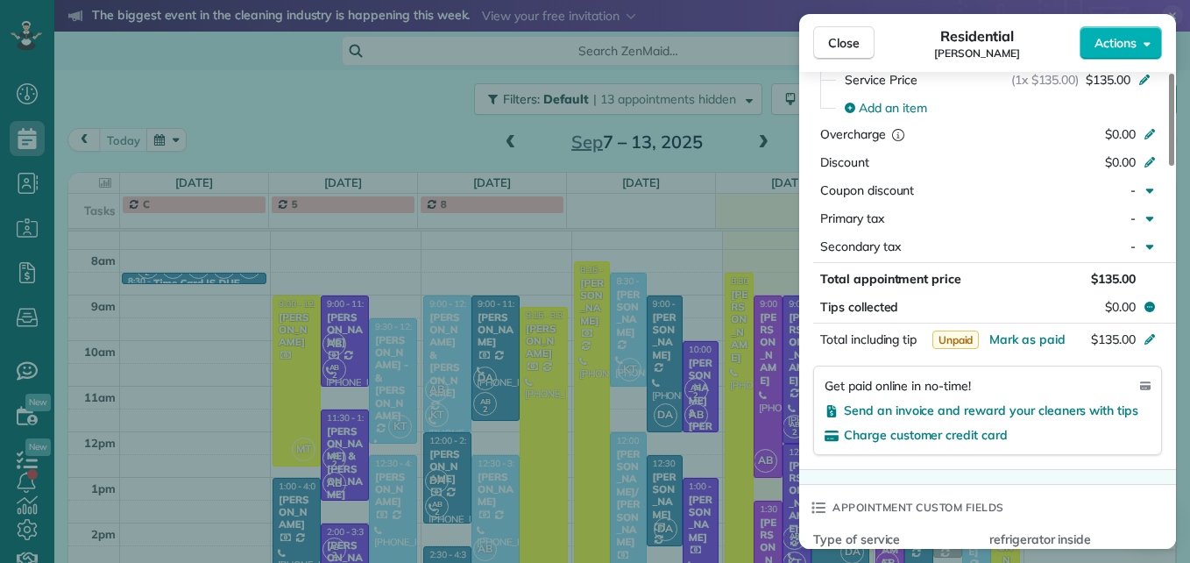
scroll to position [970, 0]
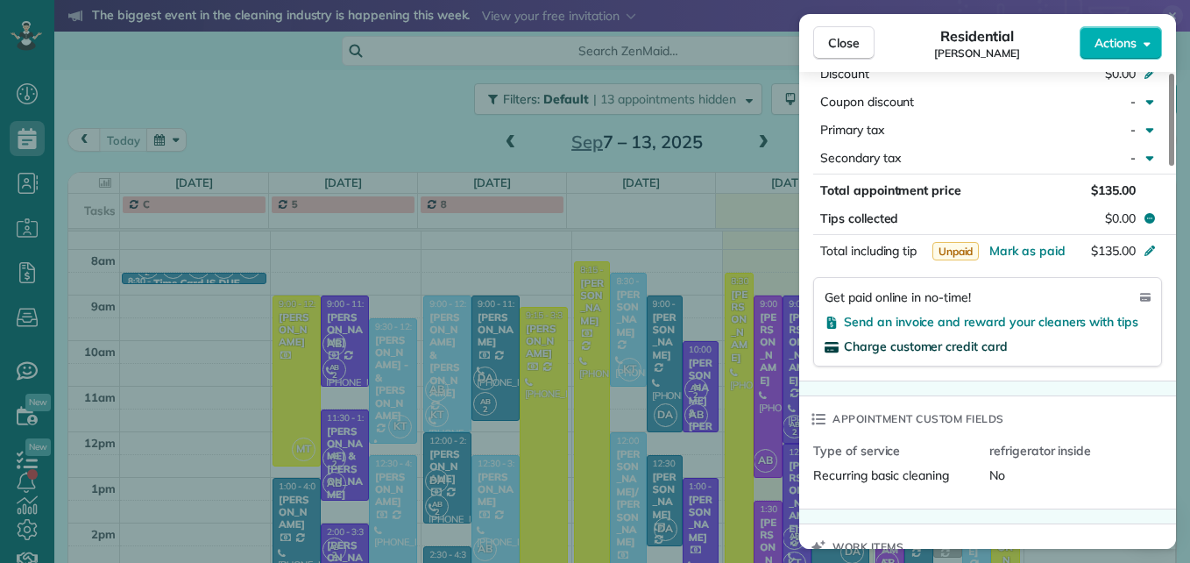
click at [942, 345] on span "Charge customer credit card" at bounding box center [926, 346] width 164 height 16
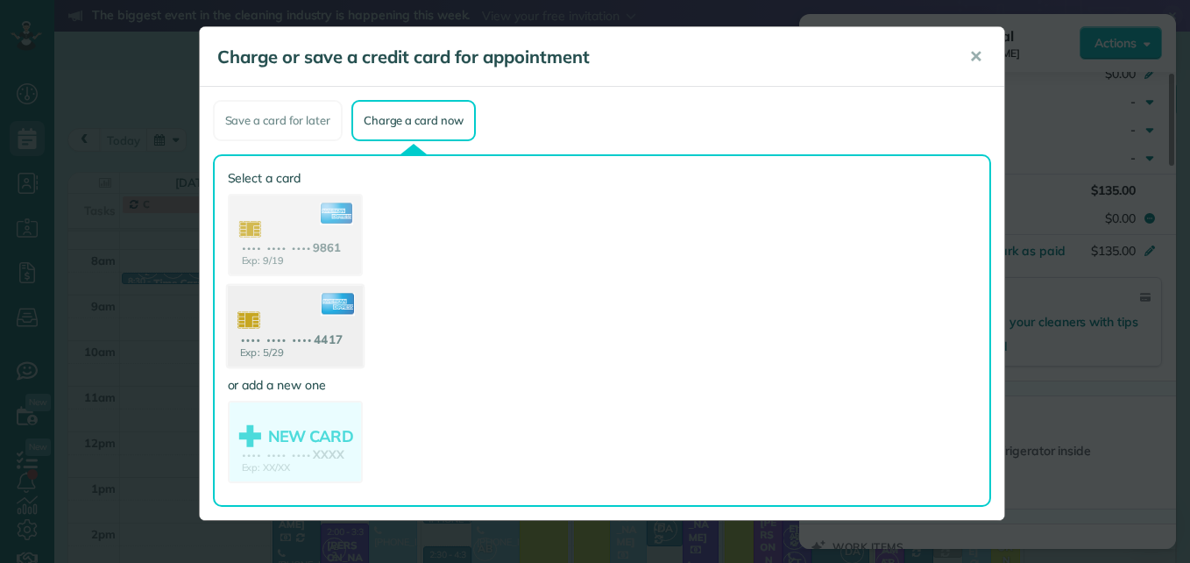
click at [295, 330] on use at bounding box center [294, 328] width 135 height 85
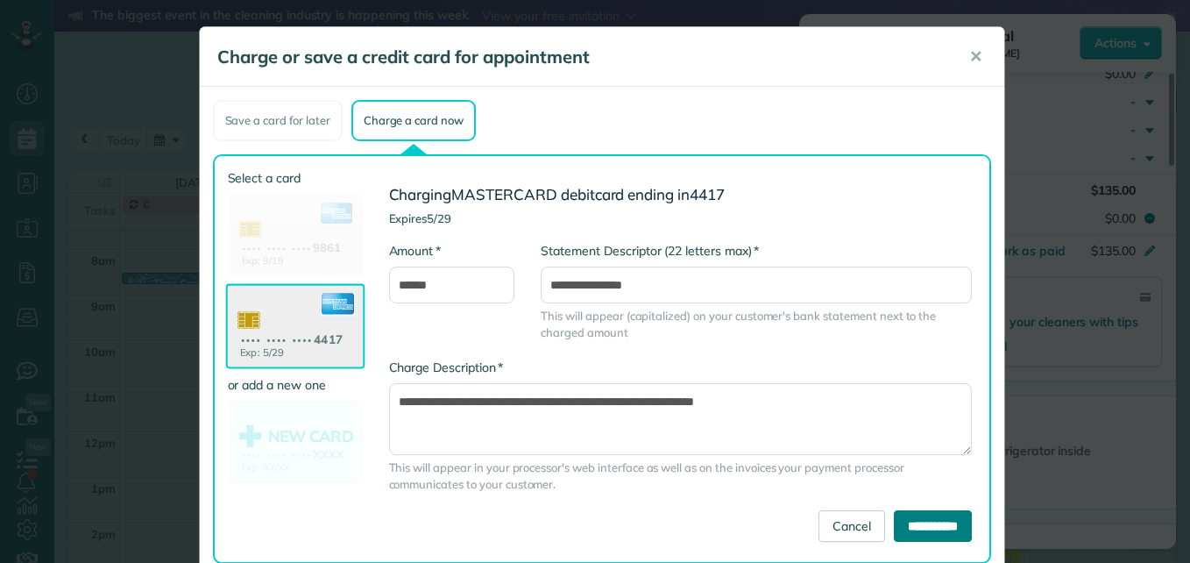
click at [894, 531] on input "**********" at bounding box center [933, 526] width 78 height 32
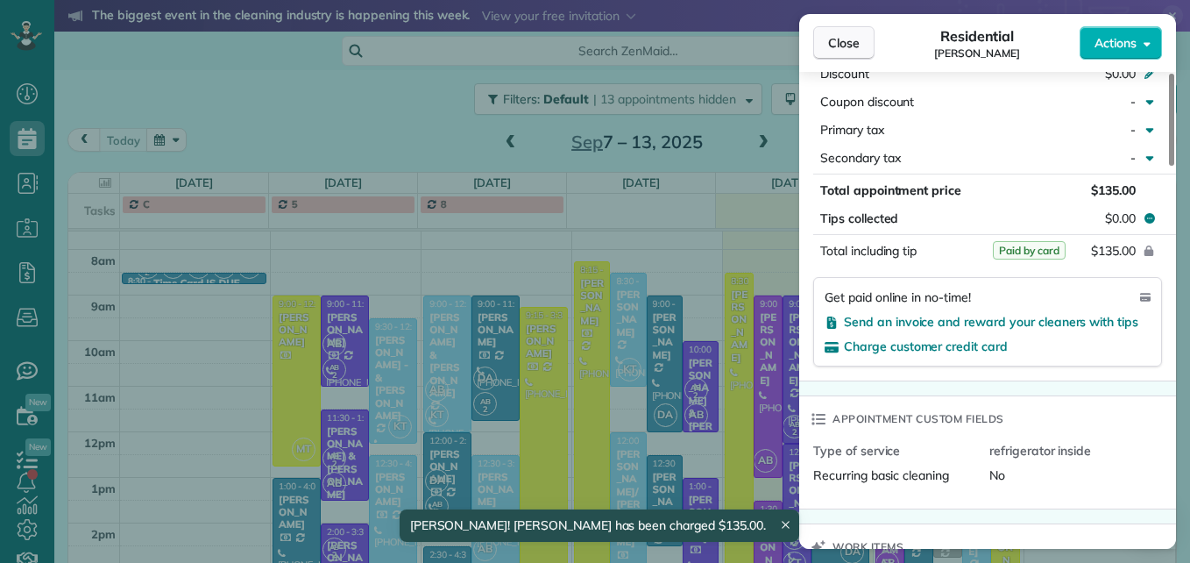
click at [824, 42] on button "Close" at bounding box center [843, 42] width 61 height 33
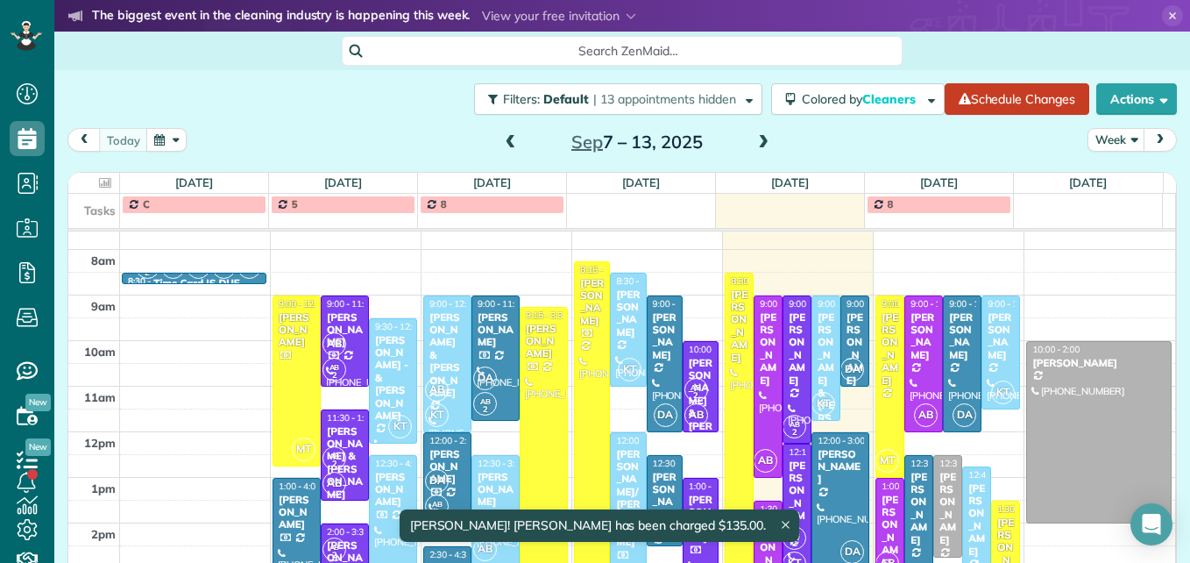
click at [527, 400] on div at bounding box center [544, 449] width 46 height 283
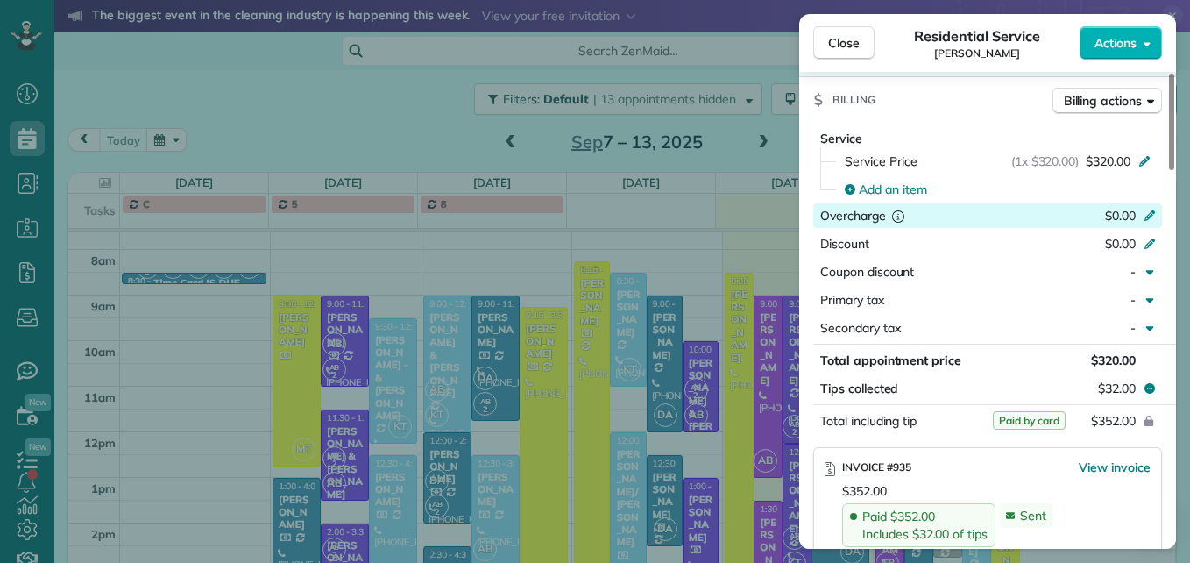
scroll to position [789, 0]
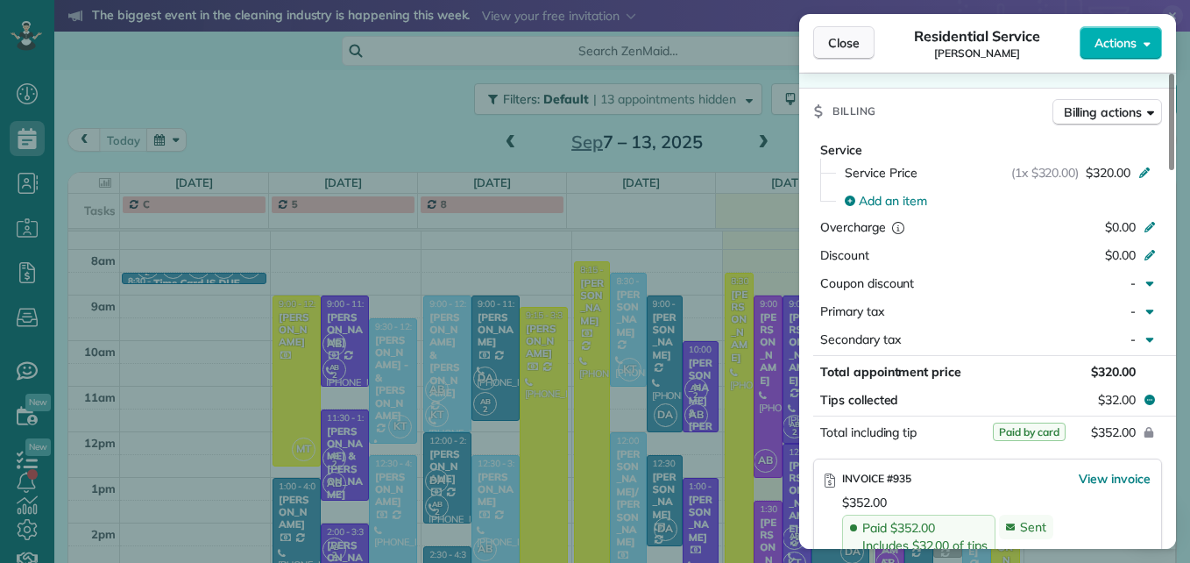
click at [854, 51] on span "Close" at bounding box center [844, 43] width 32 height 18
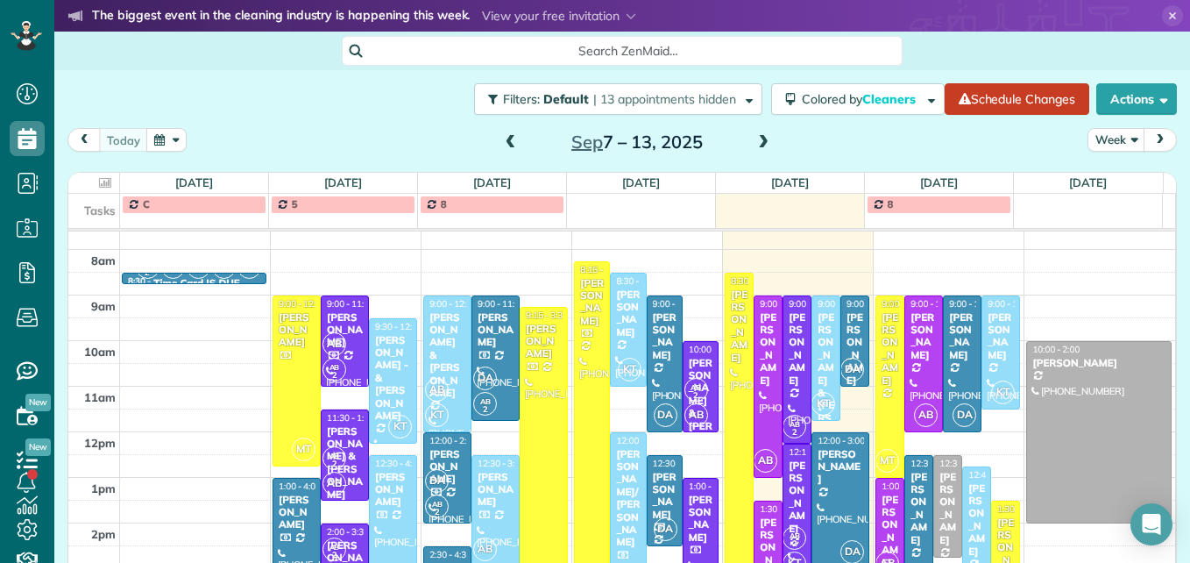
click at [817, 368] on div "[PERSON_NAME] & [PERSON_NAME]" at bounding box center [826, 393] width 18 height 164
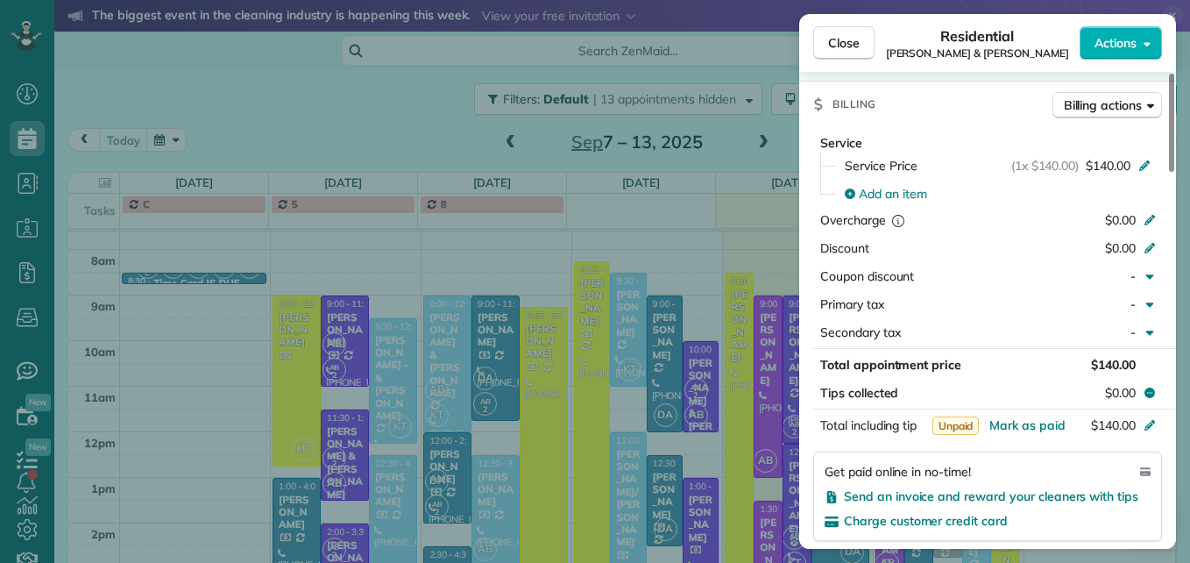
scroll to position [882, 0]
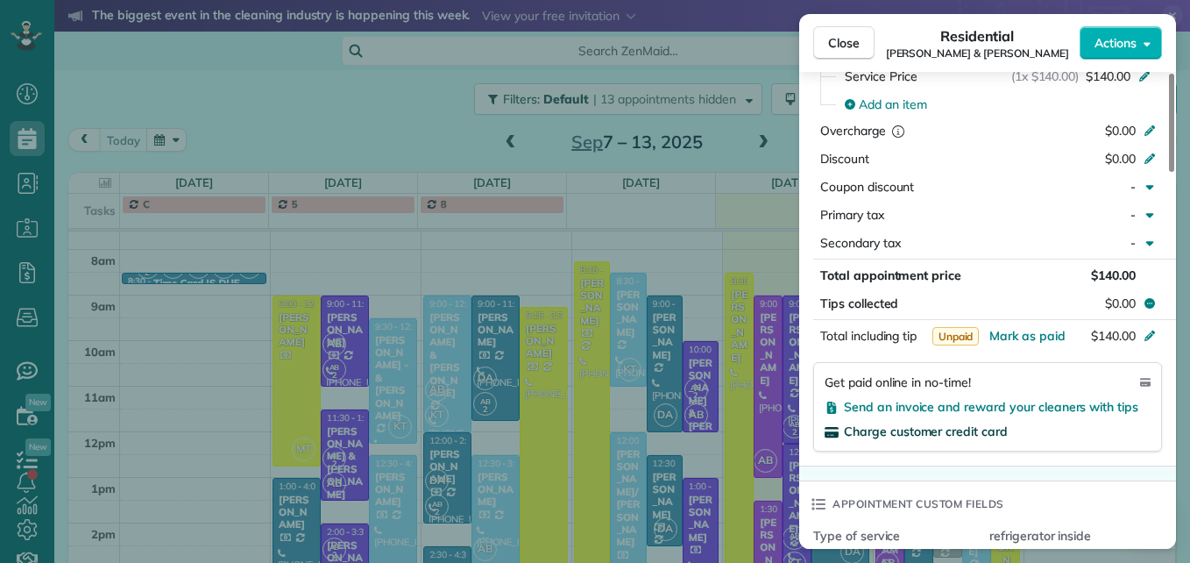
click at [955, 423] on span "Charge customer credit card" at bounding box center [926, 431] width 164 height 16
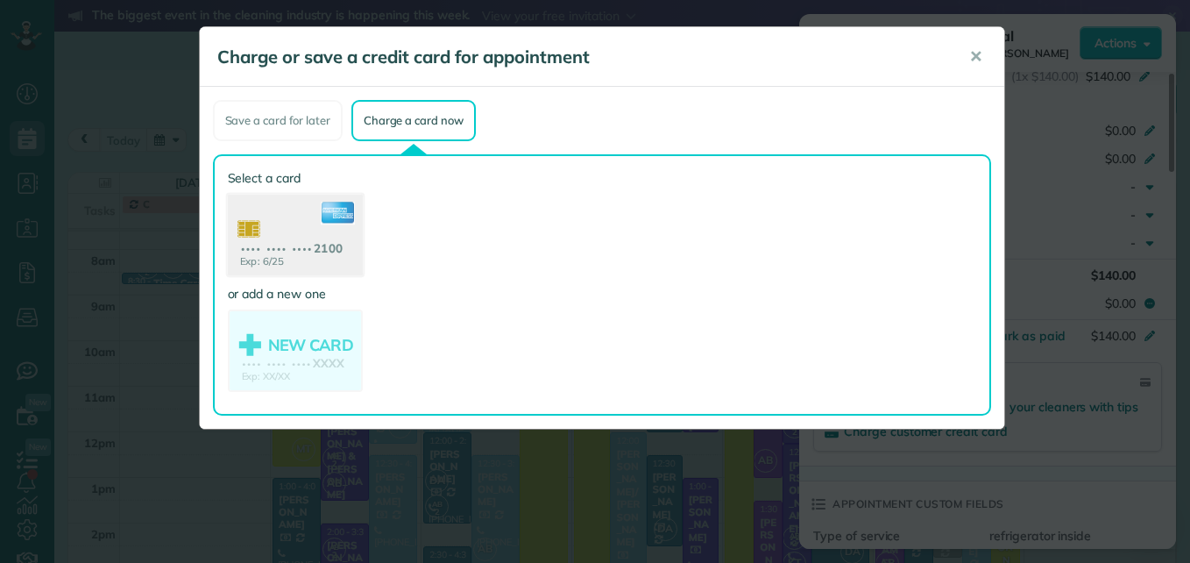
click at [291, 258] on use at bounding box center [294, 237] width 135 height 85
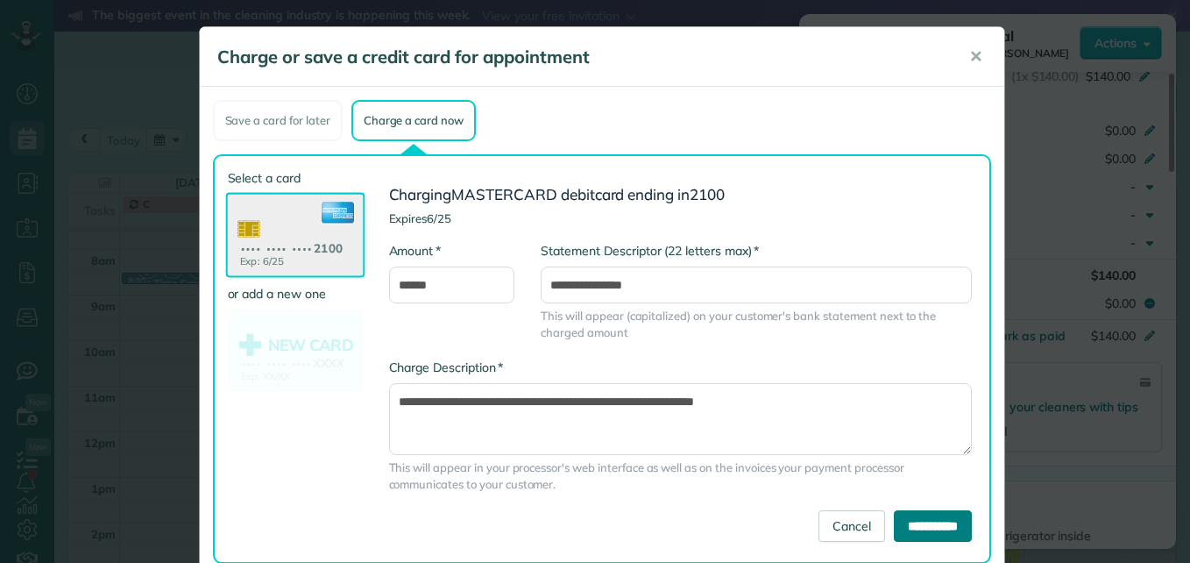
click at [933, 533] on input "**********" at bounding box center [933, 526] width 78 height 32
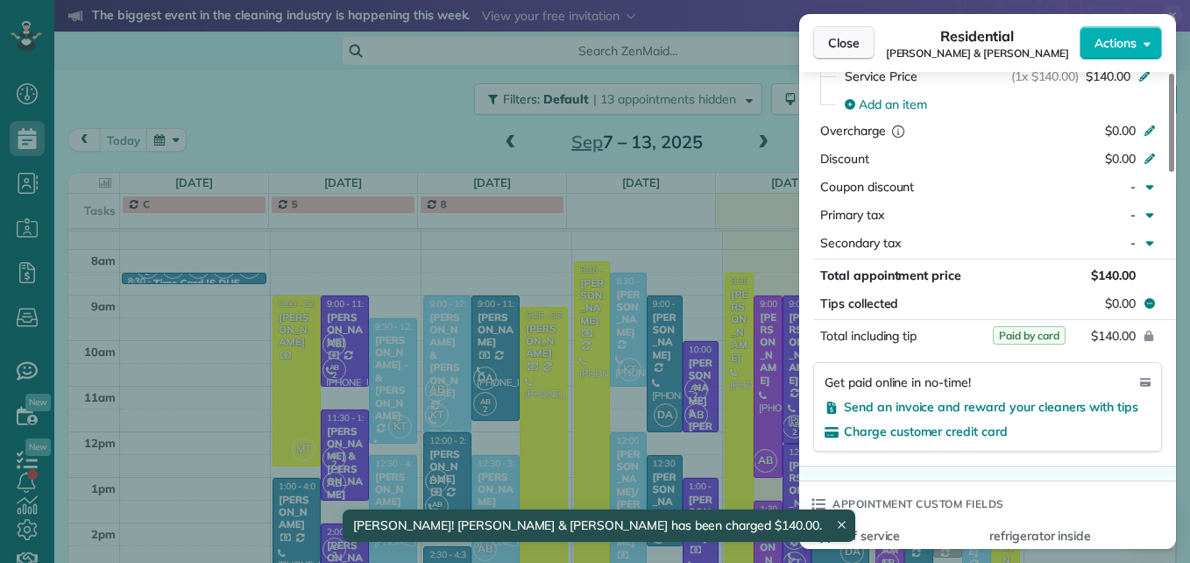
click at [831, 34] on span "Close" at bounding box center [844, 43] width 32 height 18
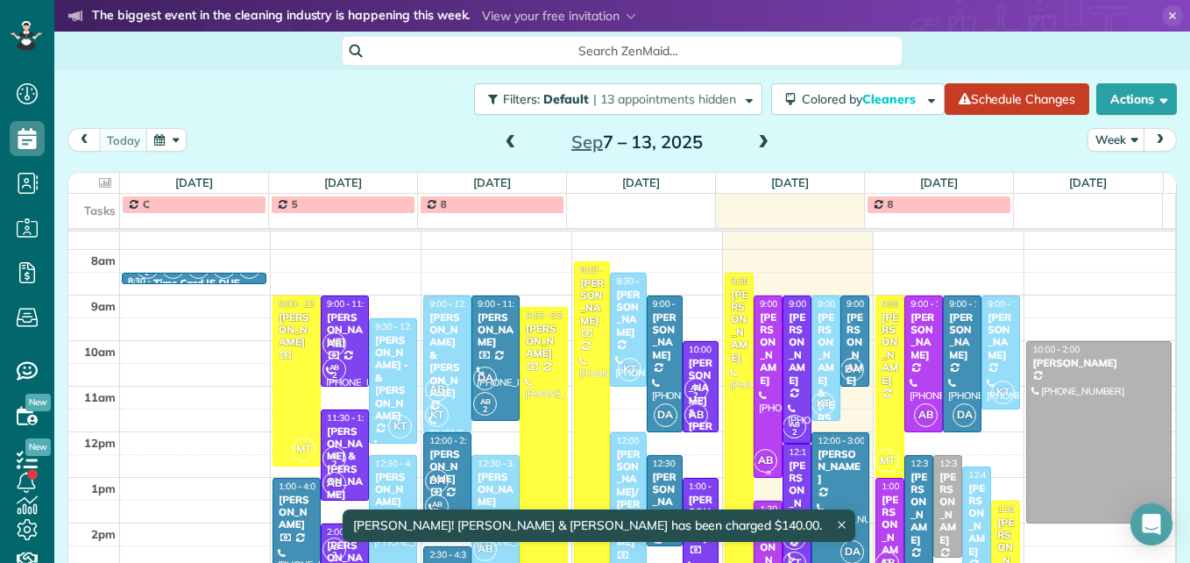
click at [759, 377] on div "[PERSON_NAME]" at bounding box center [768, 348] width 18 height 75
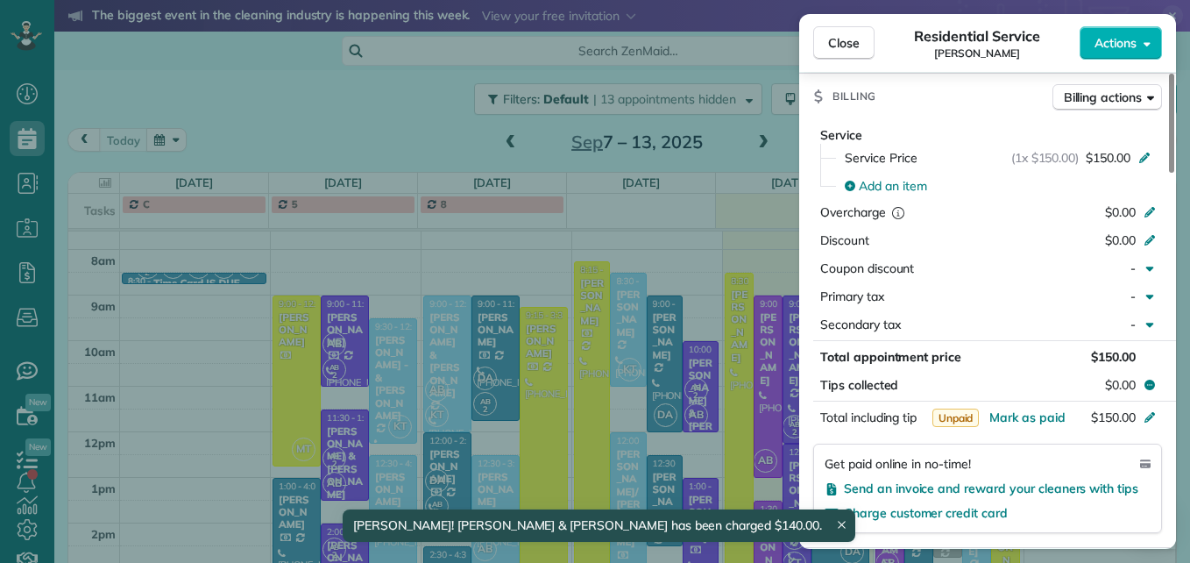
scroll to position [887, 0]
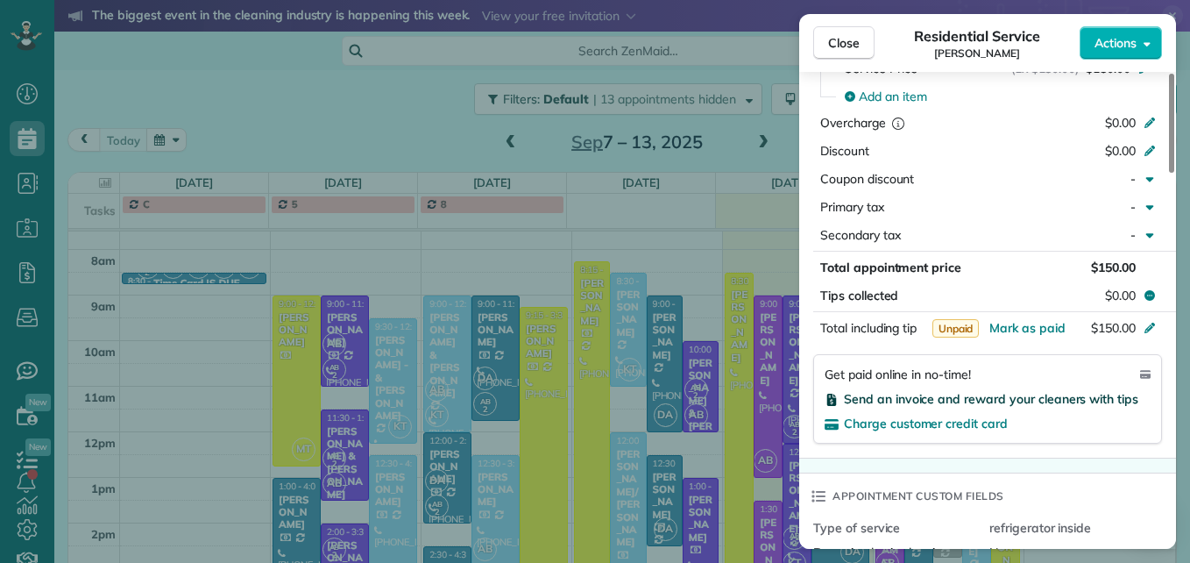
click at [1058, 391] on span "Send an invoice and reward your cleaners with tips" at bounding box center [991, 399] width 294 height 16
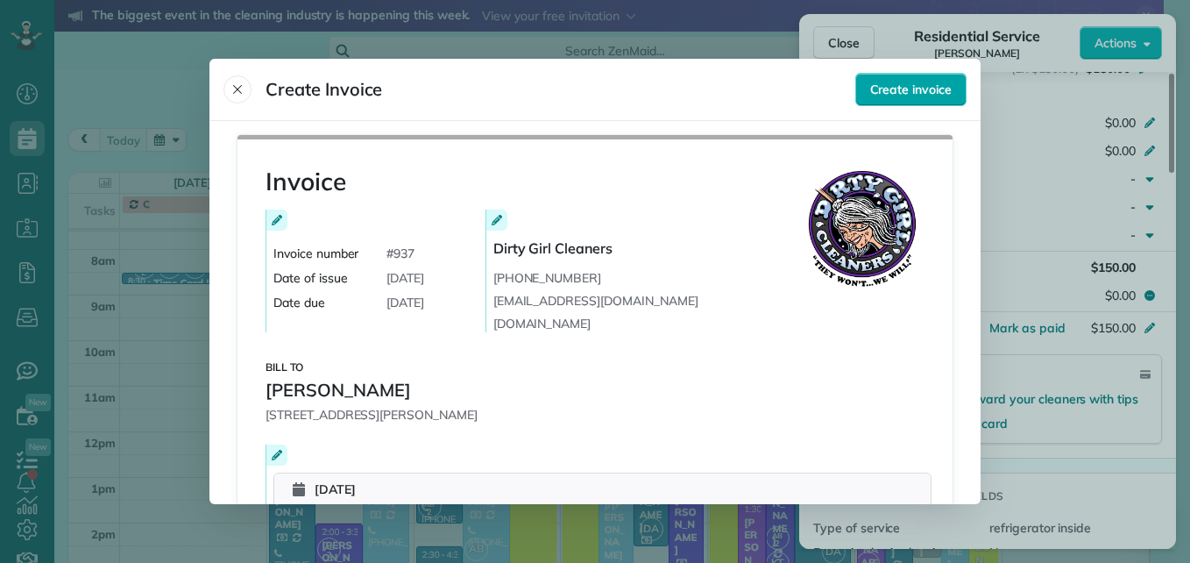
click at [874, 96] on span "Create invoice" at bounding box center [910, 90] width 81 height 18
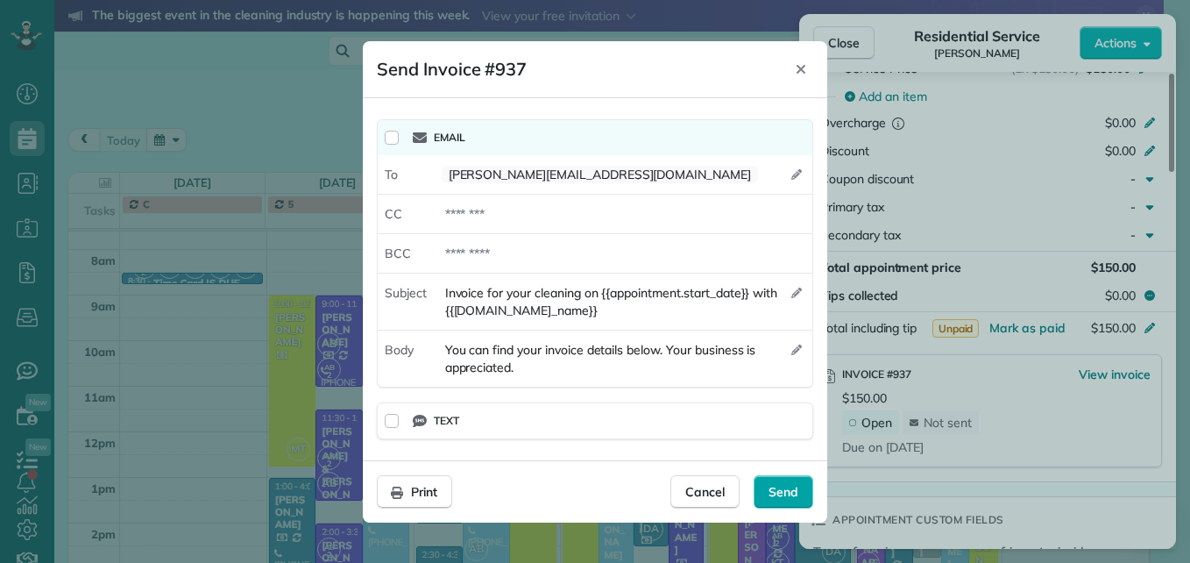
click at [776, 492] on span "Send" at bounding box center [784, 492] width 30 height 18
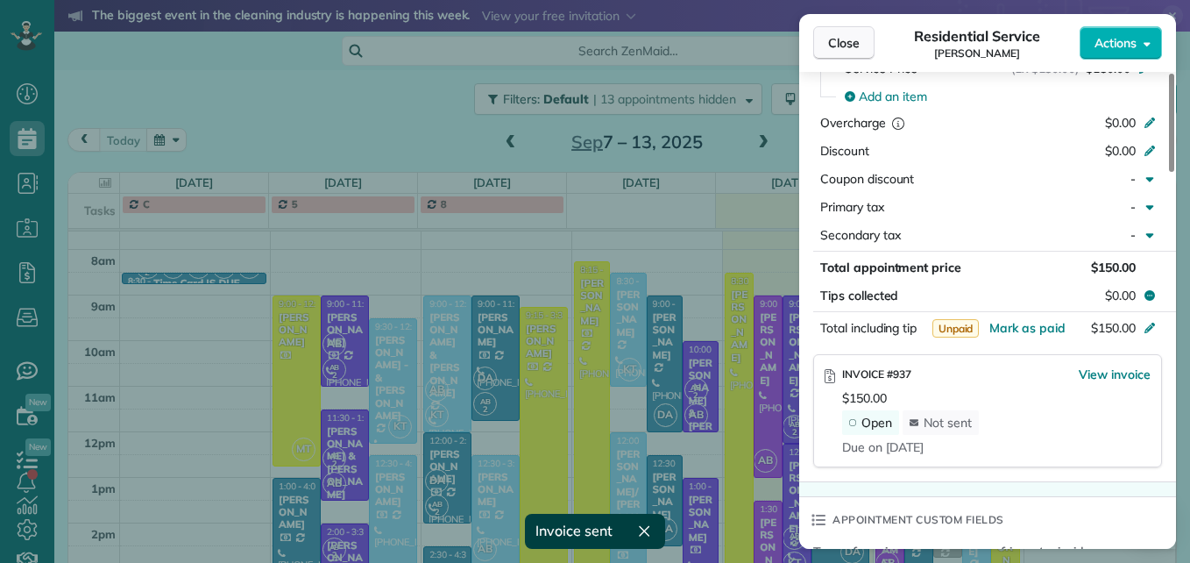
click at [847, 38] on span "Close" at bounding box center [844, 43] width 32 height 18
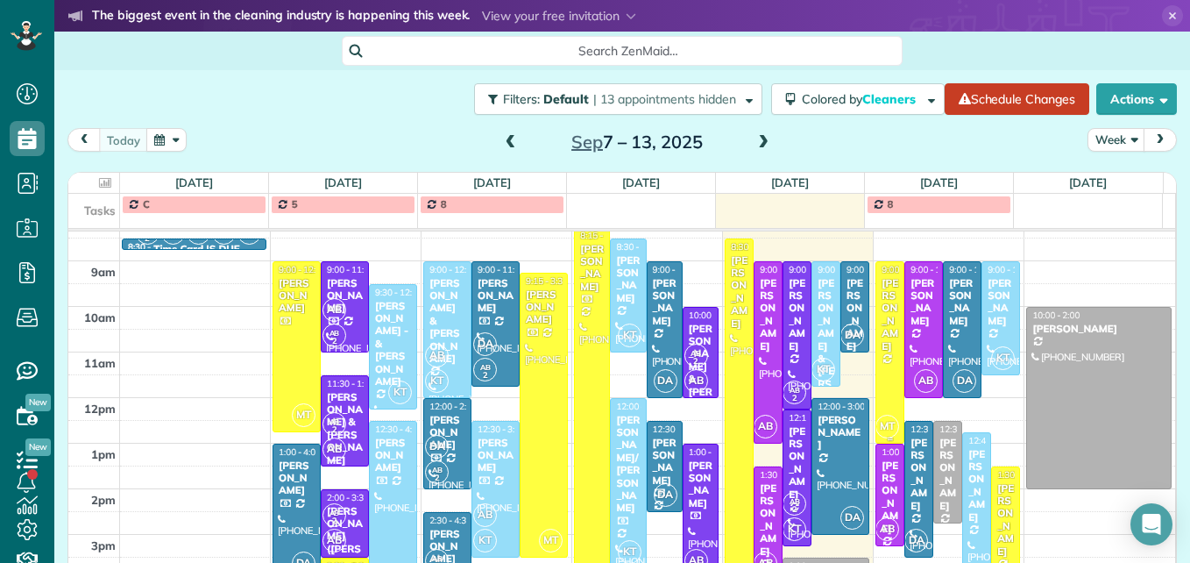
scroll to position [297, 0]
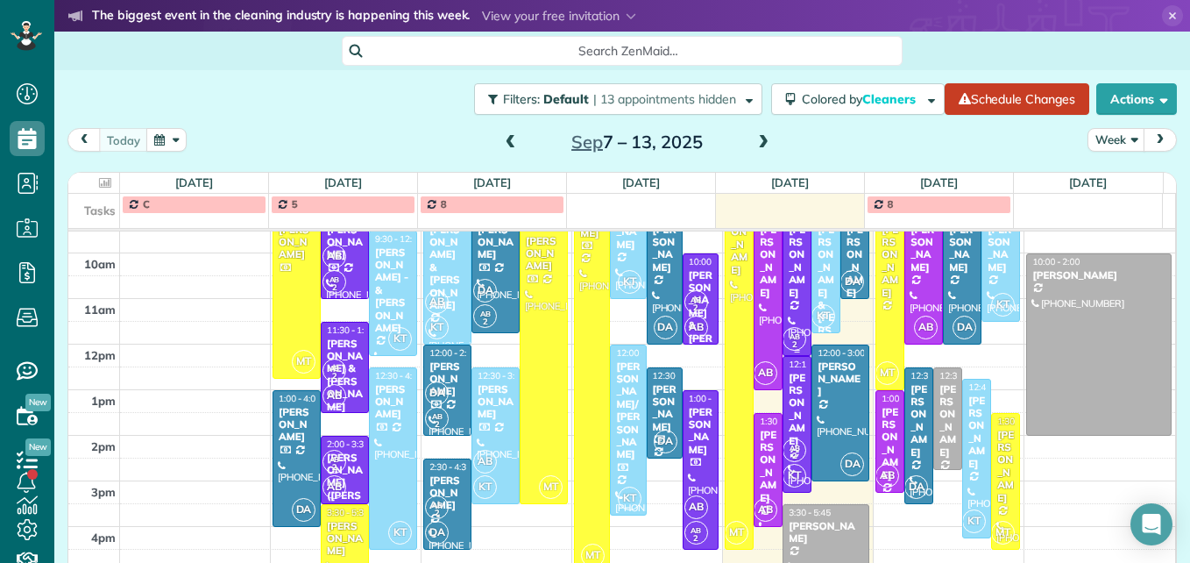
click at [788, 260] on div "[PERSON_NAME]" at bounding box center [797, 260] width 18 height 75
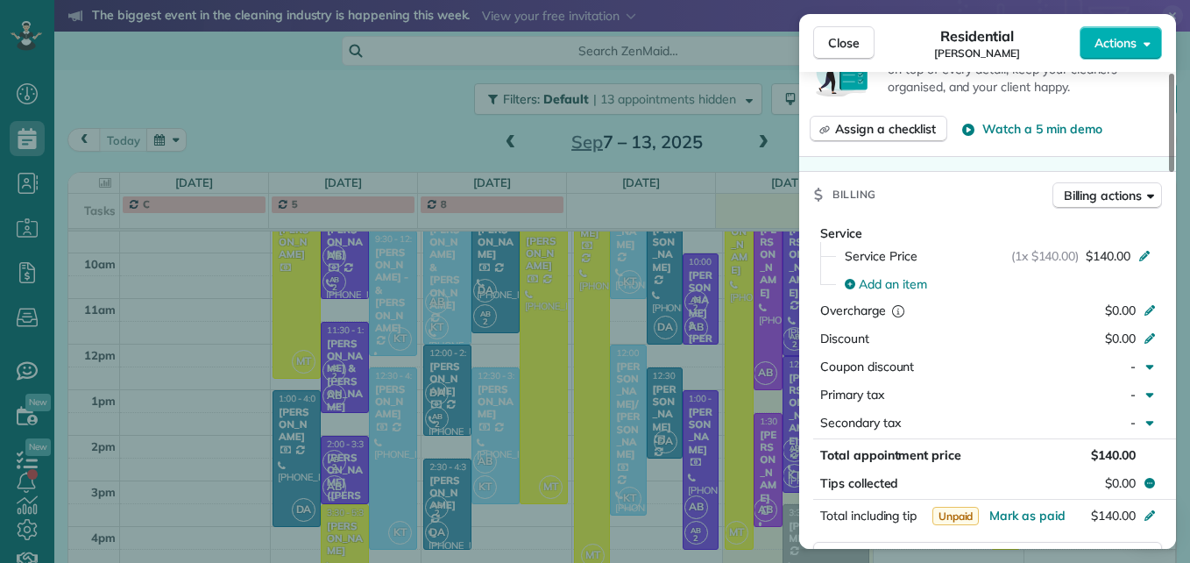
scroll to position [791, 0]
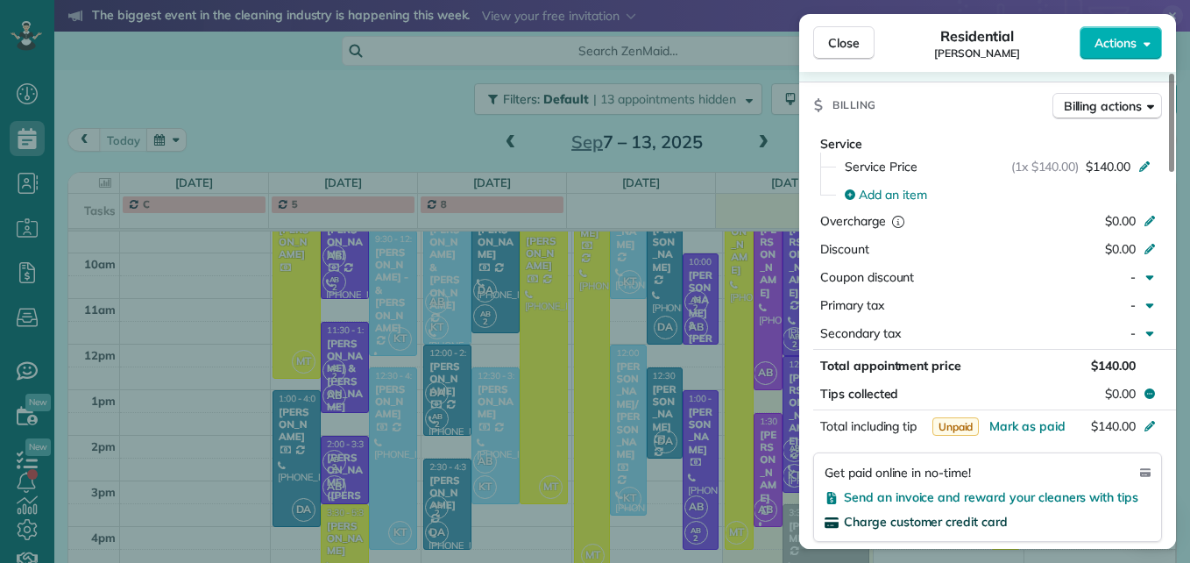
click at [932, 522] on span "Charge customer credit card" at bounding box center [926, 522] width 164 height 16
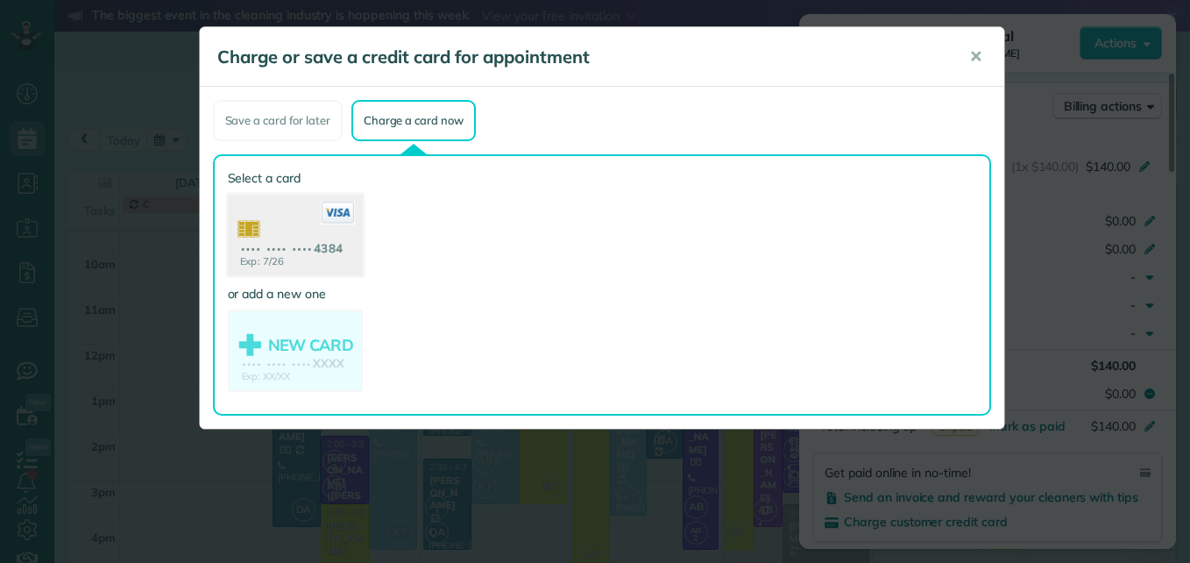
click at [302, 234] on use at bounding box center [294, 237] width 135 height 85
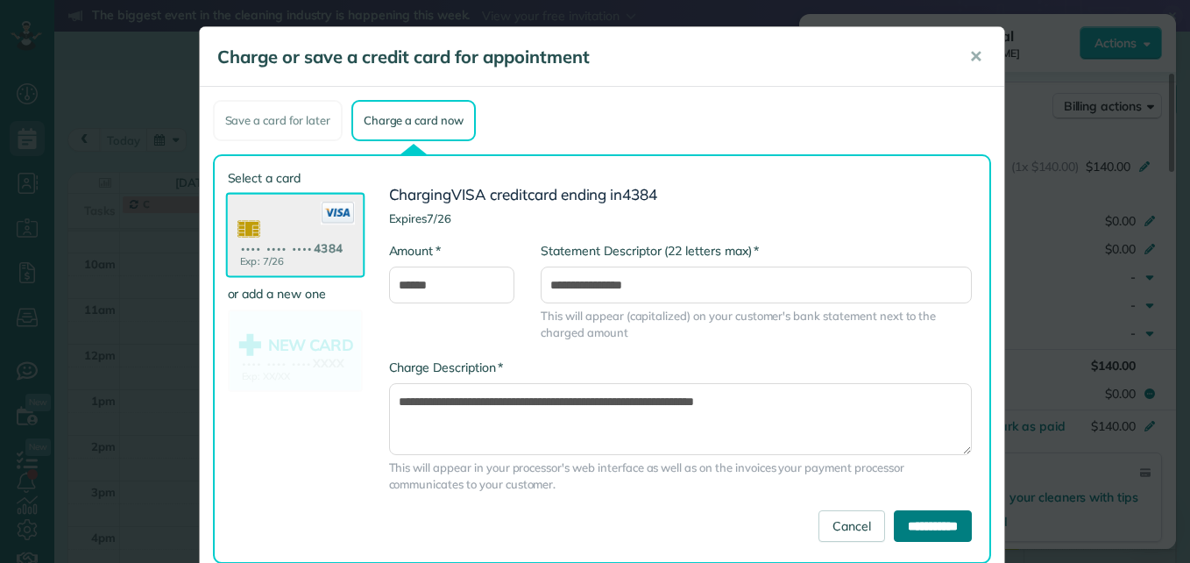
click at [921, 535] on input "**********" at bounding box center [933, 526] width 78 height 32
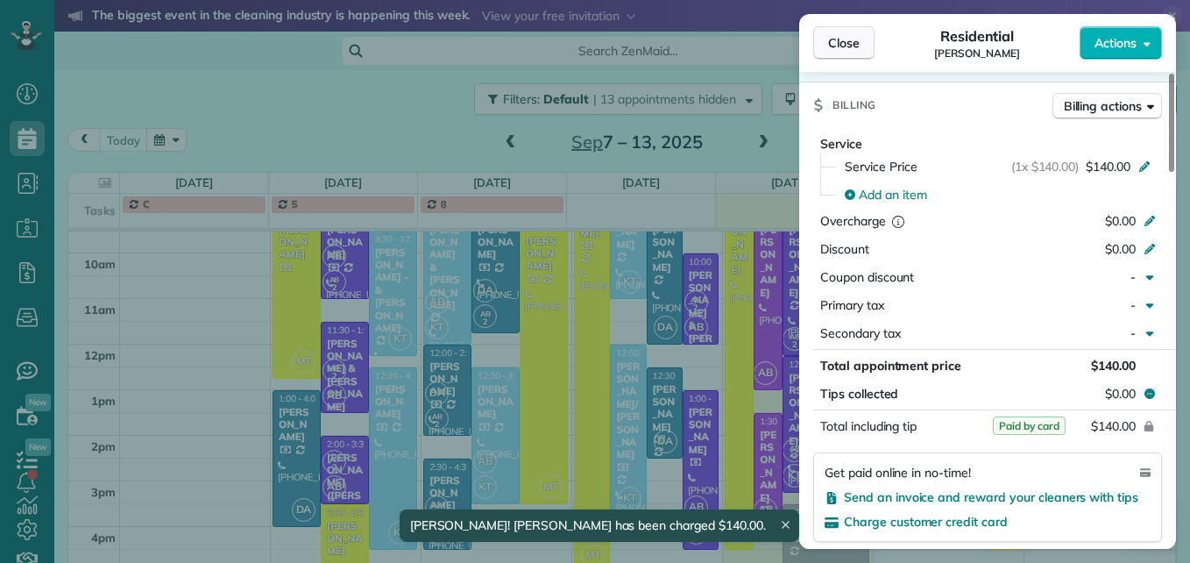
click at [829, 50] on span "Close" at bounding box center [844, 43] width 32 height 18
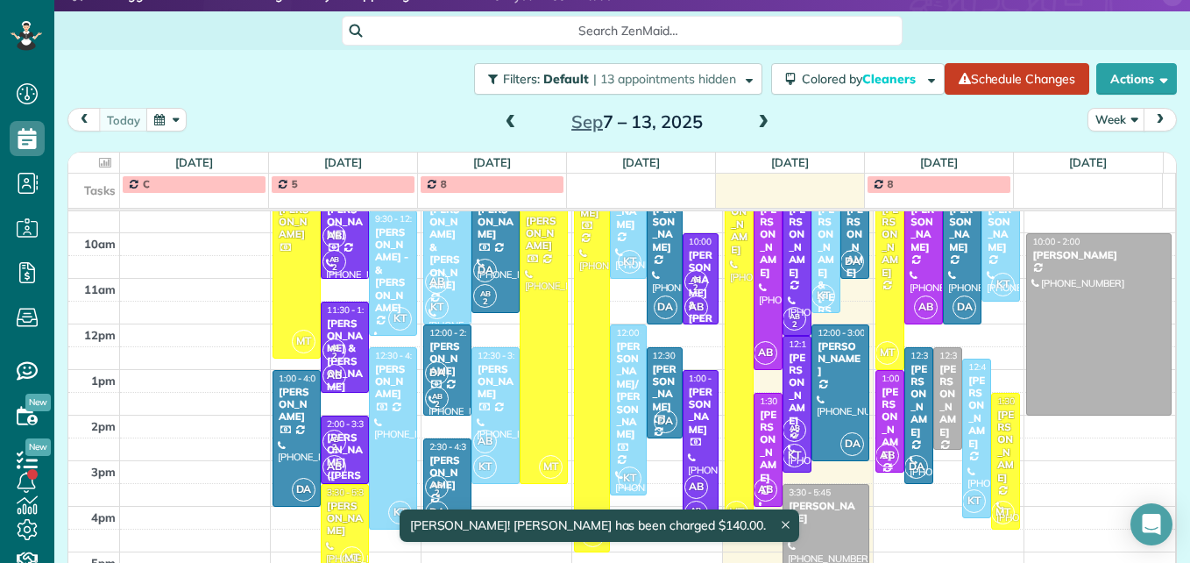
scroll to position [54, 0]
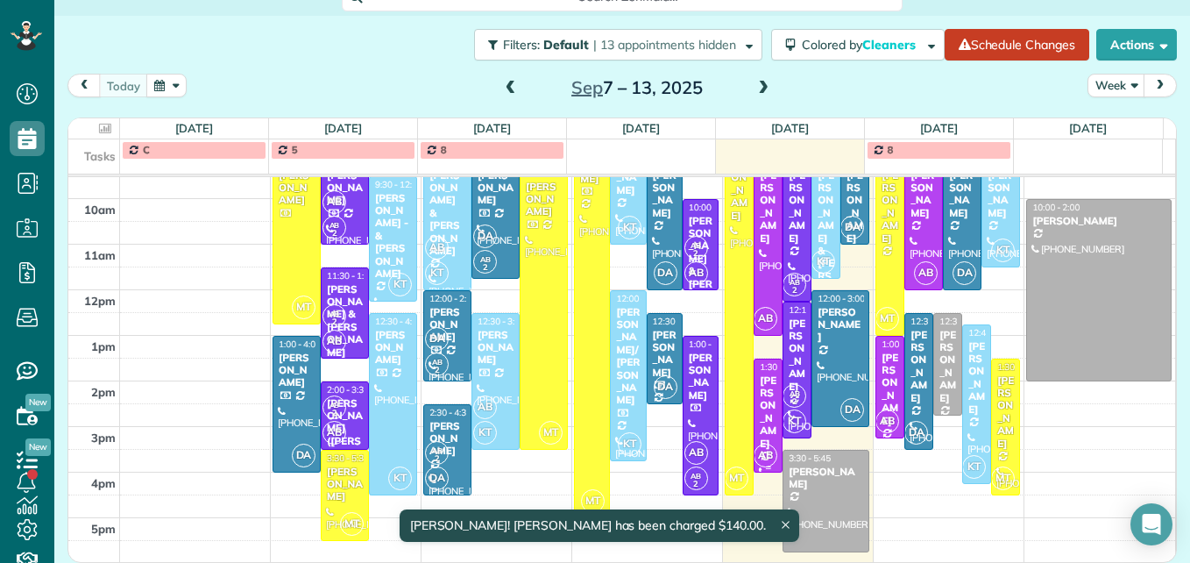
click at [759, 404] on div "[PERSON_NAME]" at bounding box center [768, 411] width 18 height 75
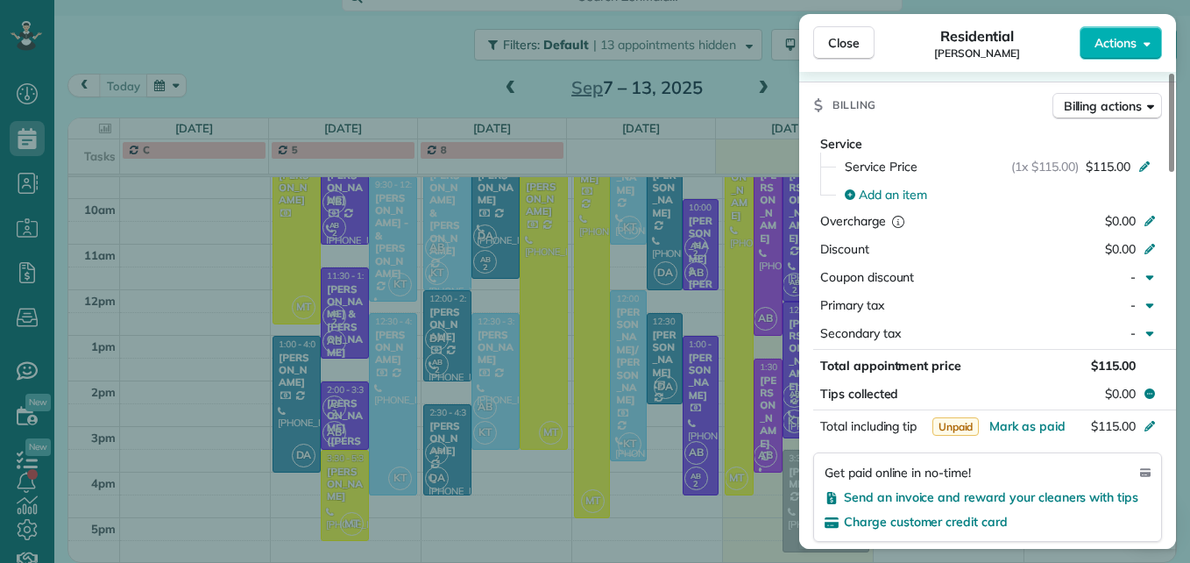
scroll to position [880, 0]
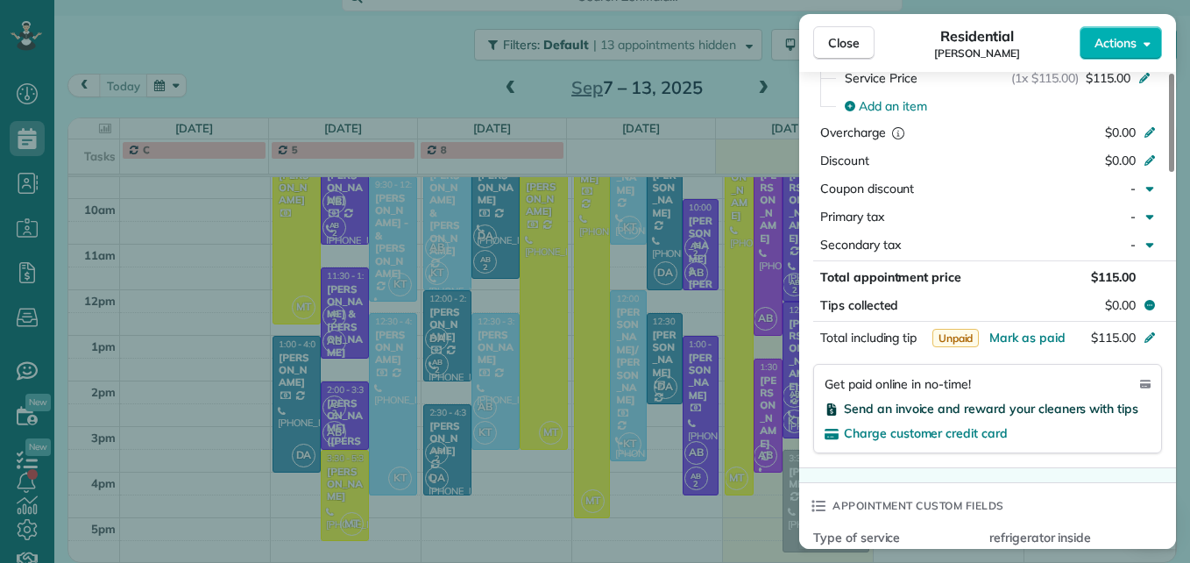
click at [945, 408] on span "Send an invoice and reward your cleaners with tips" at bounding box center [991, 408] width 294 height 16
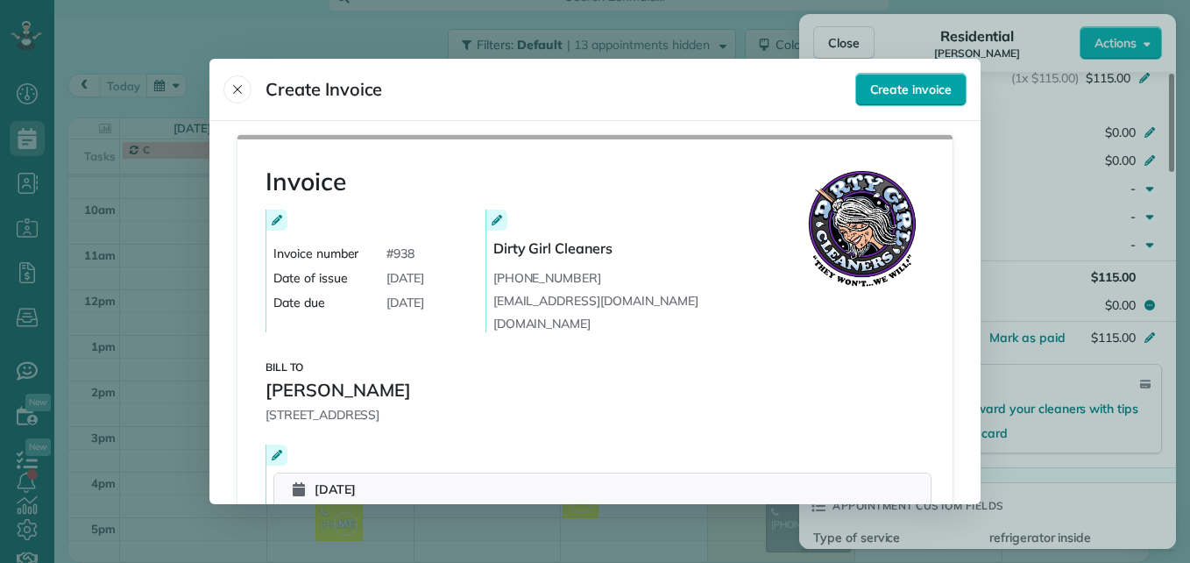
click at [875, 97] on span "Create invoice" at bounding box center [910, 90] width 81 height 18
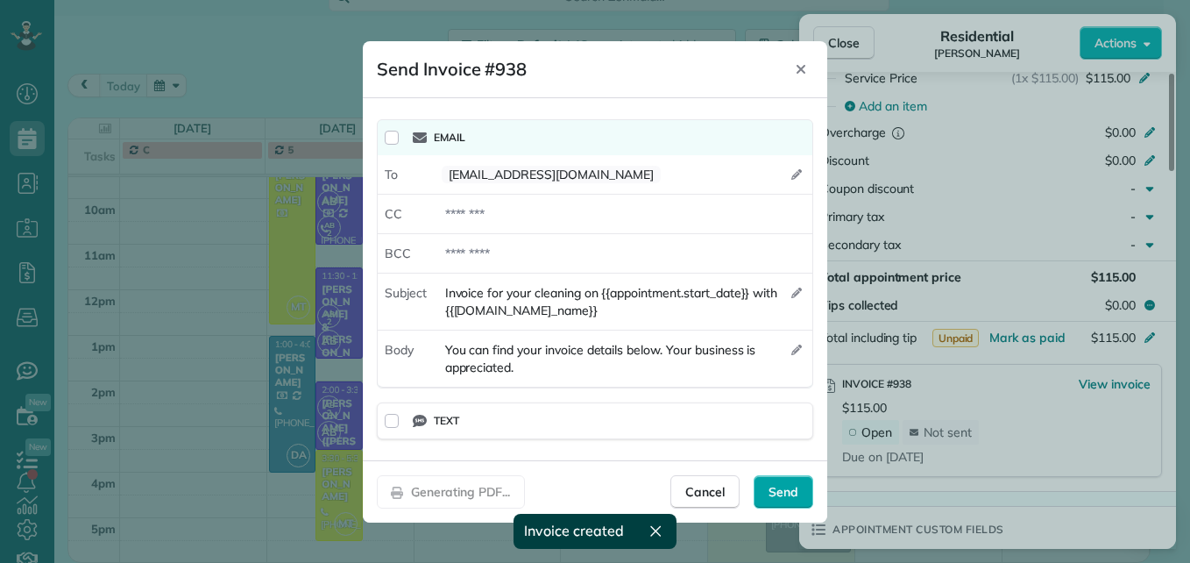
click at [781, 498] on span "Send" at bounding box center [784, 492] width 30 height 18
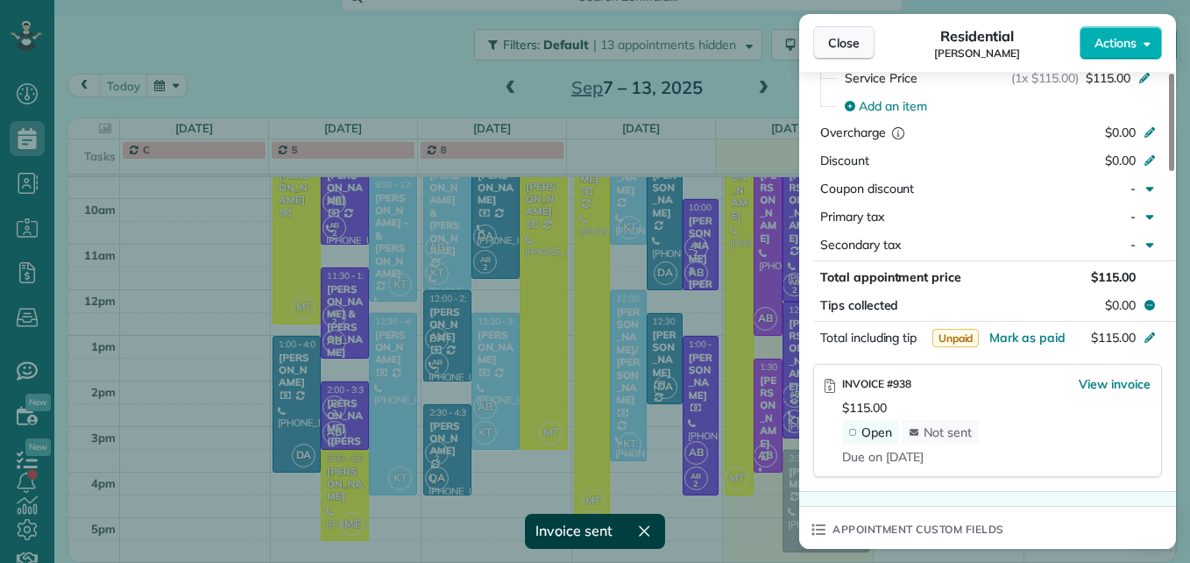
click at [832, 45] on span "Close" at bounding box center [844, 43] width 32 height 18
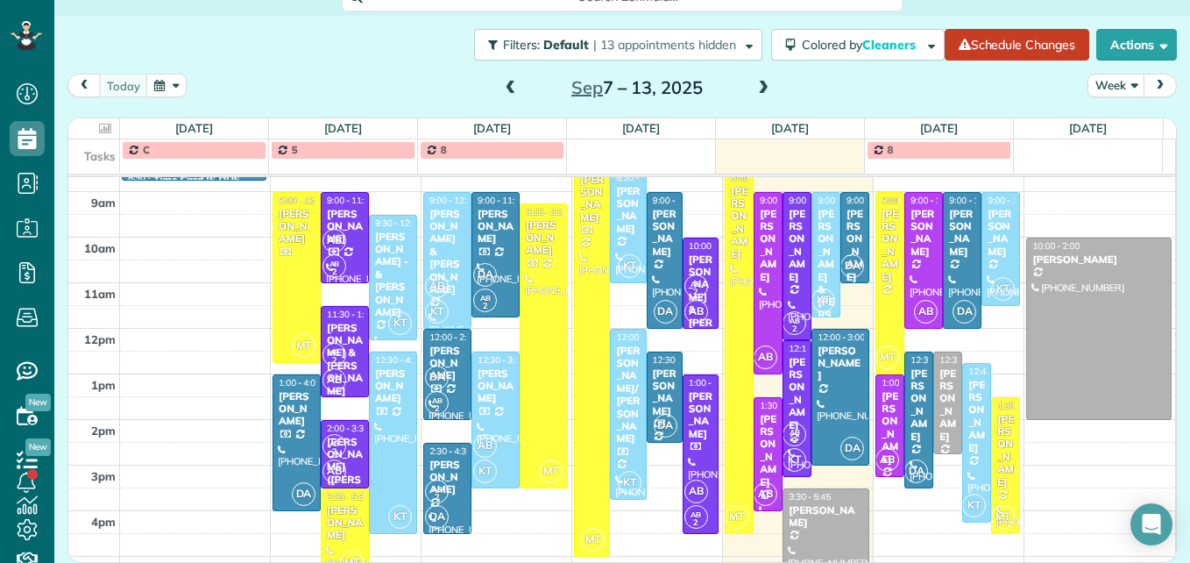
scroll to position [297, 0]
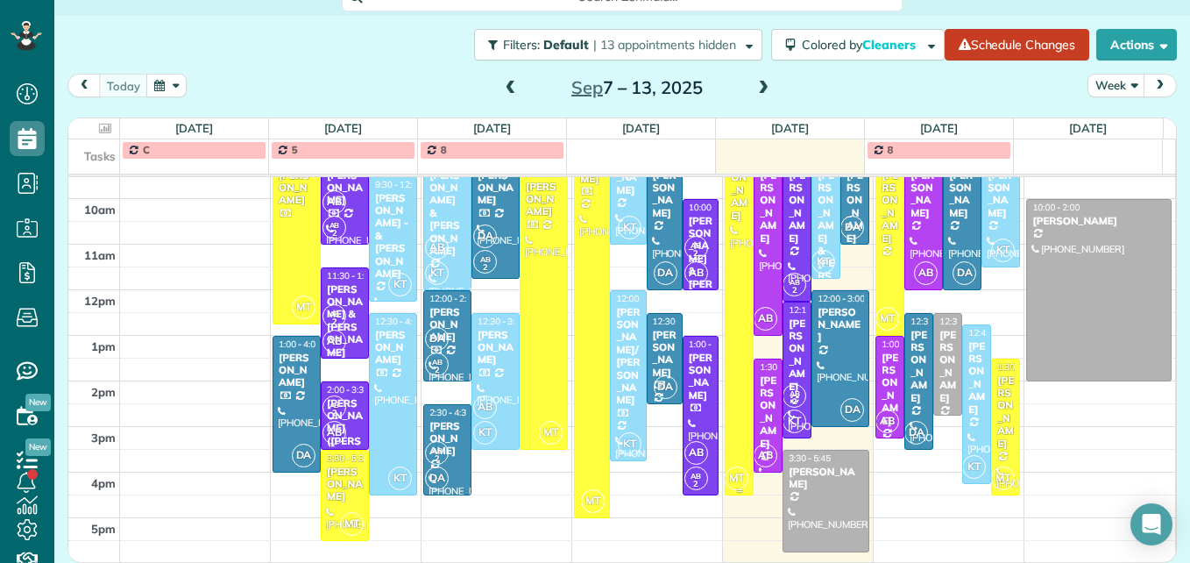
click at [726, 405] on div at bounding box center [739, 312] width 27 height 363
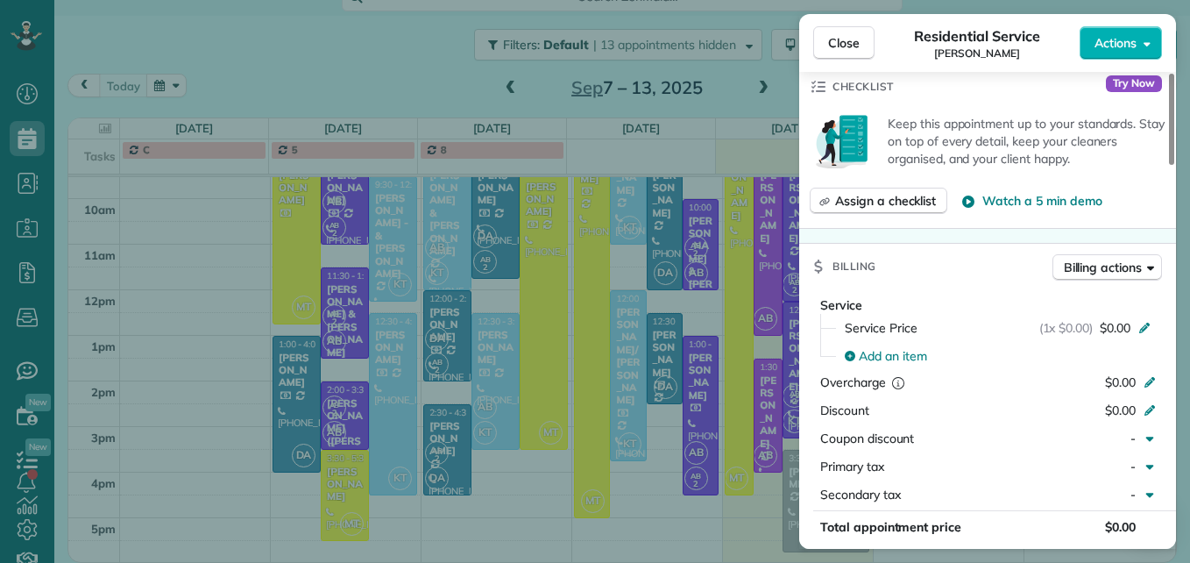
scroll to position [701, 0]
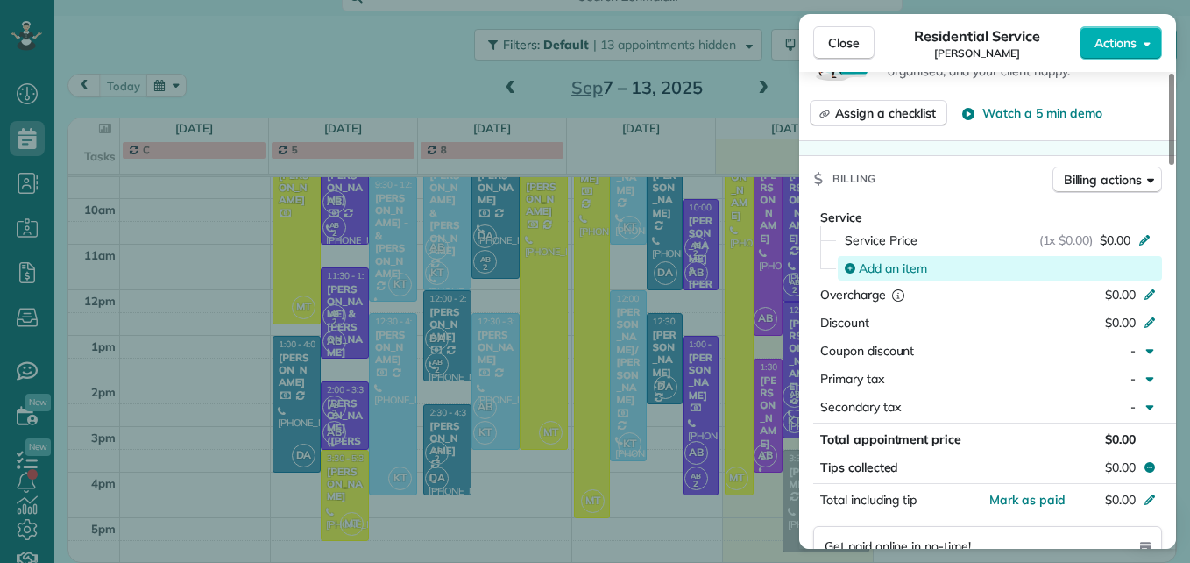
click at [906, 270] on span "Add an item" at bounding box center [893, 268] width 68 height 18
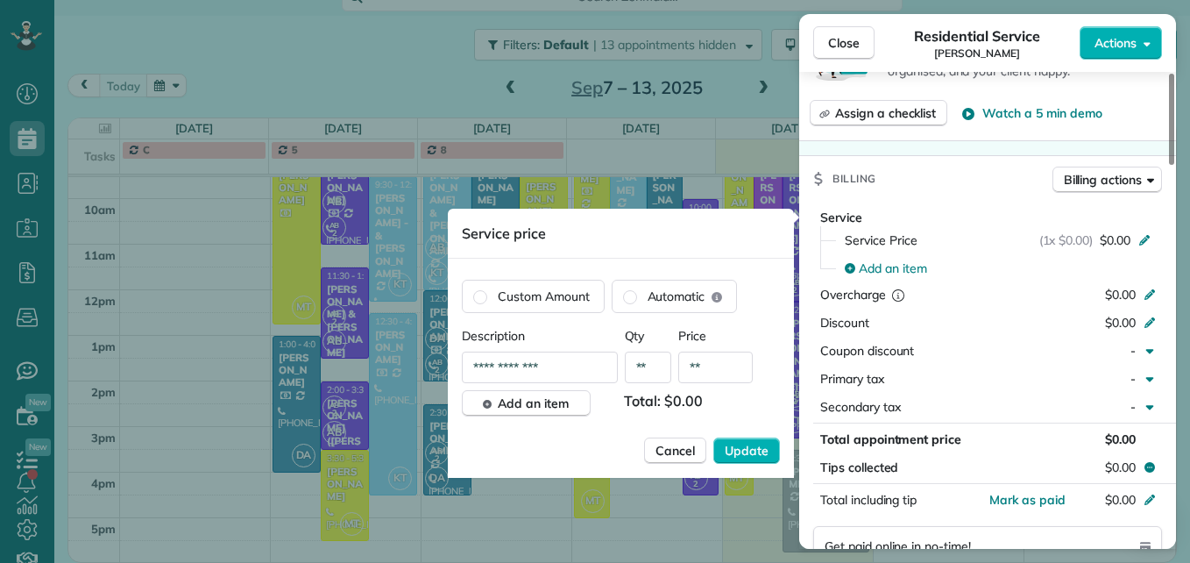
click at [721, 371] on input "**" at bounding box center [715, 367] width 74 height 32
type input "****"
click at [745, 453] on span "Update" at bounding box center [747, 451] width 44 height 18
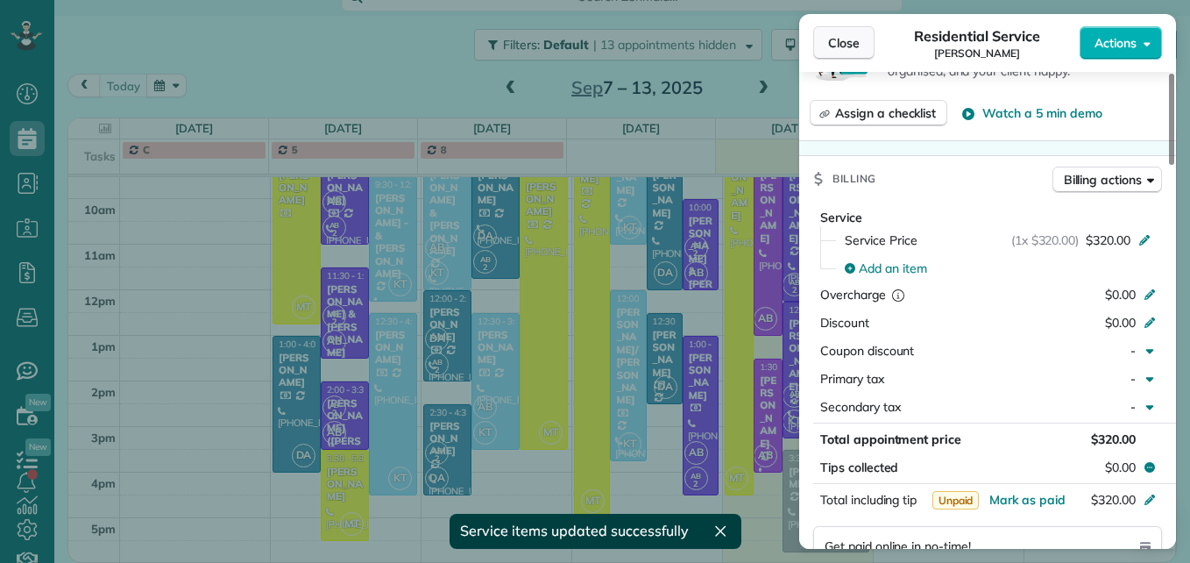
click at [858, 38] on span "Close" at bounding box center [844, 43] width 32 height 18
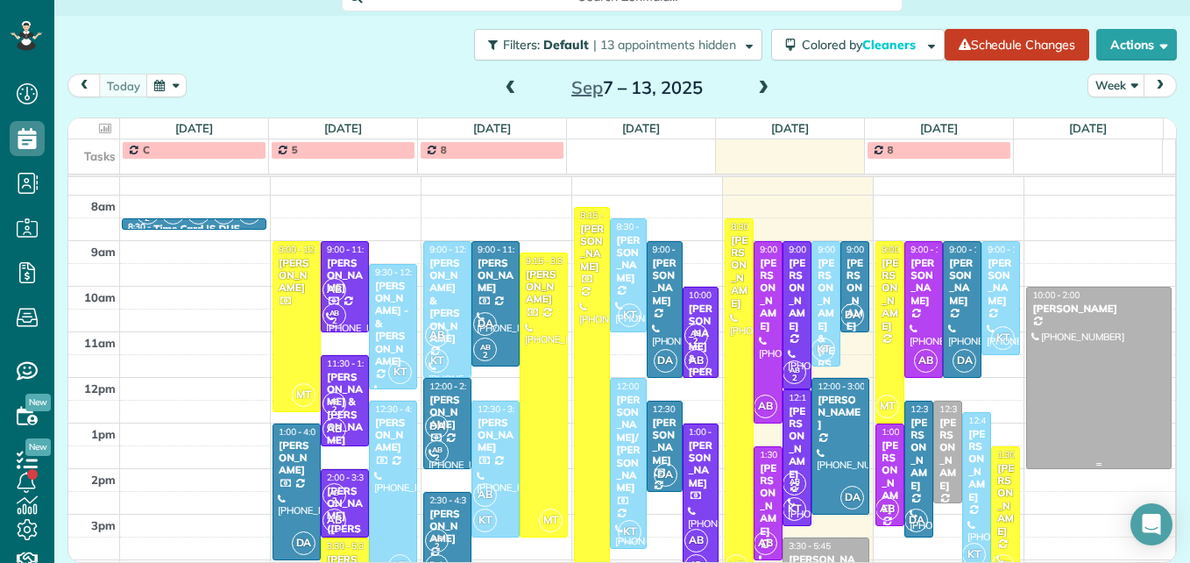
scroll to position [297, 0]
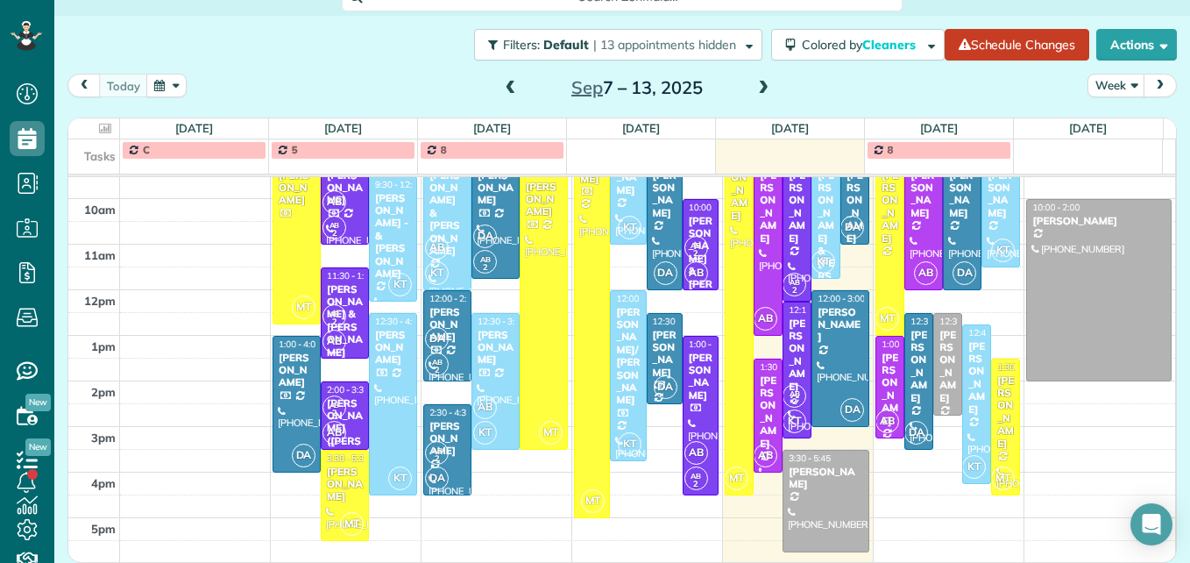
click at [758, 90] on span at bounding box center [763, 89] width 19 height 16
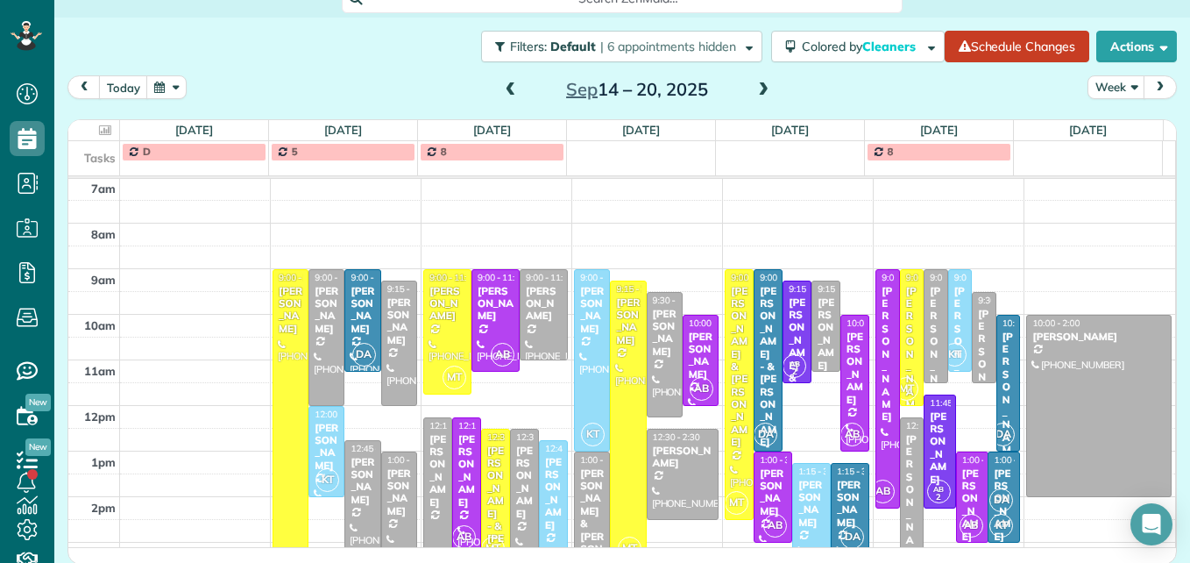
click at [755, 83] on span at bounding box center [763, 90] width 19 height 16
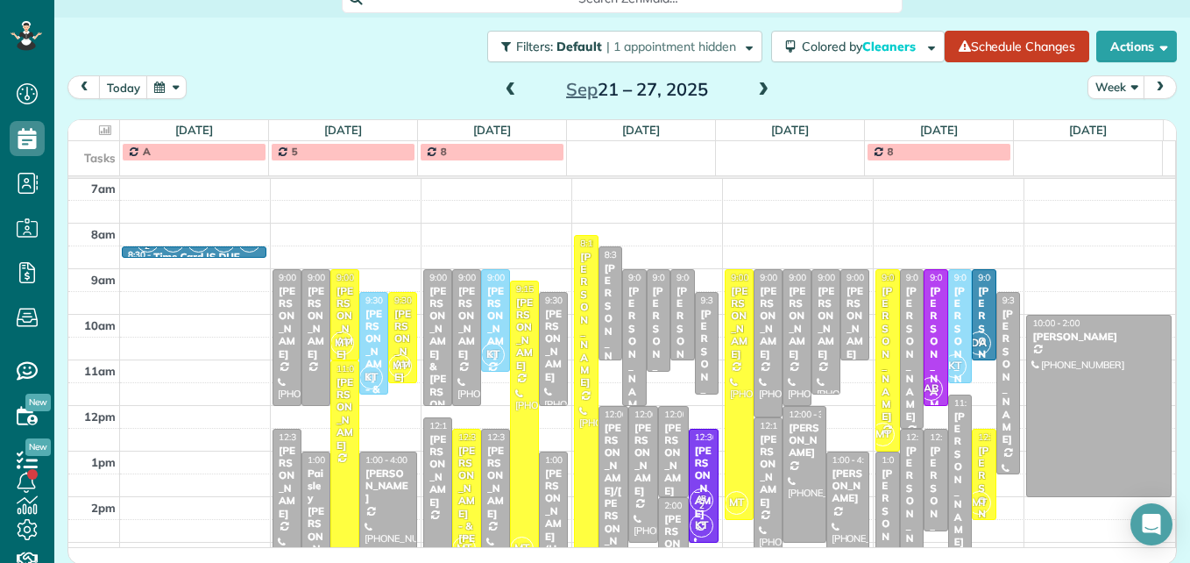
click at [501, 89] on span at bounding box center [510, 90] width 19 height 16
